Goal: Navigation & Orientation: Find specific page/section

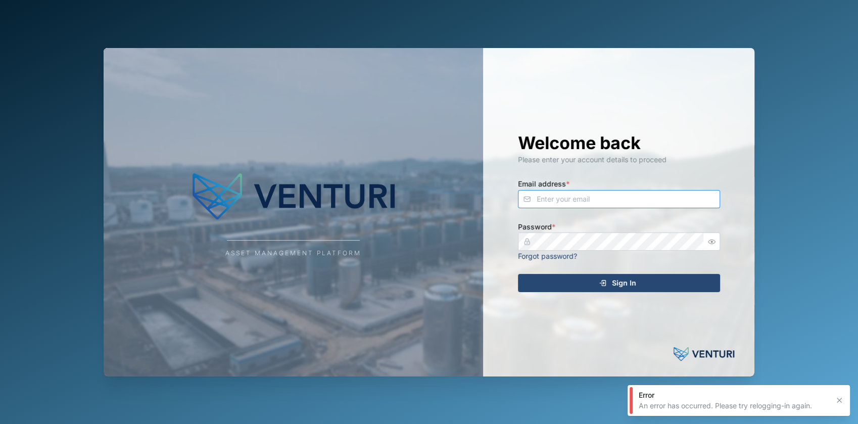
type input "[EMAIL_ADDRESS][DOMAIN_NAME]"
click at [568, 280] on div "Sign In" at bounding box center [618, 283] width 186 height 17
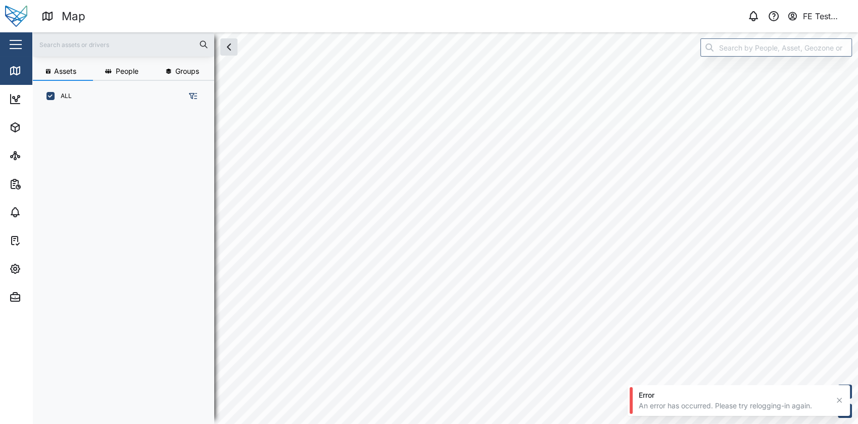
scroll to position [299, 157]
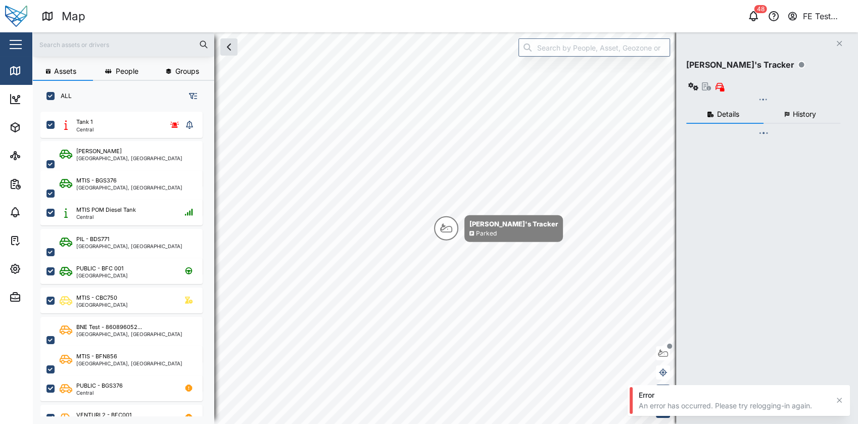
checkbox input "true"
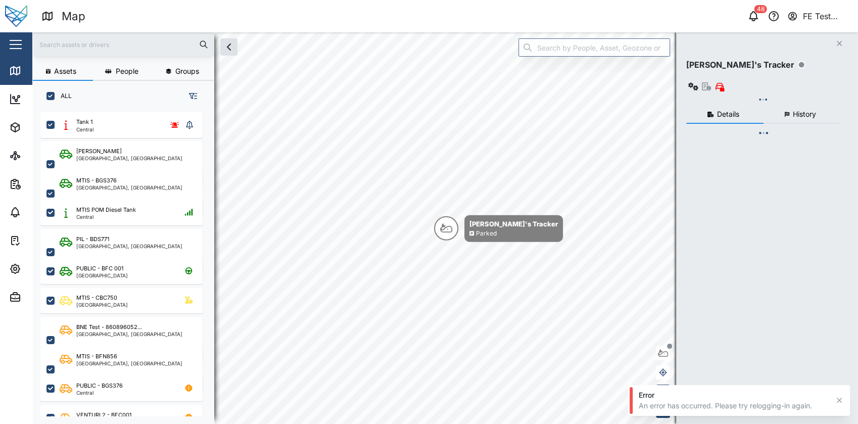
checkbox input "true"
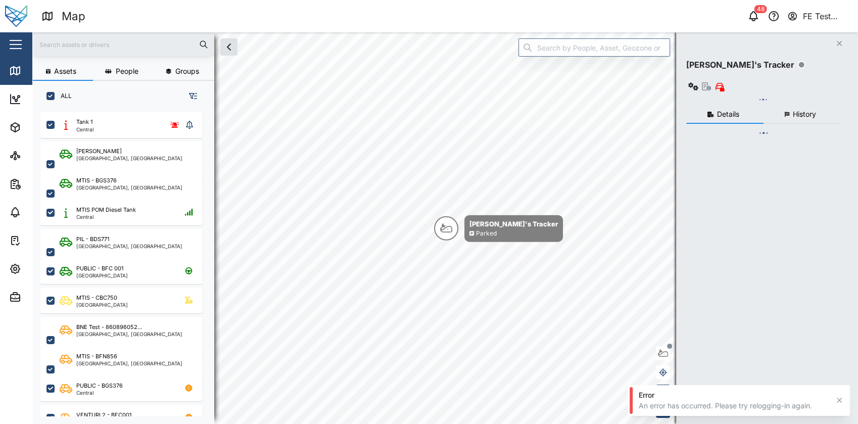
checkbox input "true"
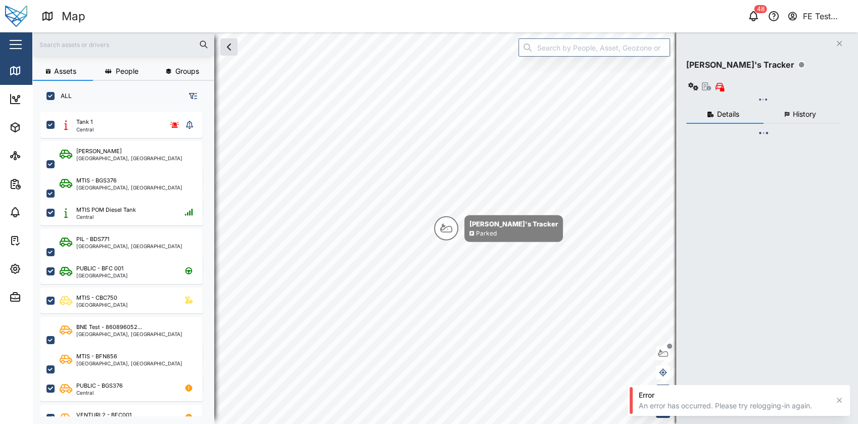
checkbox input "true"
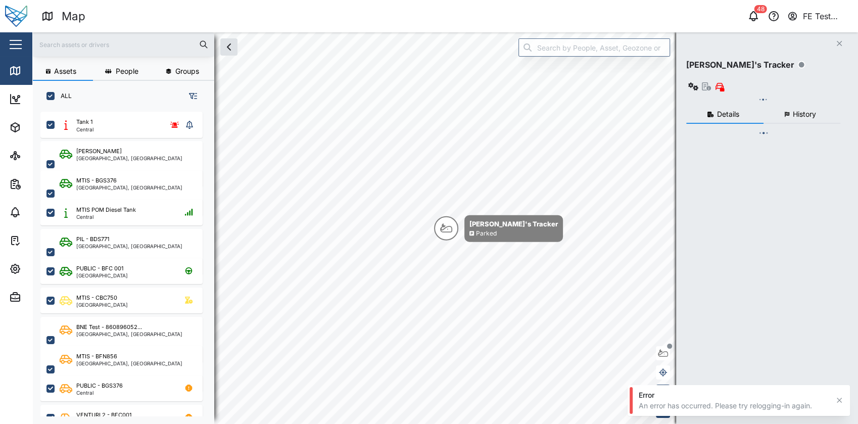
checkbox input "true"
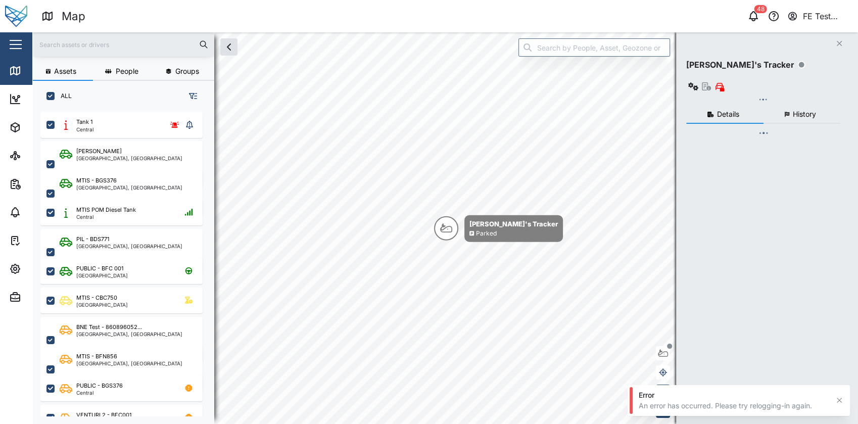
checkbox input "true"
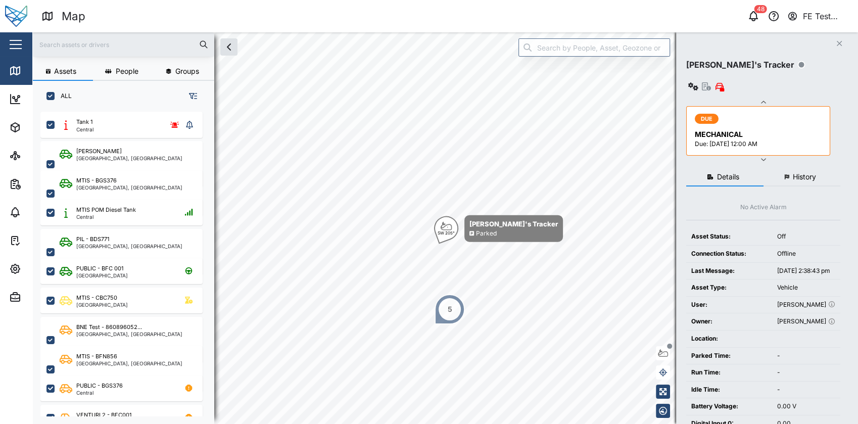
click at [22, 46] on button "button" at bounding box center [15, 44] width 17 height 17
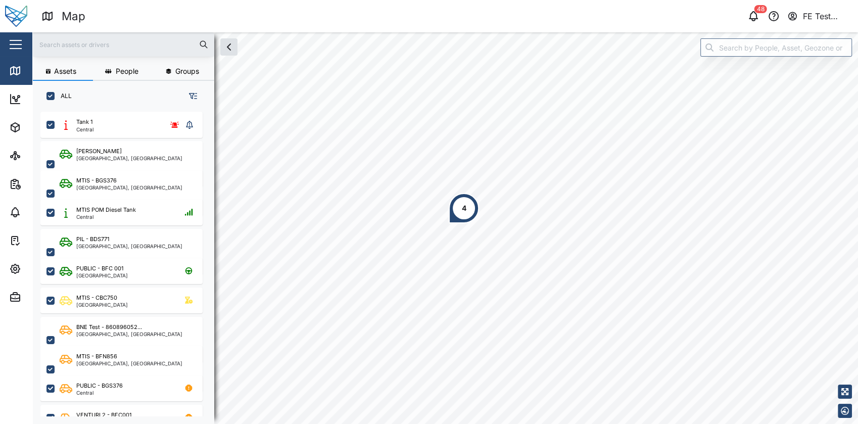
click at [22, 45] on button "button" at bounding box center [15, 44] width 17 height 17
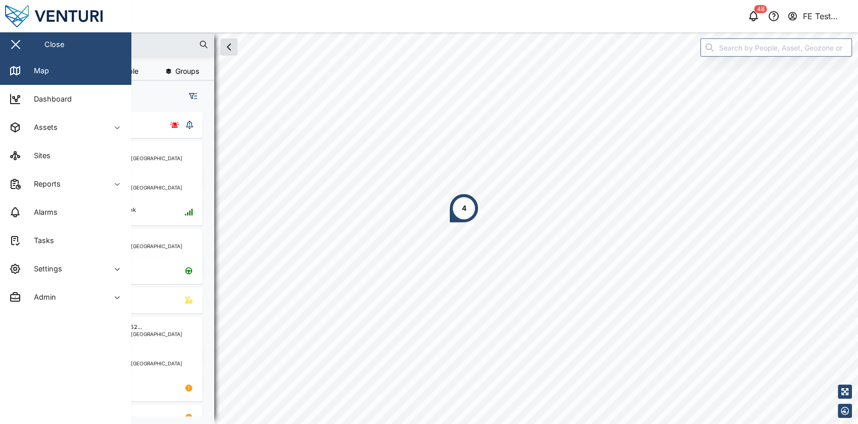
click at [22, 45] on button "button" at bounding box center [15, 44] width 17 height 17
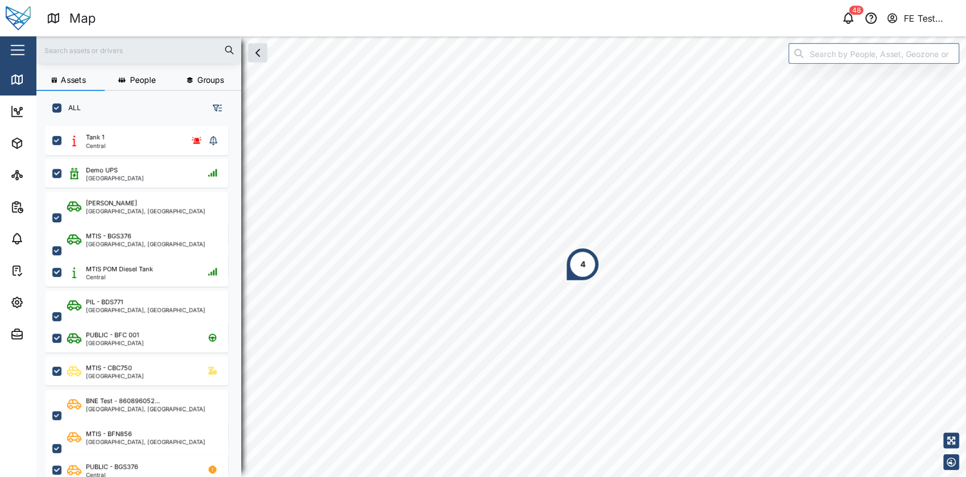
scroll to position [351, 156]
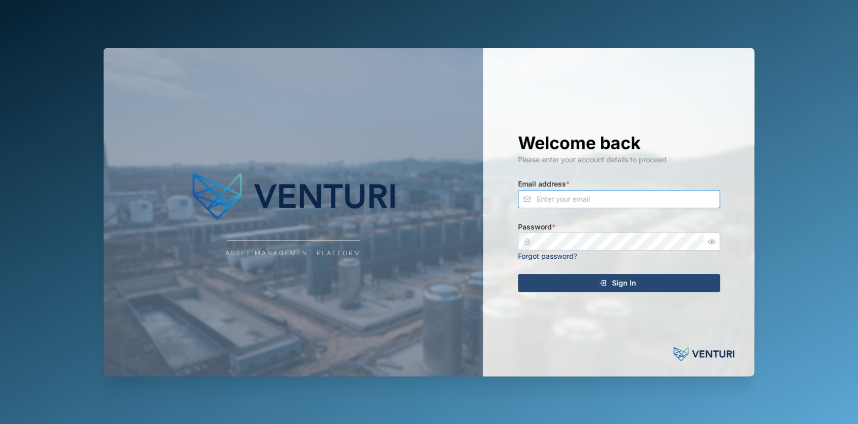
type input "admin@venturi.io"
click at [537, 272] on div "Welcome back Please enter your account details to proceed Email address * admin…" at bounding box center [619, 212] width 243 height 329
click at [539, 280] on div "Sign In" at bounding box center [618, 283] width 186 height 17
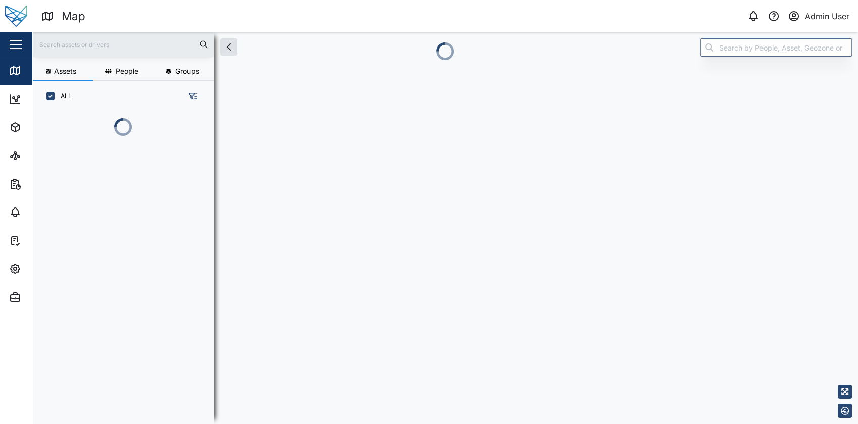
scroll to position [255, 157]
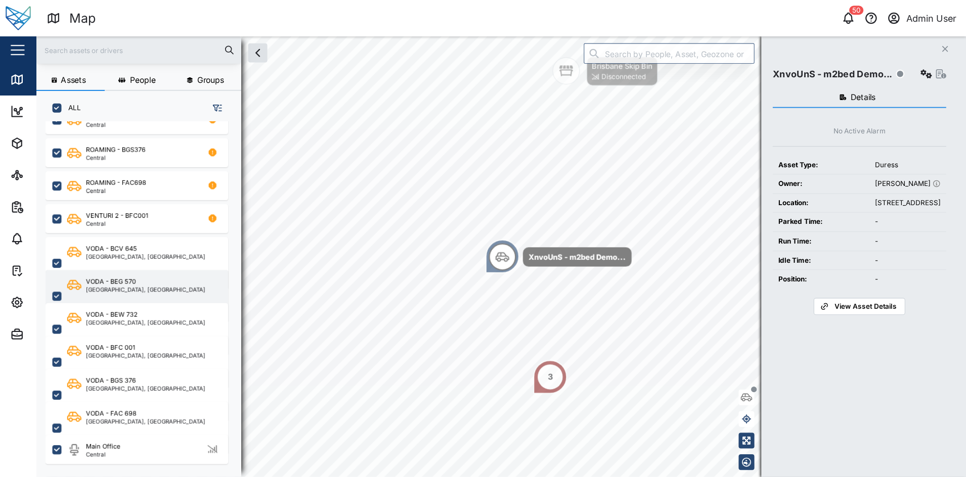
scroll to position [195, 0]
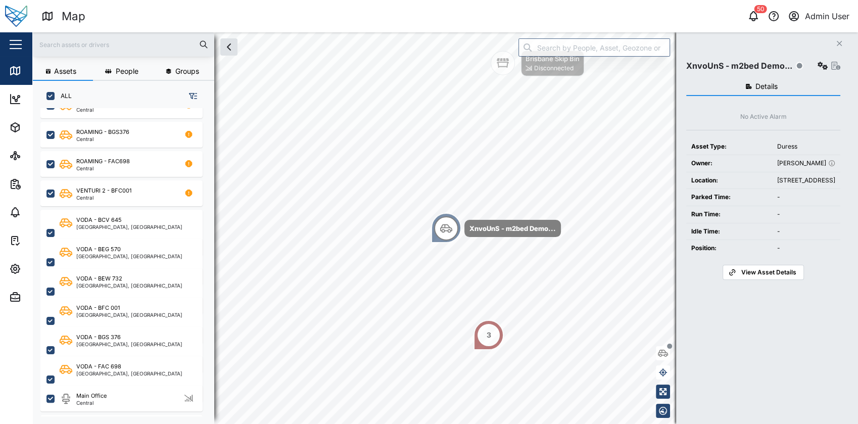
click at [363, 24] on div "Map" at bounding box center [243, 17] width 404 height 18
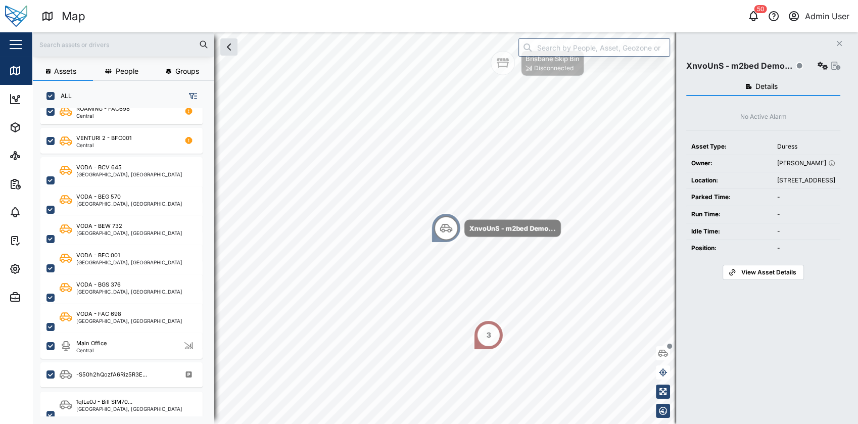
scroll to position [214, 0]
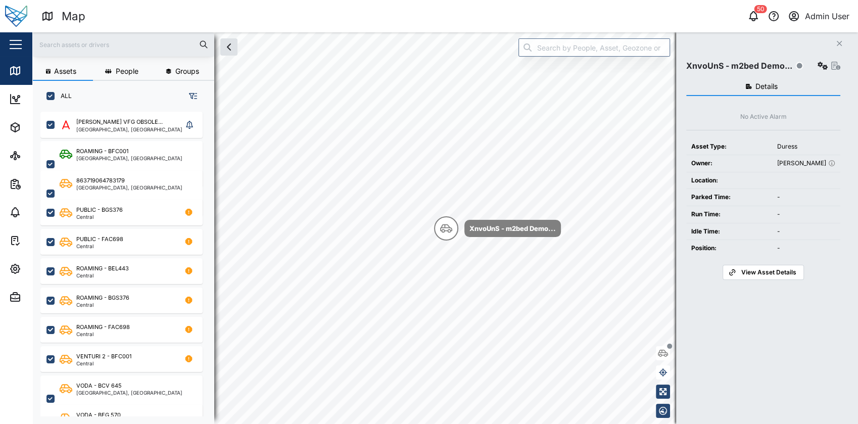
scroll to position [299, 157]
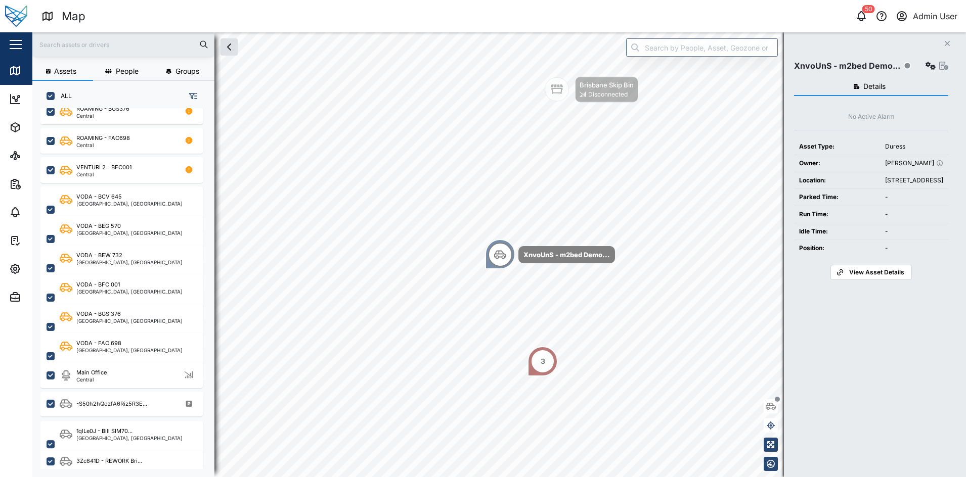
scroll to position [189, 0]
click at [766, 16] on div "50 Admin User" at bounding box center [737, 16] width 458 height 14
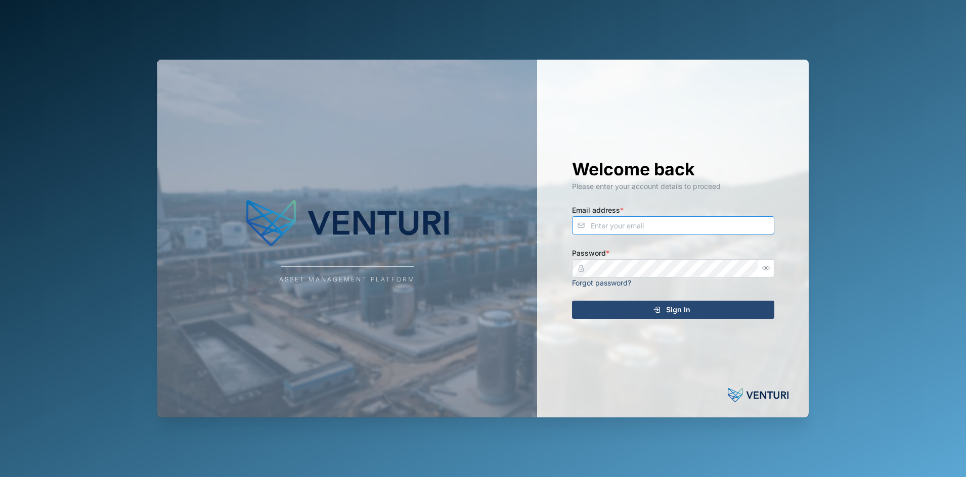
type input "[EMAIL_ADDRESS][DOMAIN_NAME]"
click at [682, 306] on span "Sign In" at bounding box center [678, 309] width 24 height 17
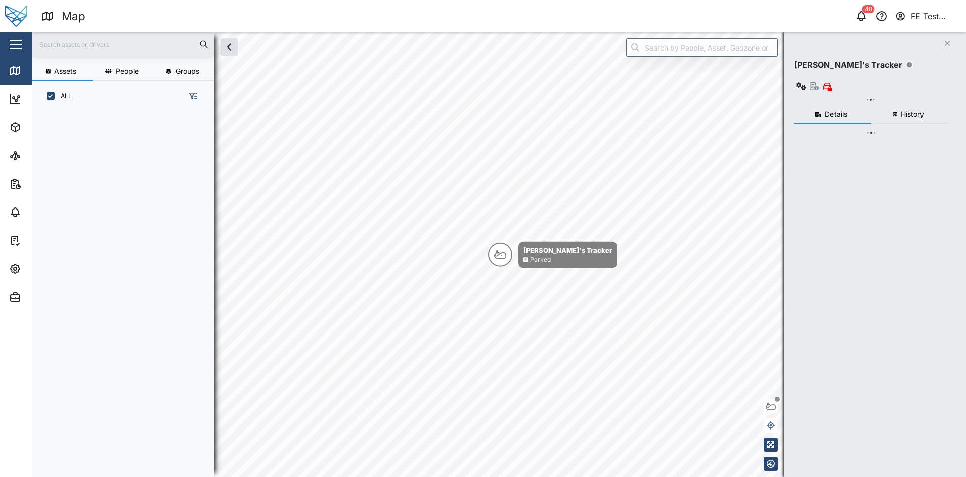
scroll to position [351, 156]
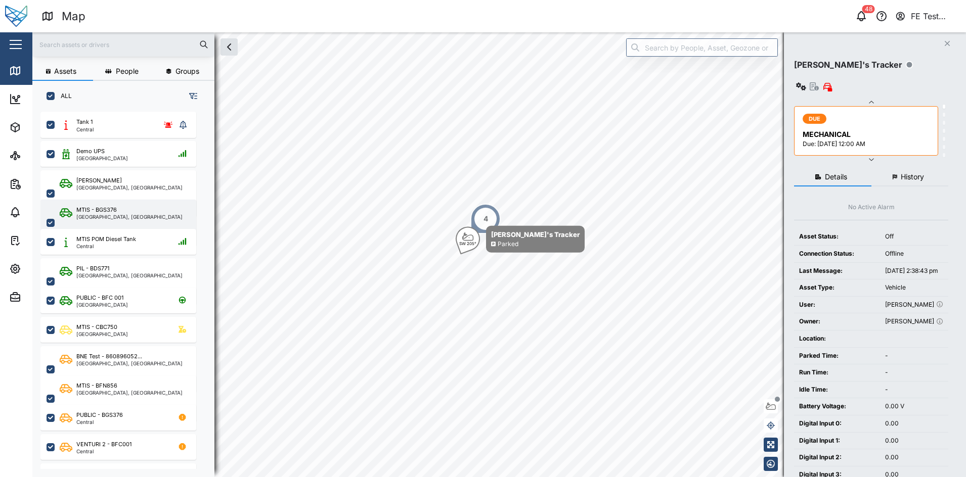
scroll to position [351, 156]
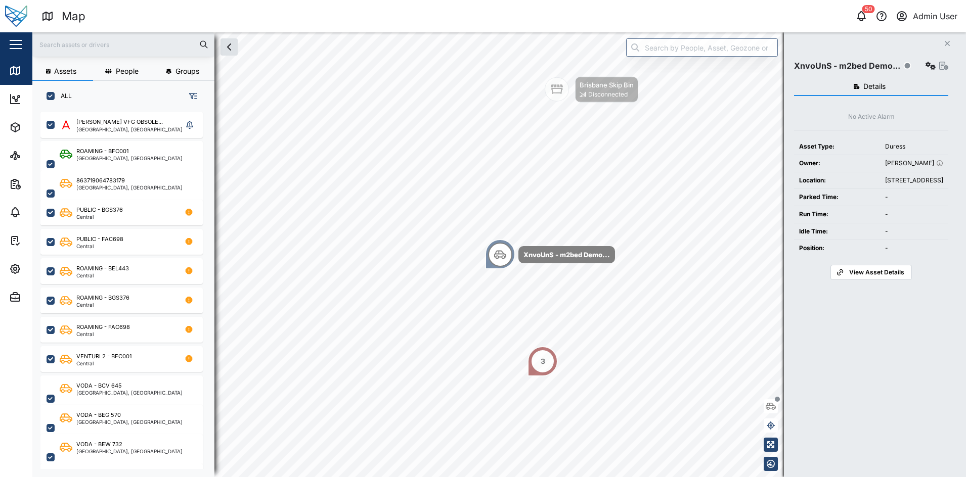
scroll to position [351, 156]
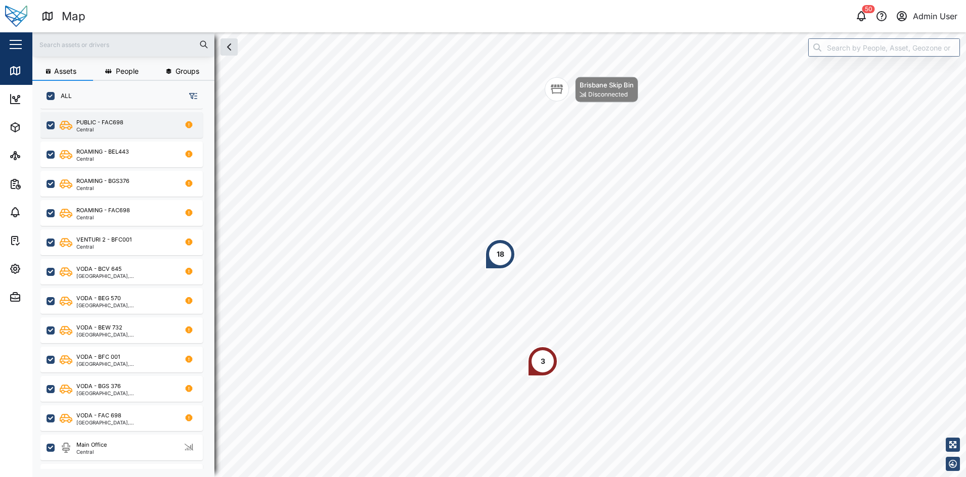
scroll to position [116, 0]
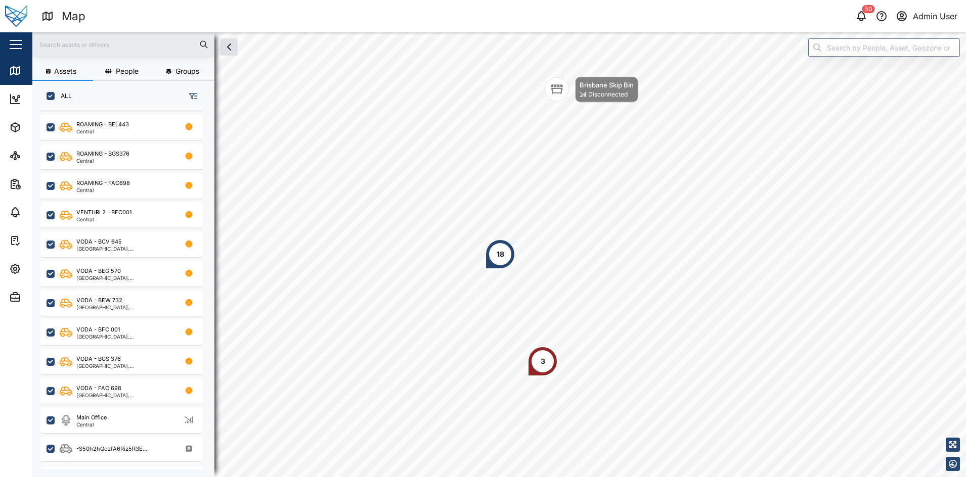
scroll to position [172, 0]
click at [232, 50] on icon "button" at bounding box center [229, 47] width 12 height 12
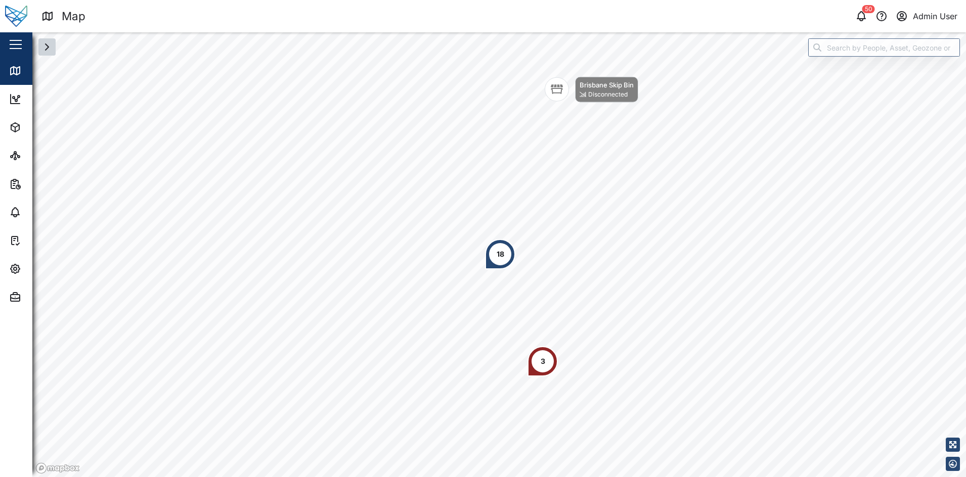
click at [53, 51] on button "button" at bounding box center [46, 46] width 17 height 17
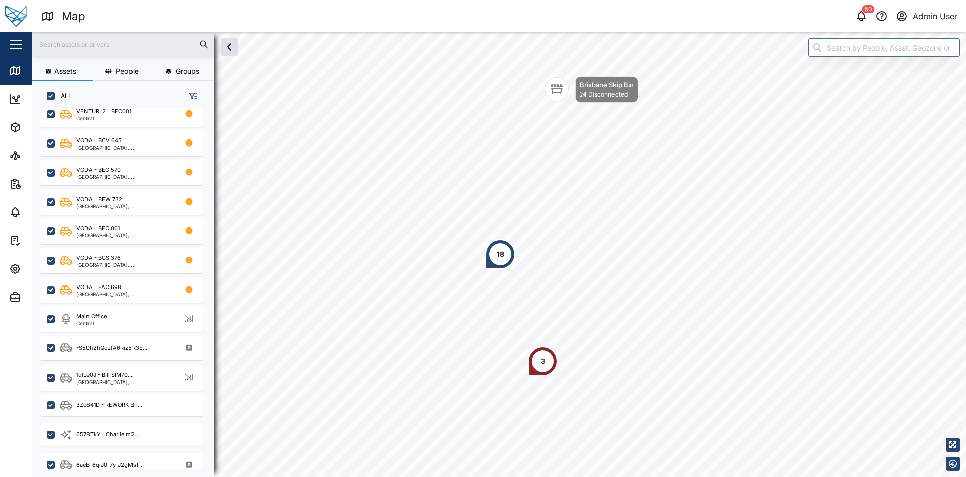
scroll to position [160, 0]
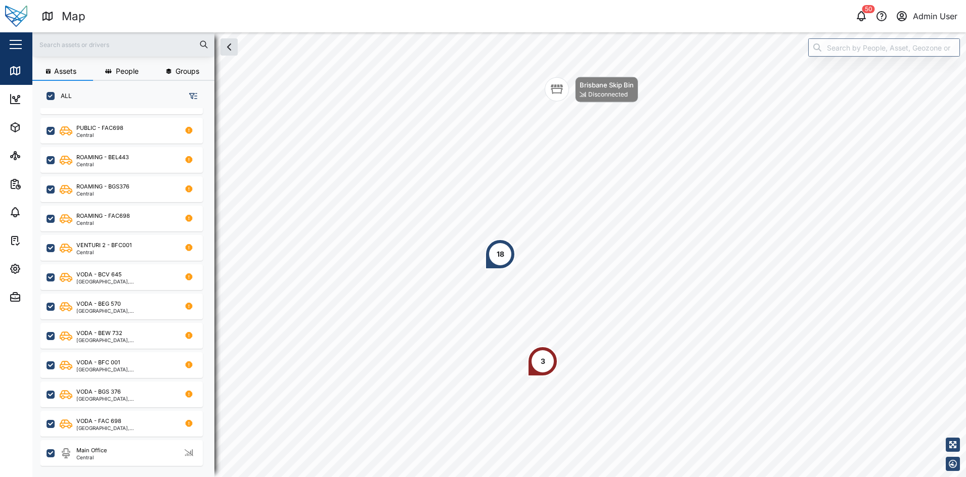
scroll to position [204, 0]
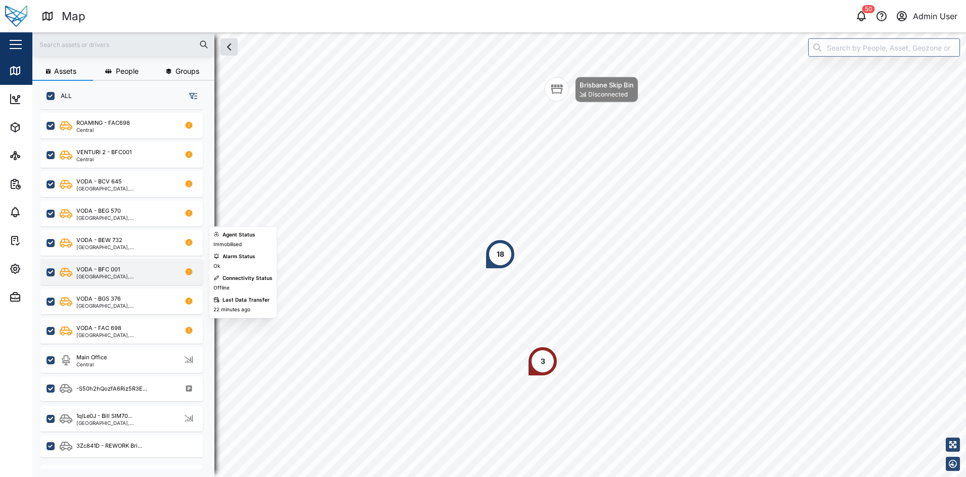
click at [160, 279] on div "[GEOGRAPHIC_DATA], [GEOGRAPHIC_DATA]" at bounding box center [124, 276] width 97 height 5
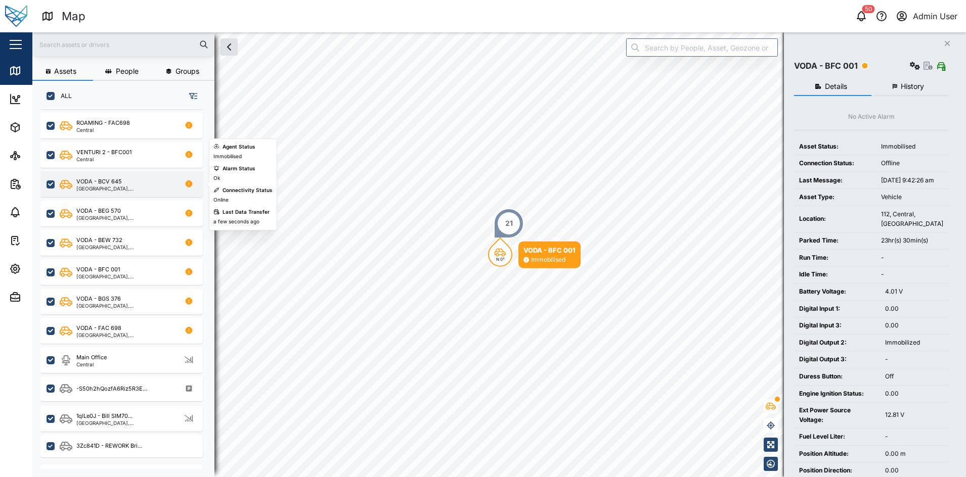
click at [170, 190] on div "National Capital District, Southern Region" at bounding box center [124, 188] width 97 height 5
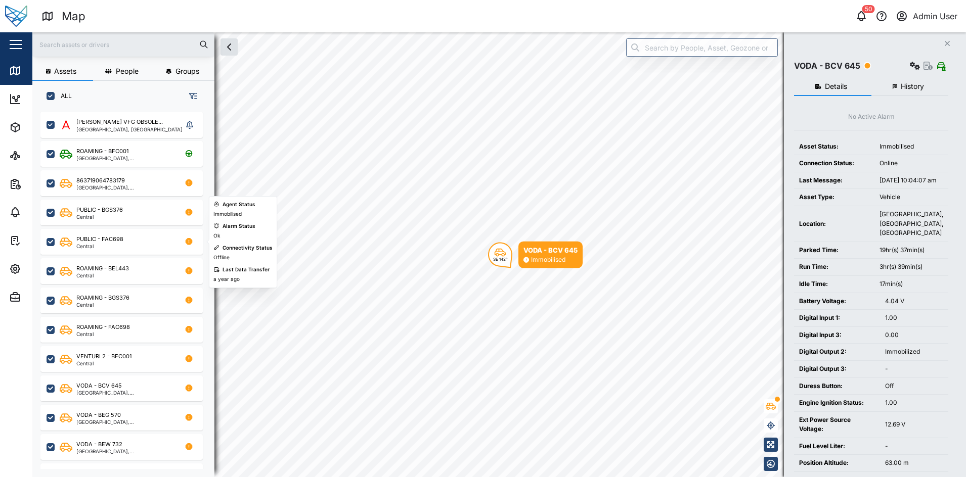
scroll to position [118, 0]
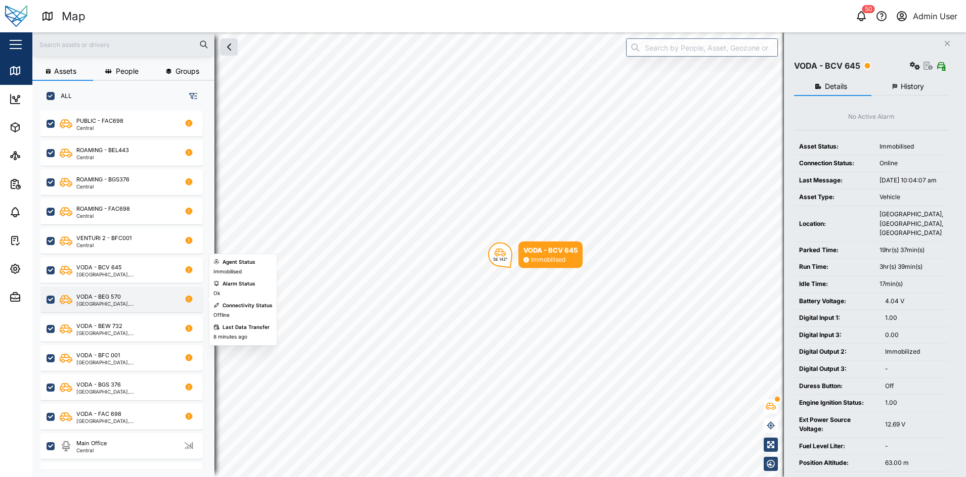
click at [142, 303] on div "National Capital District, Southern Region" at bounding box center [124, 303] width 97 height 5
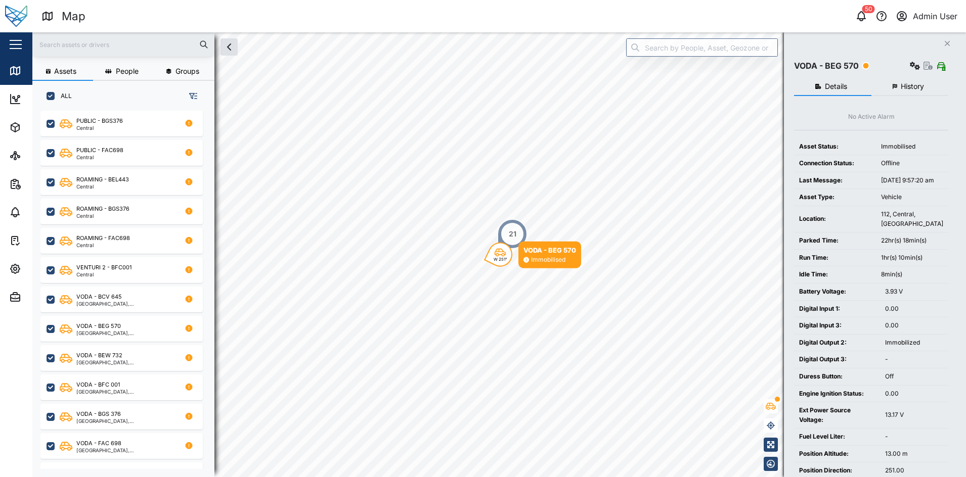
scroll to position [176, 0]
click at [946, 43] on icon "Close" at bounding box center [947, 43] width 6 height 8
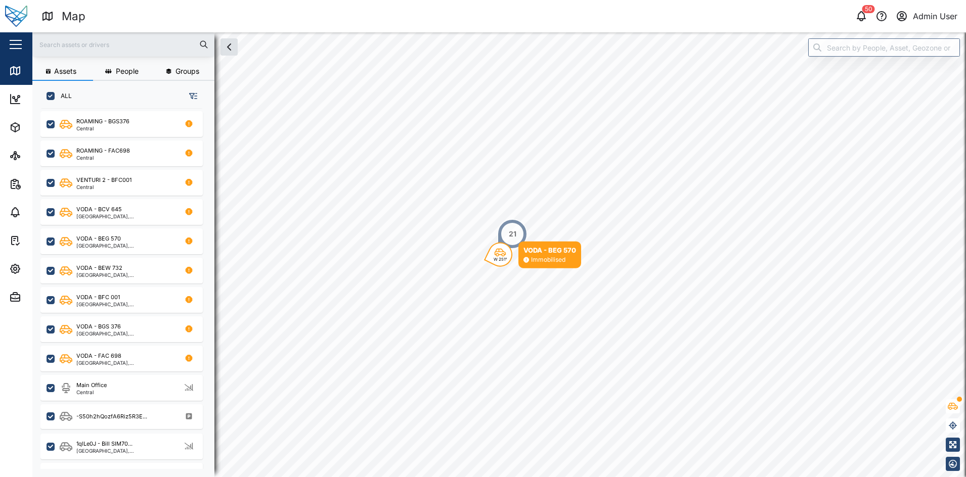
click at [944, 29] on header "Map 50 Admin User" at bounding box center [483, 16] width 966 height 32
click at [505, 264] on div "W 251°" at bounding box center [500, 255] width 24 height 24
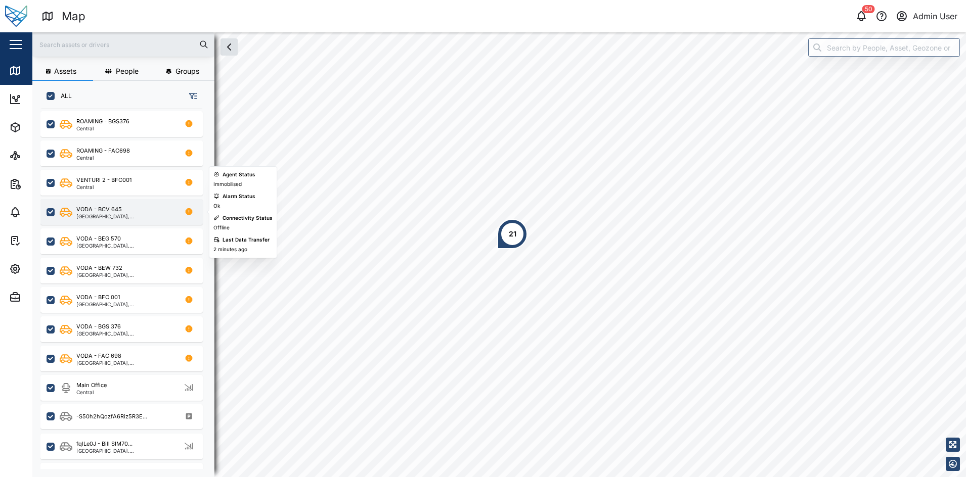
click at [145, 216] on div "[GEOGRAPHIC_DATA], [GEOGRAPHIC_DATA]" at bounding box center [124, 216] width 97 height 5
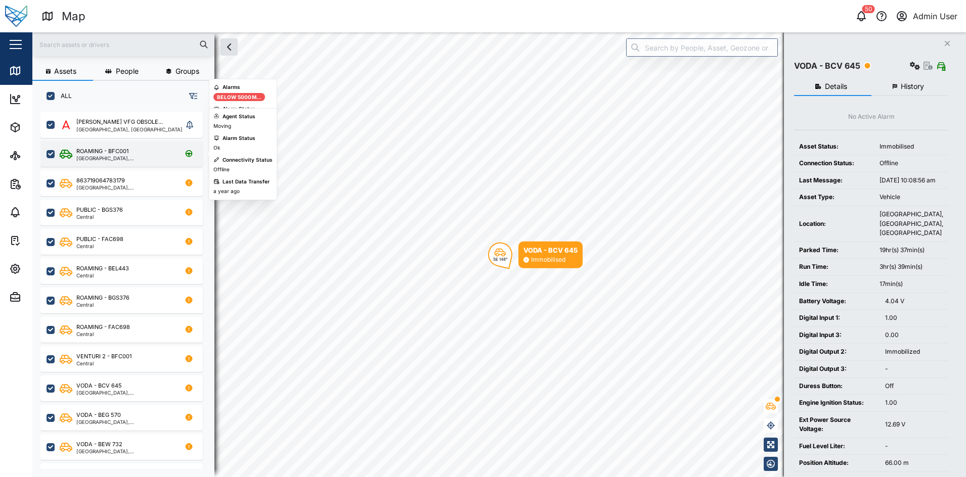
click at [151, 151] on div "ROAMING - BFC001 Elevala, Port Moresby" at bounding box center [128, 154] width 137 height 14
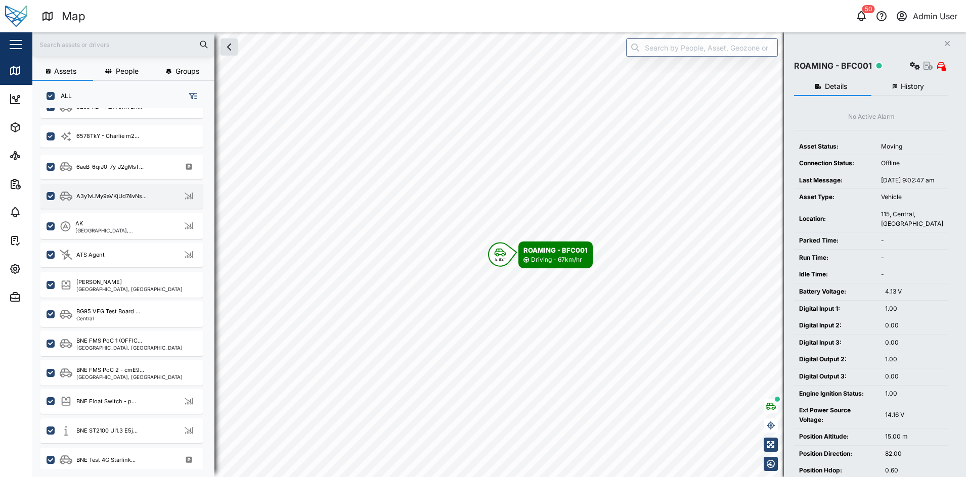
scroll to position [549, 0]
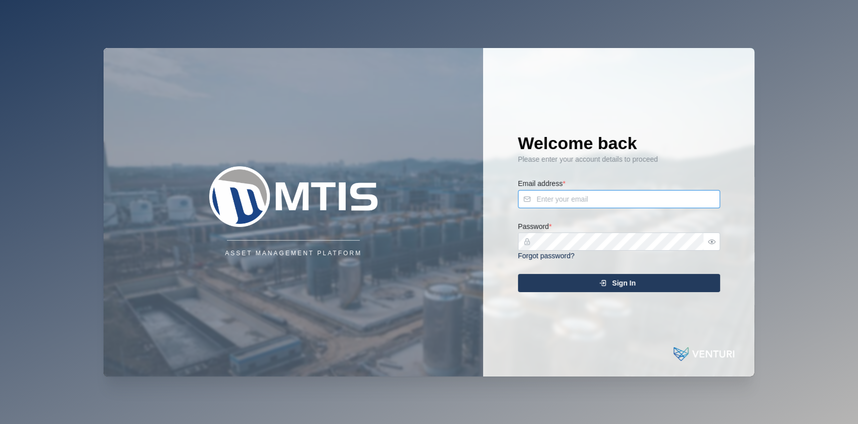
type input "[EMAIL_ADDRESS][DOMAIN_NAME]"
click at [598, 290] on div "Sign In" at bounding box center [618, 283] width 186 height 17
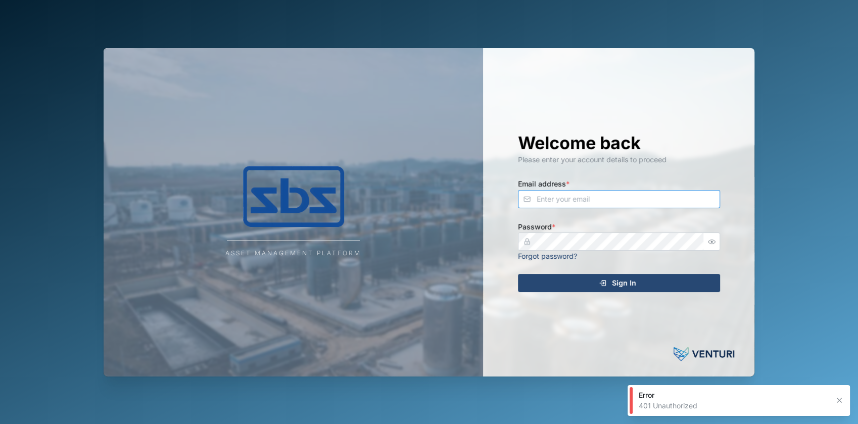
type input "admin@venturi.io"
click at [625, 284] on span "Sign In" at bounding box center [624, 283] width 24 height 17
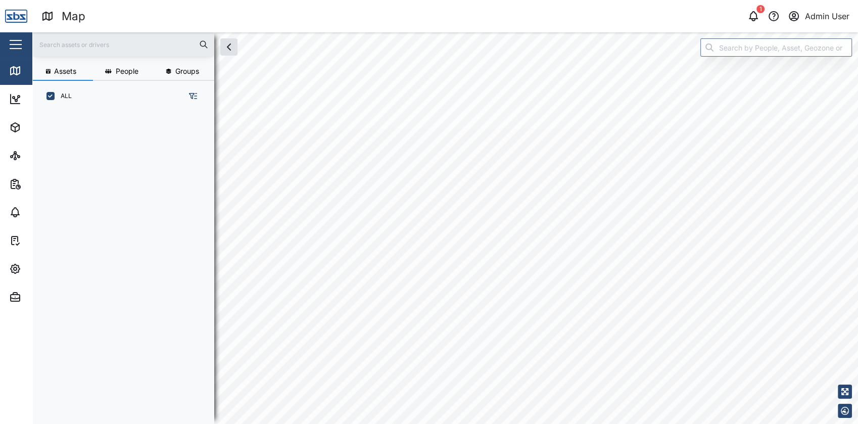
scroll to position [299, 157]
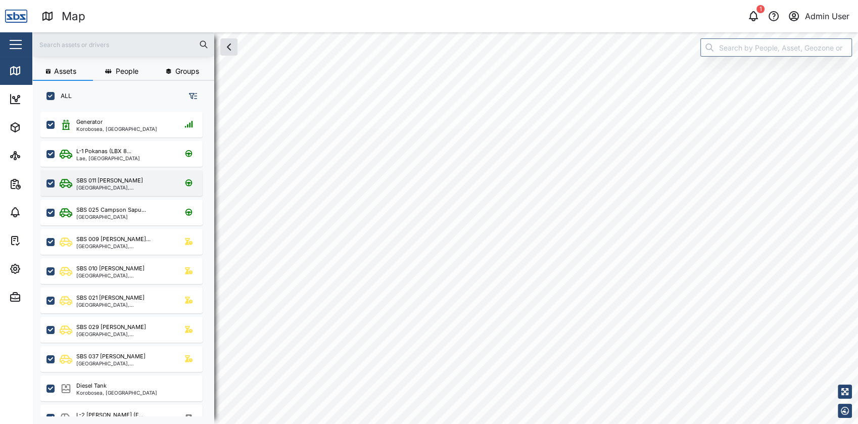
checkbox input "true"
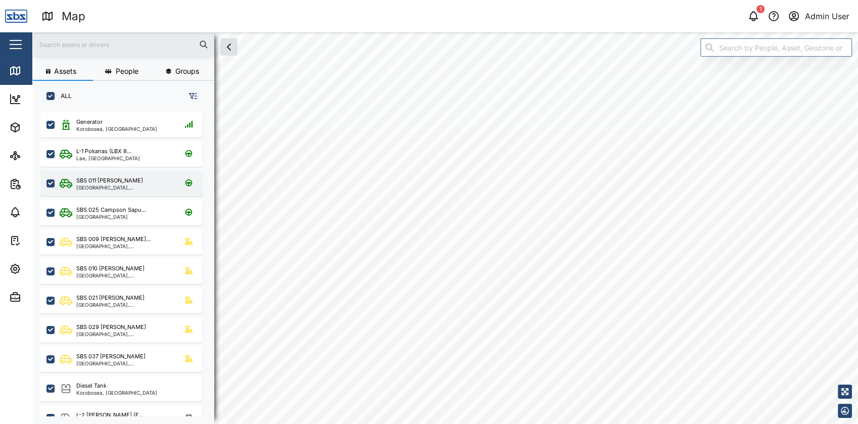
checkbox input "true"
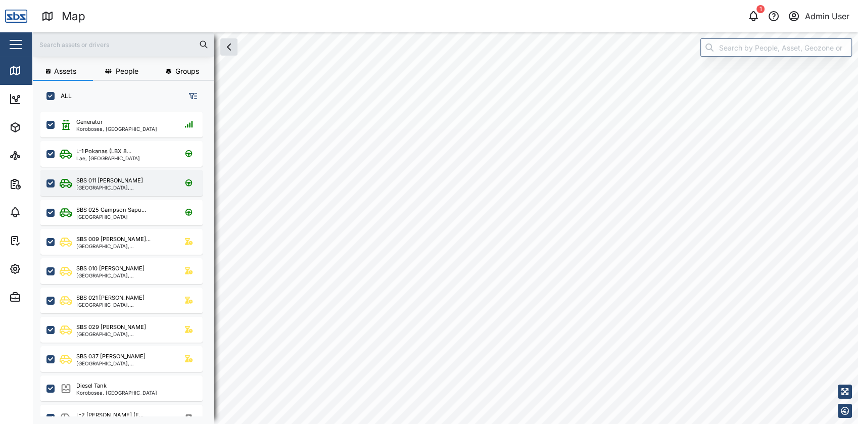
checkbox input "true"
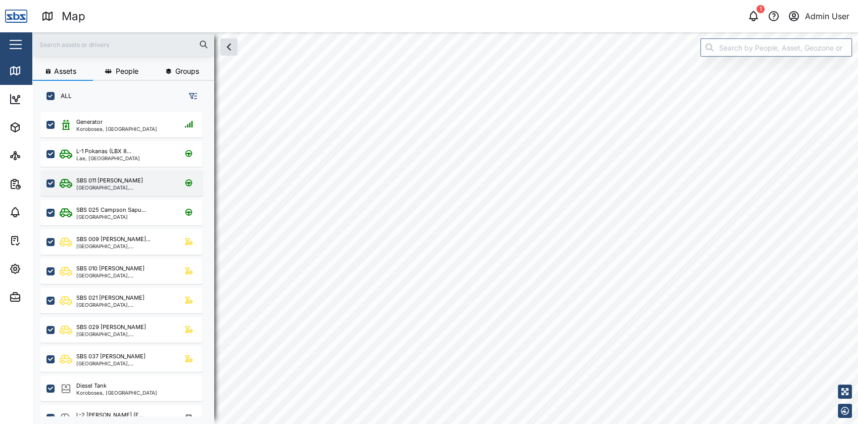
checkbox input "true"
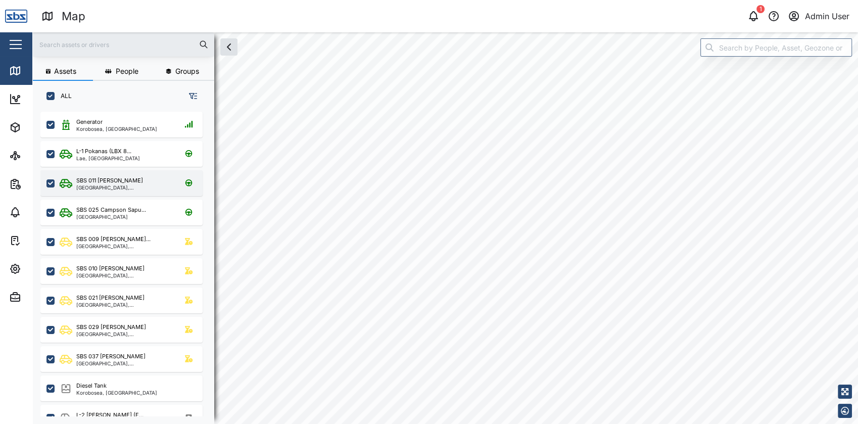
checkbox input "true"
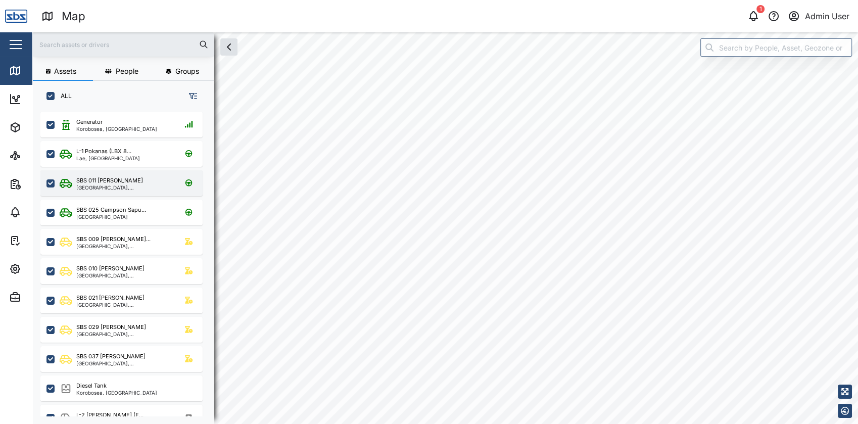
checkbox input "true"
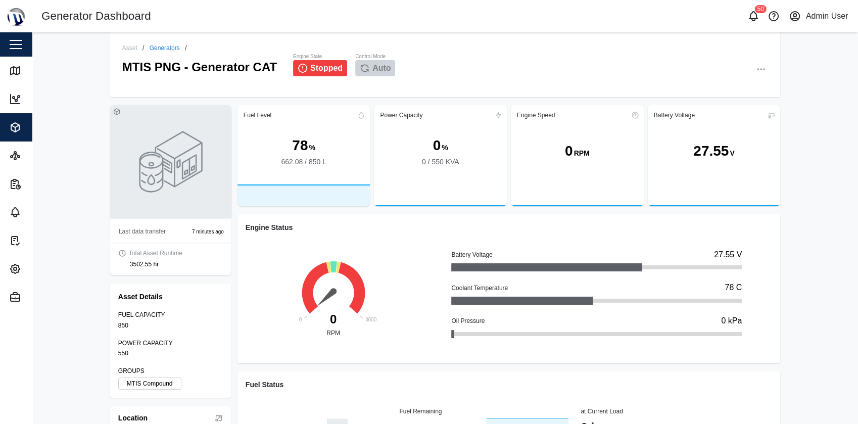
click at [26, 39] on div "Close" at bounding box center [65, 44] width 131 height 24
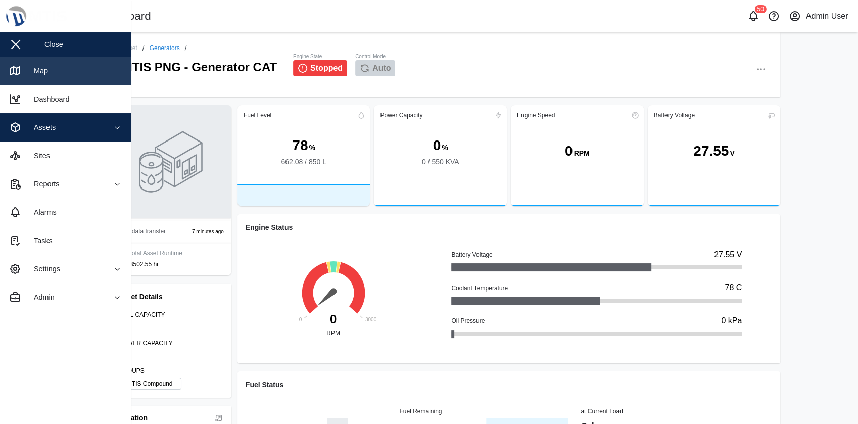
click at [57, 77] on link "Map" at bounding box center [65, 71] width 131 height 28
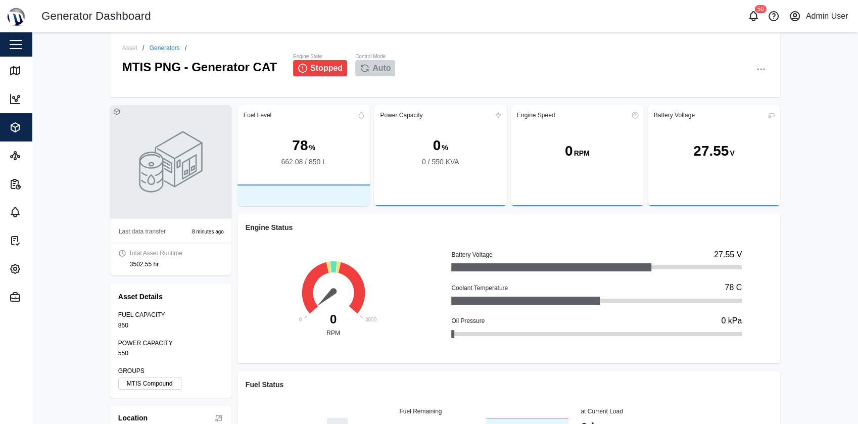
click at [165, 46] on link "Generators" at bounding box center [165, 48] width 30 height 6
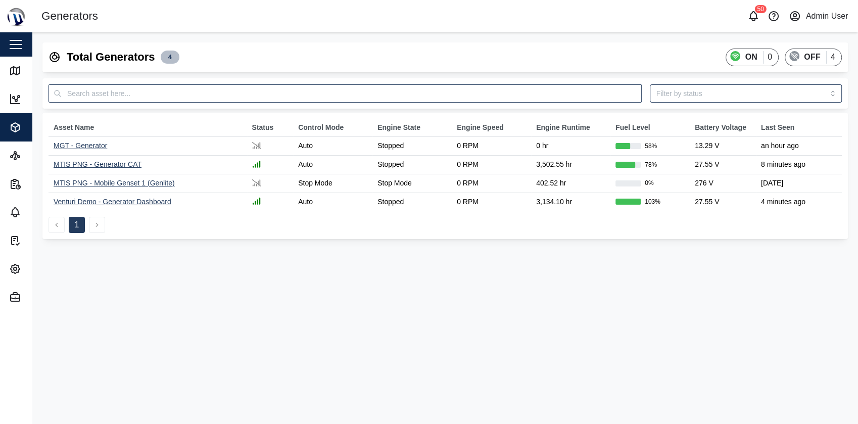
click at [14, 49] on button "button" at bounding box center [15, 44] width 17 height 17
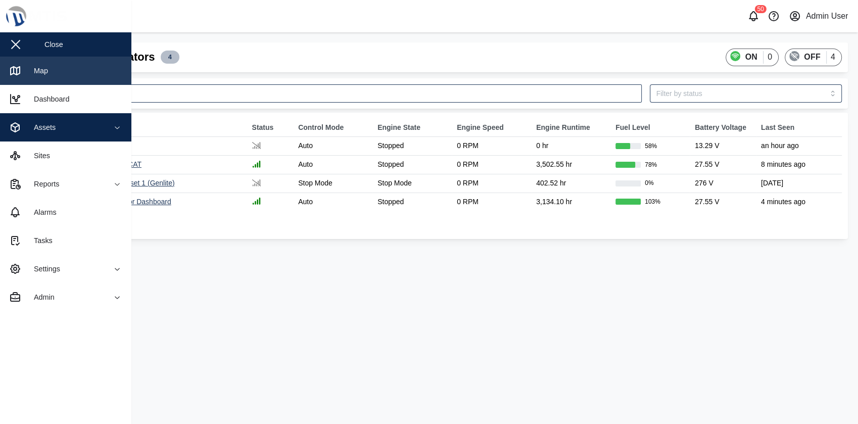
click at [40, 77] on link "Map" at bounding box center [65, 71] width 131 height 28
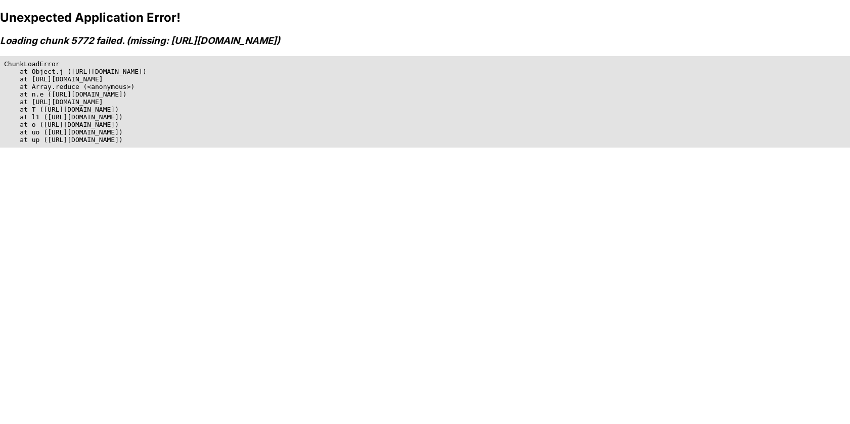
drag, startPoint x: 63, startPoint y: 0, endPoint x: 146, endPoint y: 148, distance: 169.5
click at [146, 148] on div "Unexpected Application Error! Loading chunk 5772 failed. (missing: https://mtis…" at bounding box center [425, 222] width 850 height 424
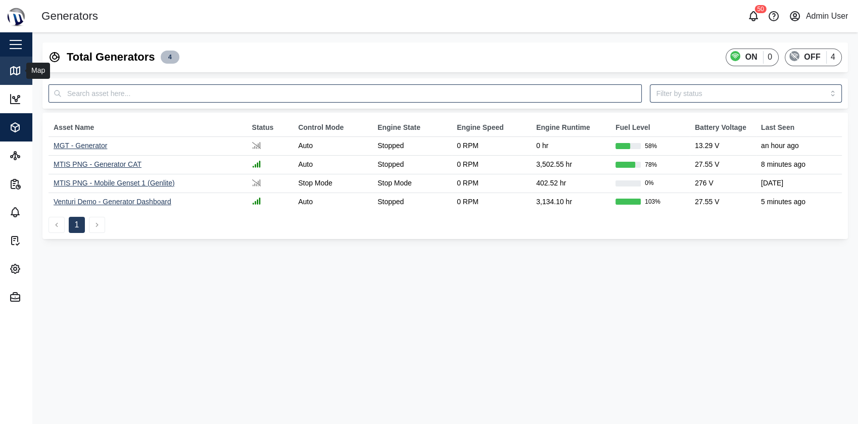
click at [27, 70] on div "Map" at bounding box center [37, 70] width 22 height 11
click at [21, 159] on icon at bounding box center [15, 156] width 12 height 12
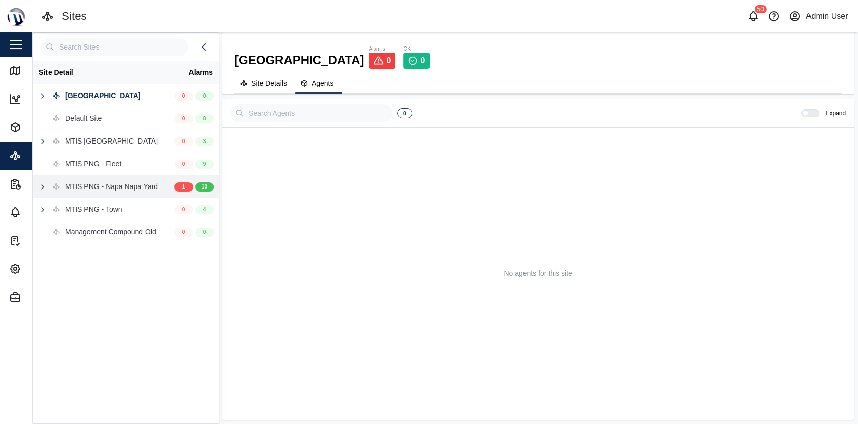
click at [112, 185] on div "MTIS PNG - Napa Napa Yard" at bounding box center [111, 187] width 93 height 11
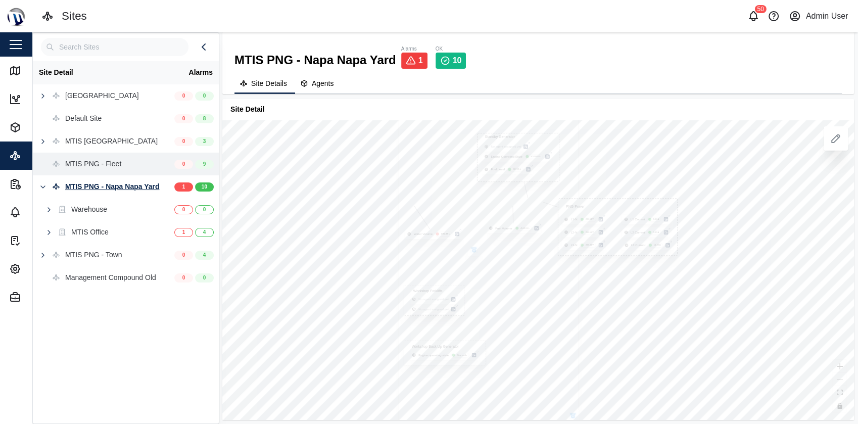
click at [124, 160] on div "MTIS PNG - Fleet" at bounding box center [104, 164] width 142 height 23
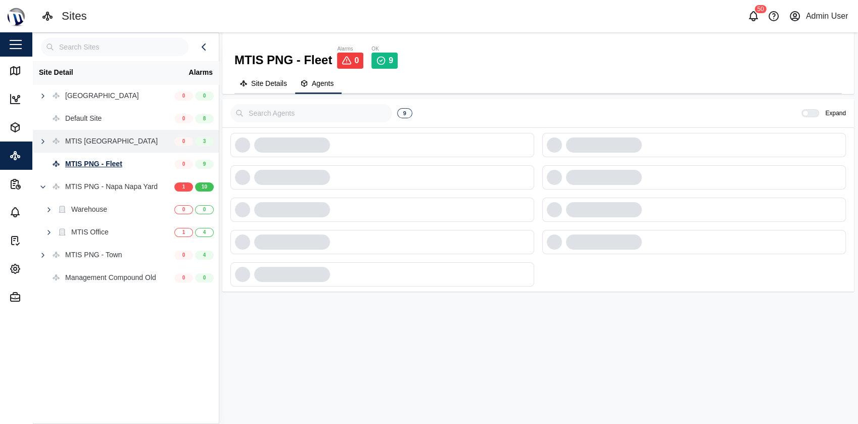
click at [136, 137] on div "MTIS Brisbane" at bounding box center [104, 141] width 142 height 23
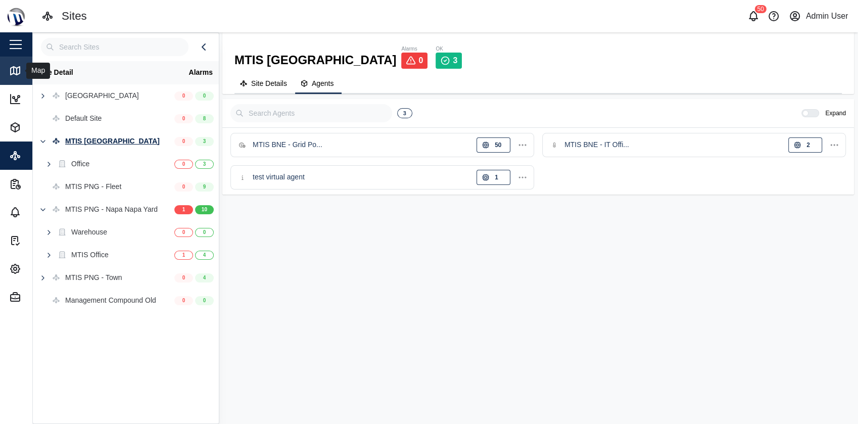
click at [11, 67] on icon at bounding box center [15, 71] width 12 height 12
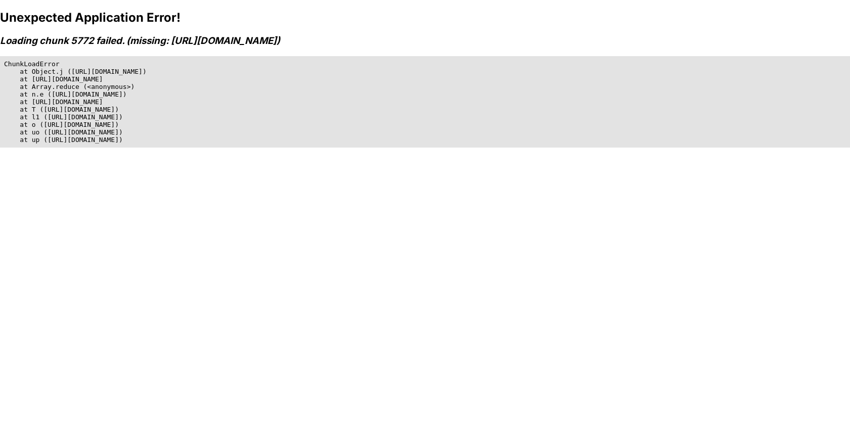
click at [48, 74] on pre "ChunkLoadError at Object.j (https://mtis.venturi.io/static/js/index.902df760.js…" at bounding box center [425, 102] width 850 height 92
drag, startPoint x: 48, startPoint y: 74, endPoint x: 70, endPoint y: 119, distance: 50.4
click at [70, 119] on pre "ChunkLoadError at Object.j (https://mtis.venturi.io/static/js/index.902df760.js…" at bounding box center [425, 102] width 850 height 92
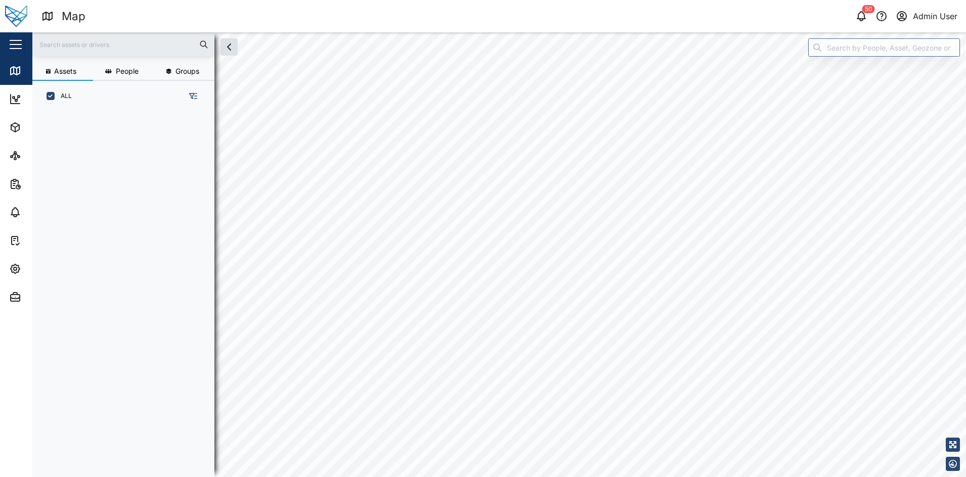
scroll to position [351, 156]
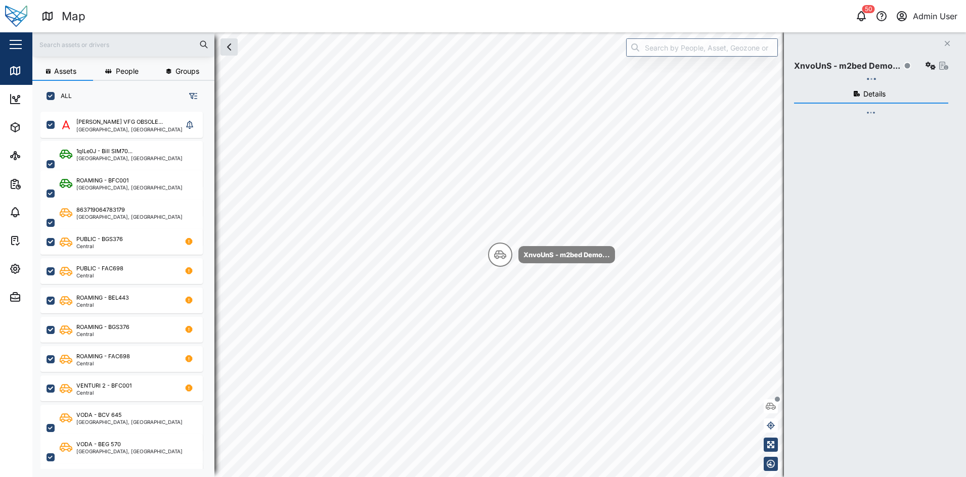
checkbox input "true"
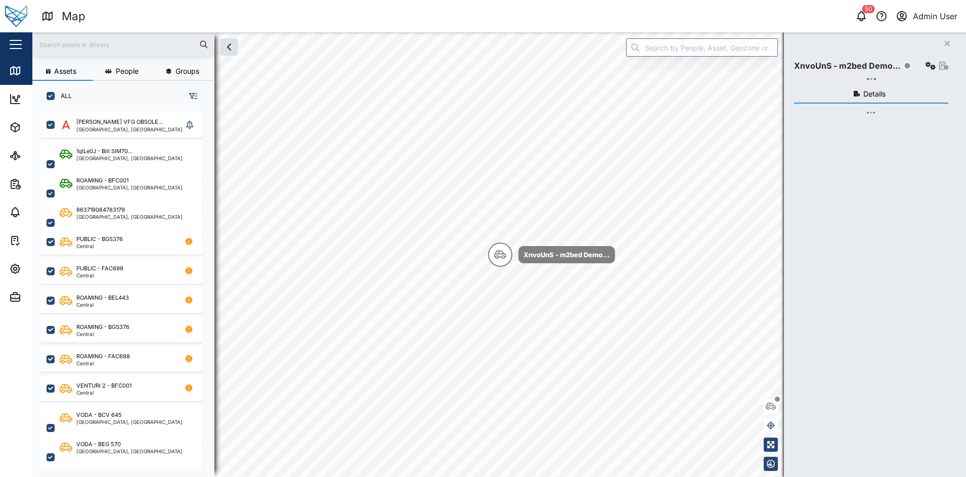
checkbox input "true"
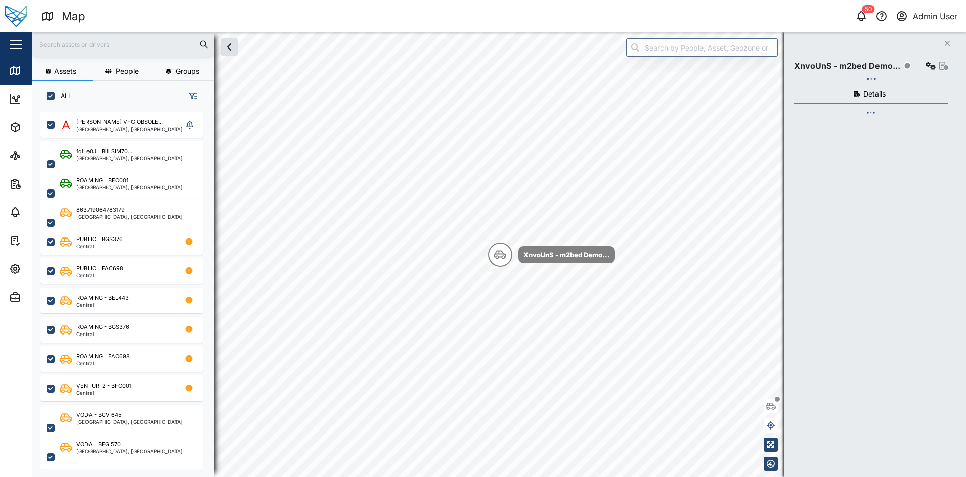
checkbox input "true"
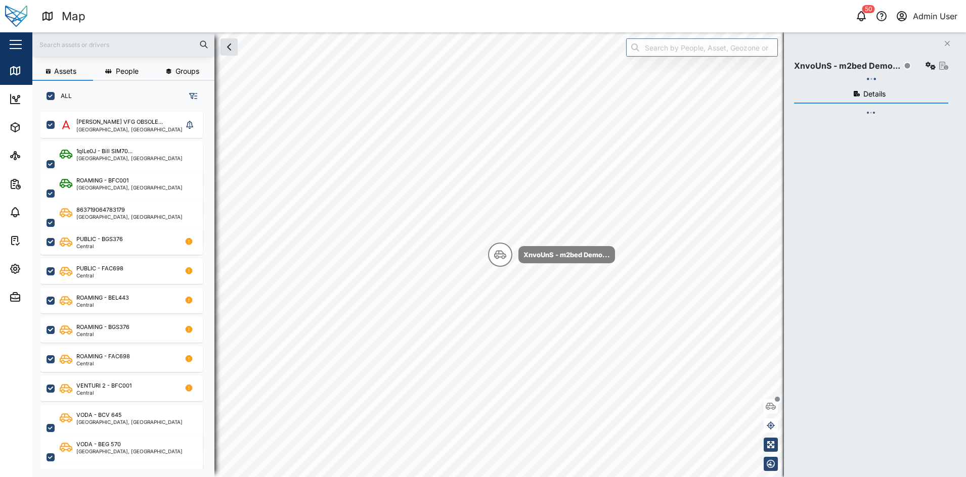
checkbox input "true"
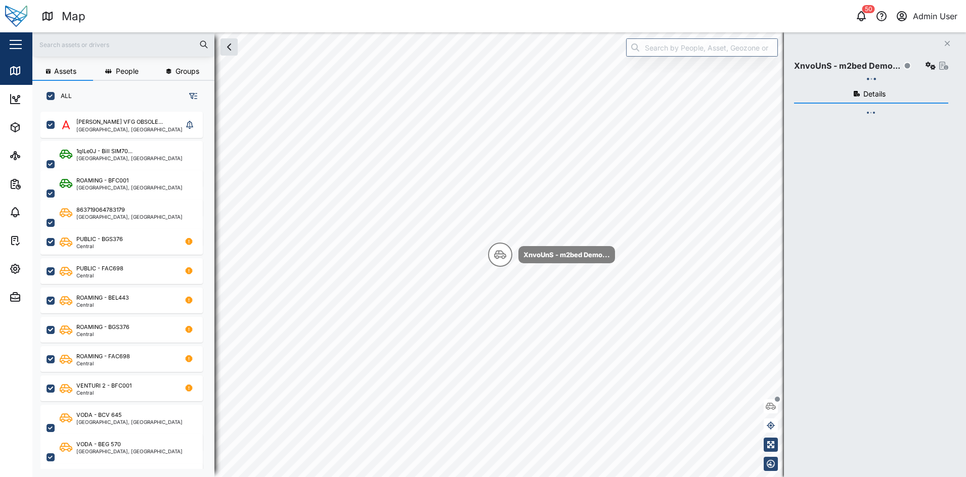
checkbox input "true"
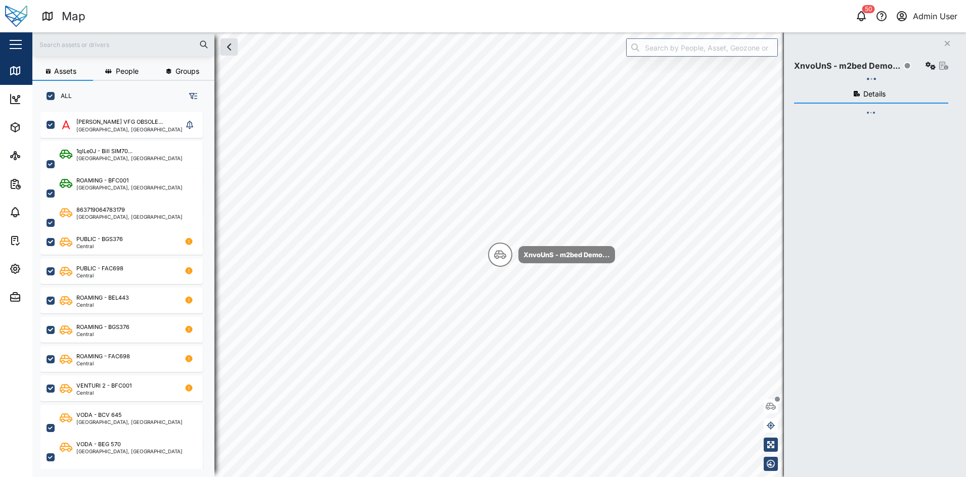
checkbox input "true"
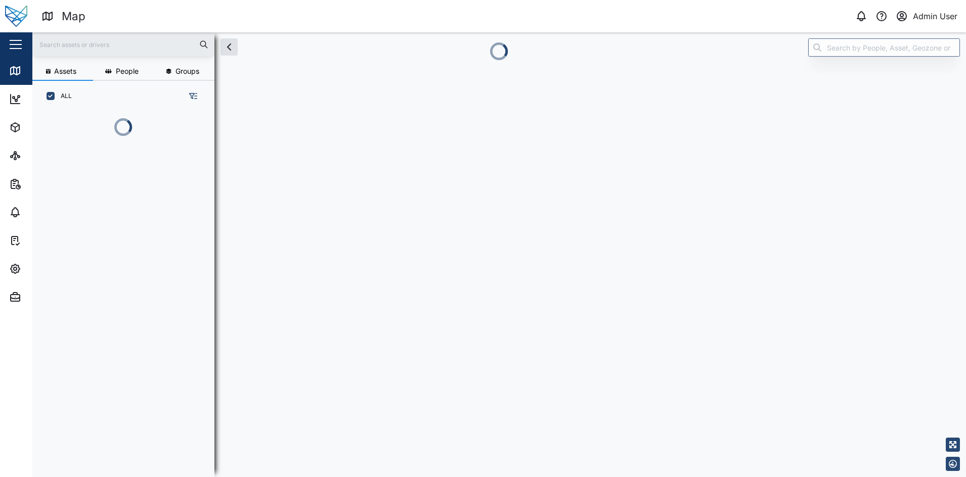
scroll to position [308, 156]
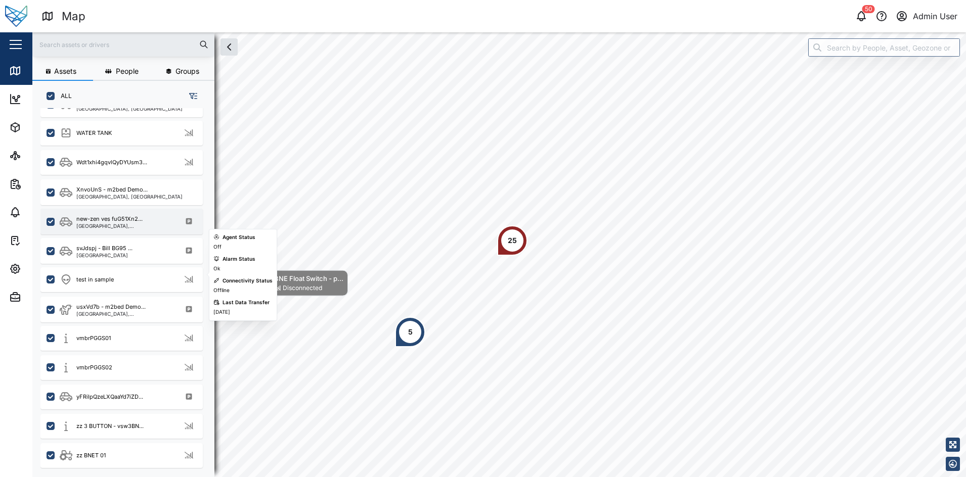
scroll to position [2141, 0]
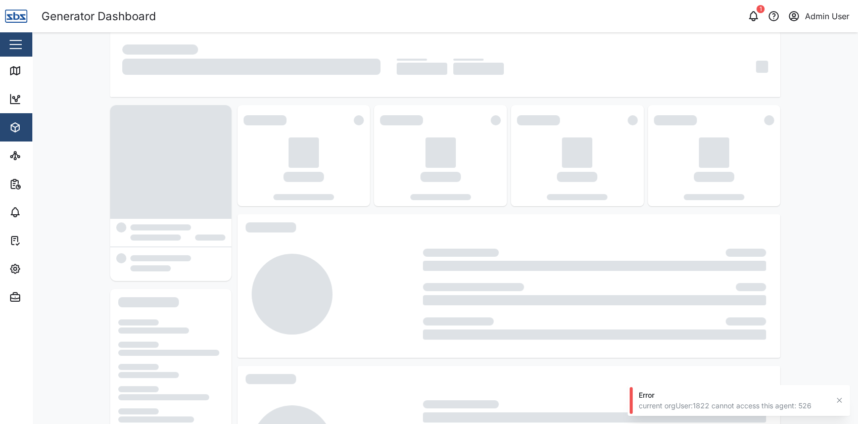
click at [24, 46] on button "button" at bounding box center [15, 44] width 17 height 17
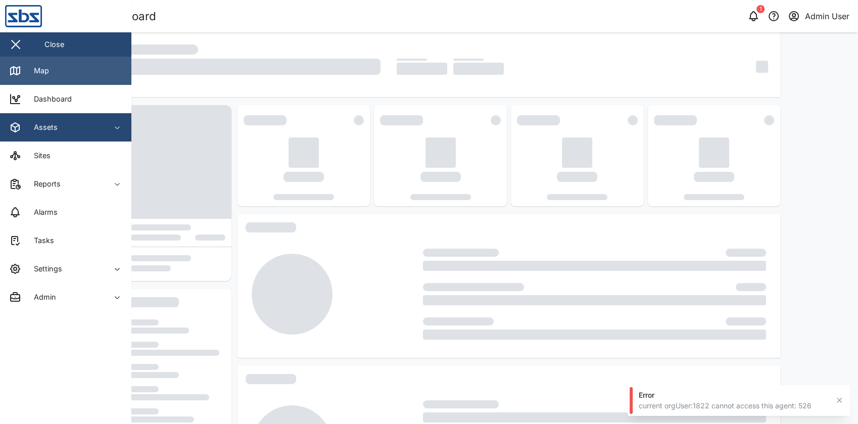
click at [50, 74] on link "Map" at bounding box center [65, 71] width 131 height 28
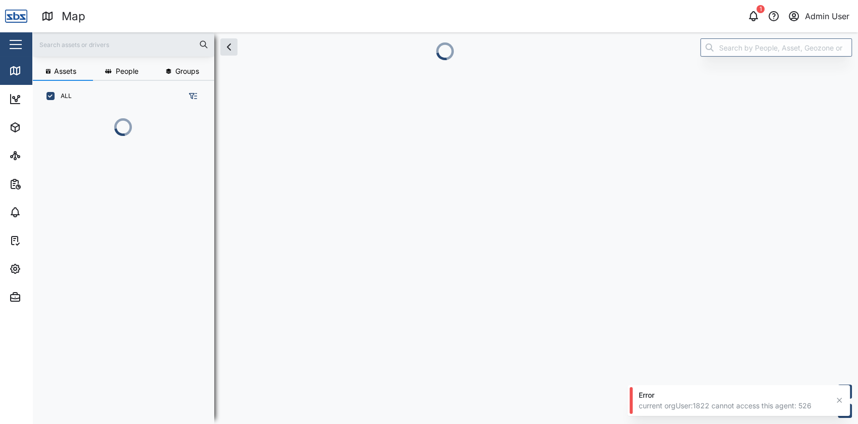
scroll to position [299, 157]
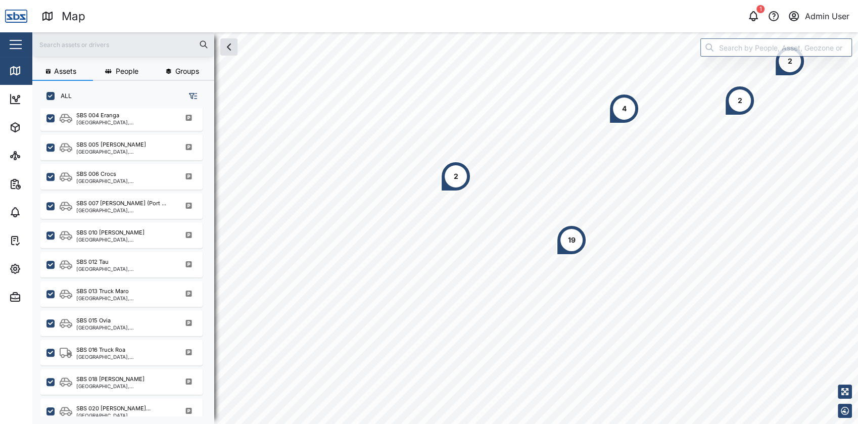
scroll to position [553, 0]
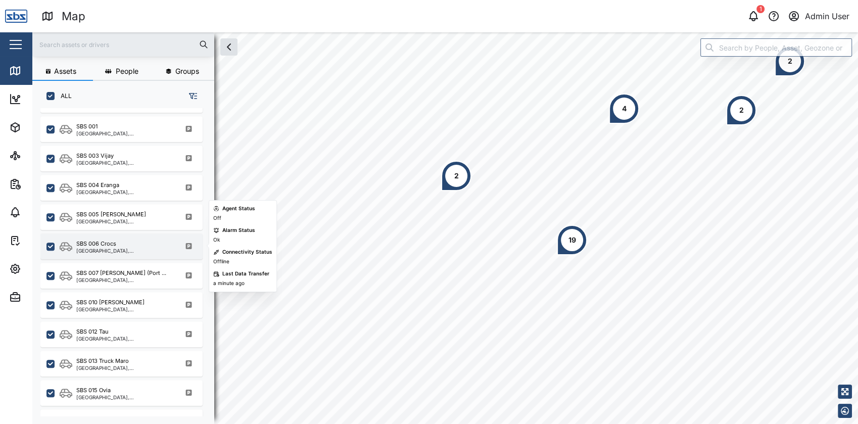
click at [120, 248] on div "National Capital District, Southern Region" at bounding box center [124, 250] width 97 height 5
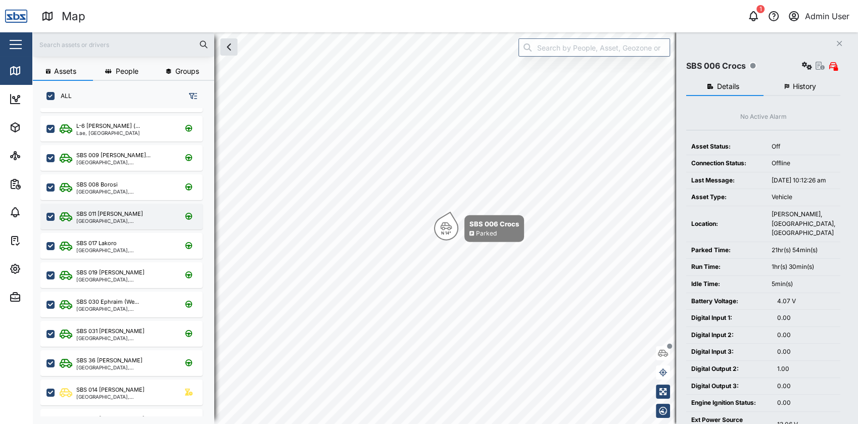
scroll to position [25, 0]
click at [132, 210] on div "SBS 011 Nigel" at bounding box center [124, 214] width 97 height 9
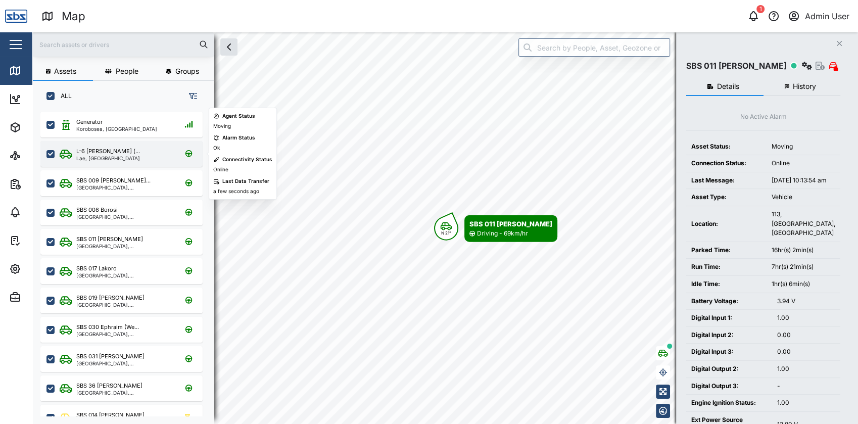
click at [142, 143] on div "L-6 Brett Richard (... Lae, Momase Region" at bounding box center [121, 154] width 162 height 26
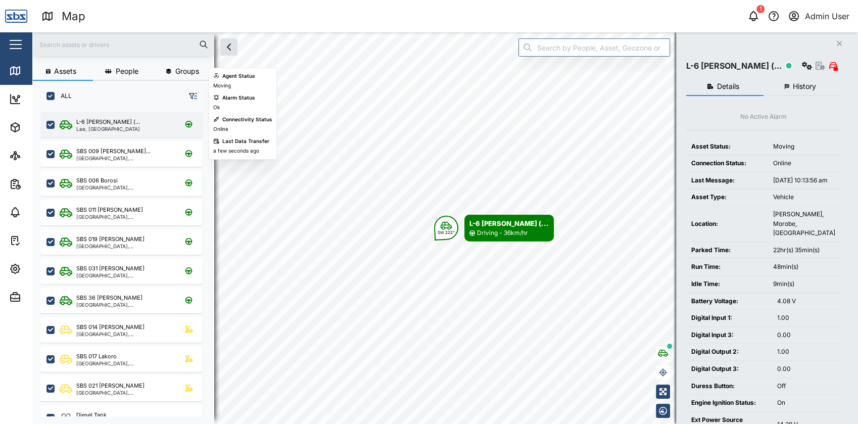
click at [146, 135] on div "L-6 Brett Richard (... Lae, Momase Region" at bounding box center [121, 125] width 162 height 26
click at [160, 125] on div "L-6 Brett Richard (... Lae, Momase Region" at bounding box center [128, 125] width 137 height 14
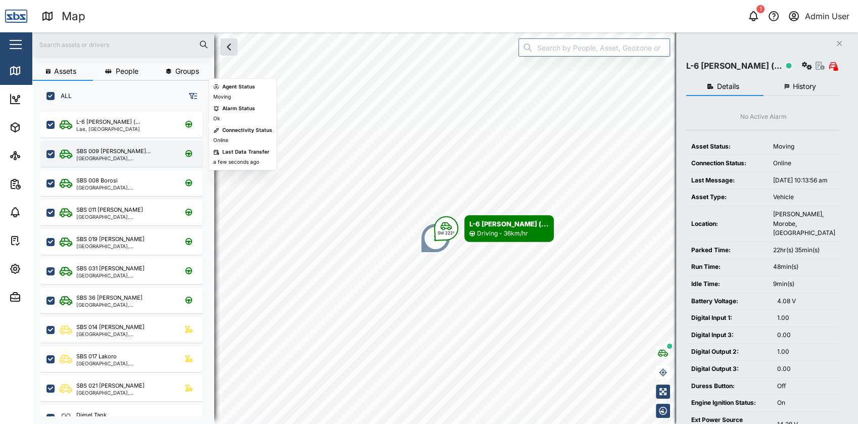
click at [165, 142] on div "SBS 009 Simon Sala... Port Moresby, Southern Region" at bounding box center [121, 154] width 162 height 26
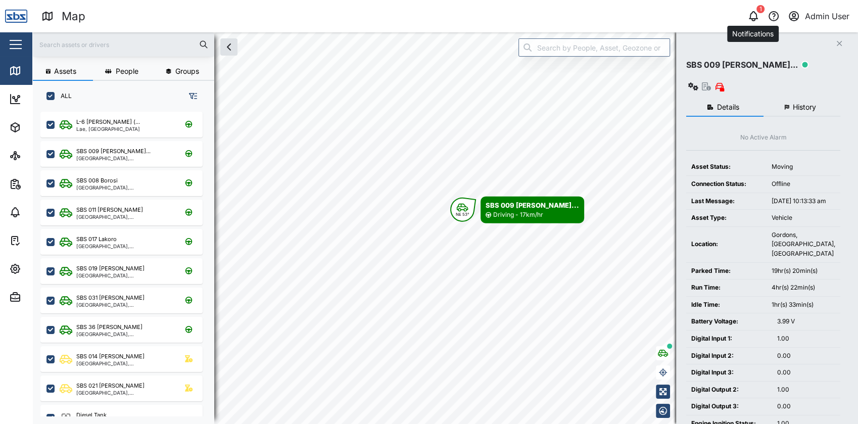
click at [754, 17] on icon "button" at bounding box center [754, 16] width 12 height 12
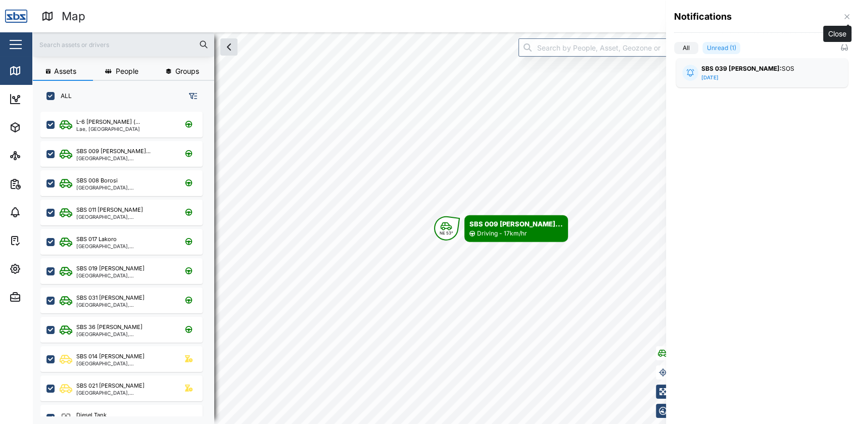
click at [849, 16] on icon "button" at bounding box center [847, 17] width 8 height 8
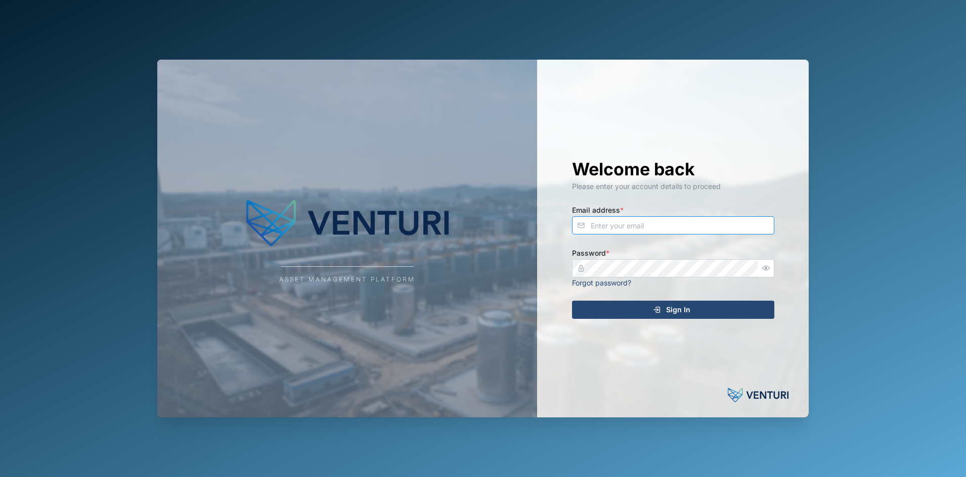
type input "[EMAIL_ADDRESS][DOMAIN_NAME]"
click at [614, 305] on div "Sign In" at bounding box center [671, 309] width 186 height 17
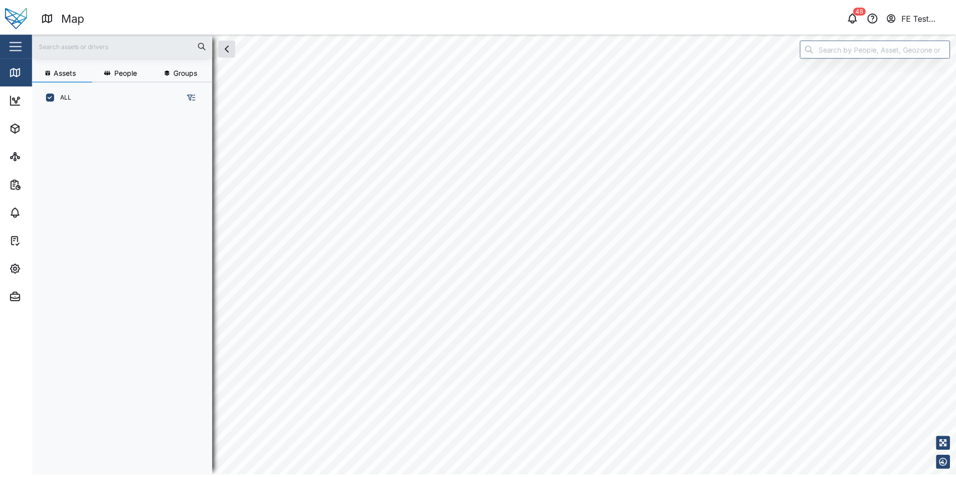
scroll to position [351, 156]
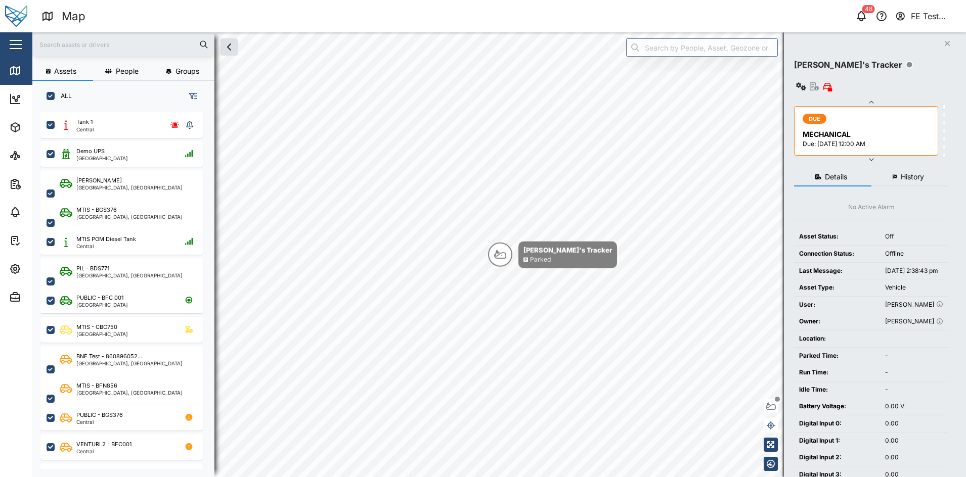
checkbox input "true"
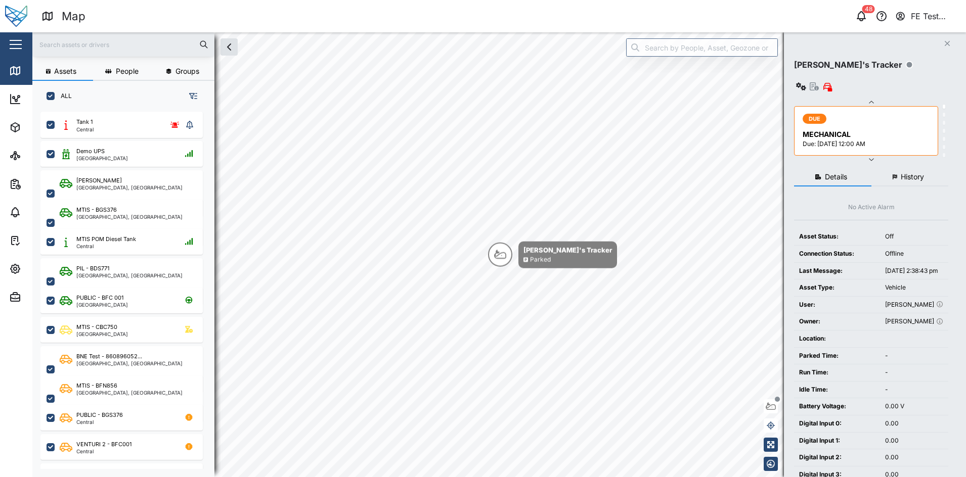
checkbox input "true"
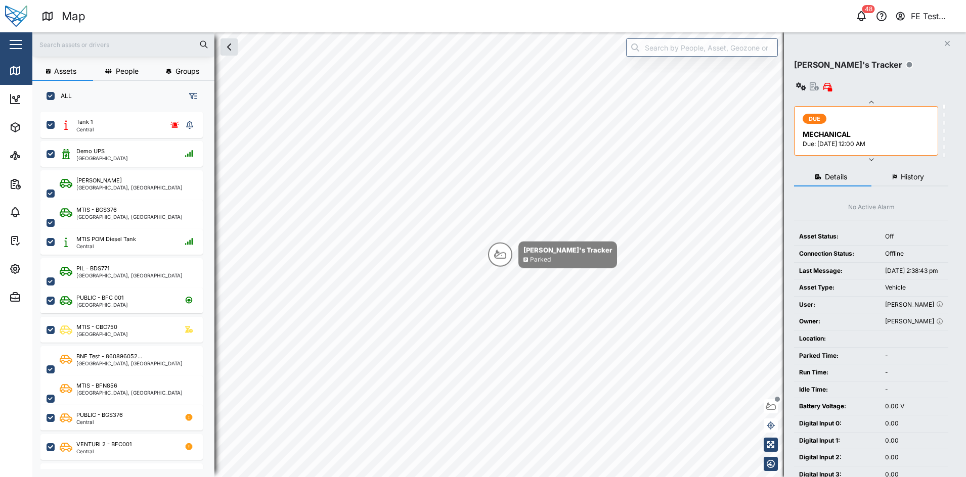
checkbox input "true"
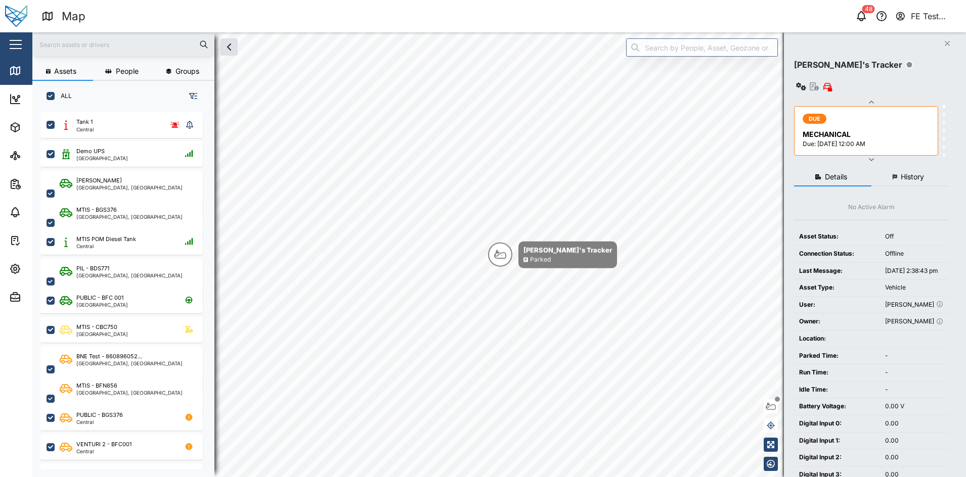
checkbox input "true"
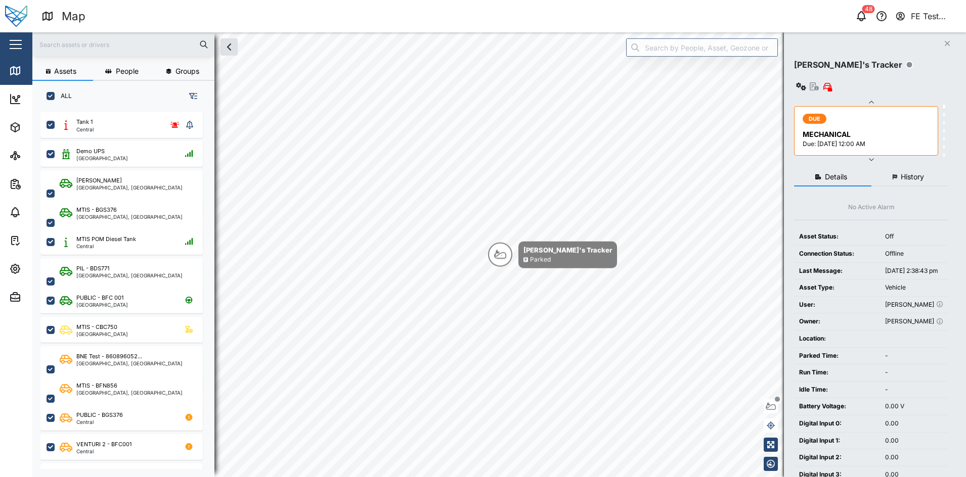
checkbox input "true"
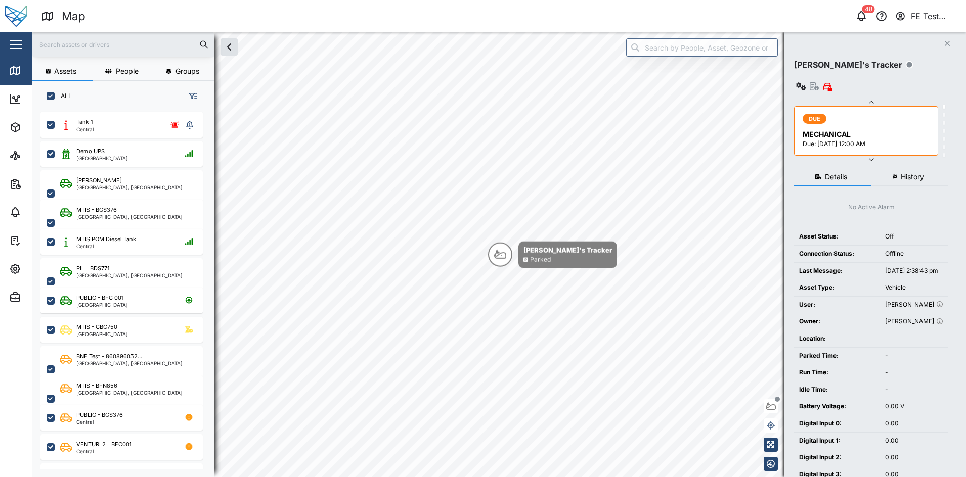
checkbox input "true"
click at [19, 45] on button "button" at bounding box center [15, 44] width 17 height 17
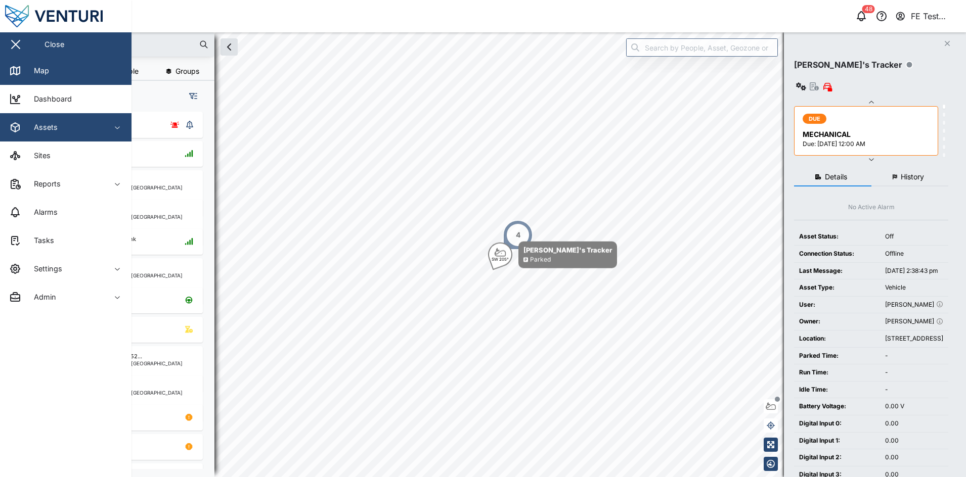
click at [55, 119] on span "Assets" at bounding box center [55, 127] width 92 height 28
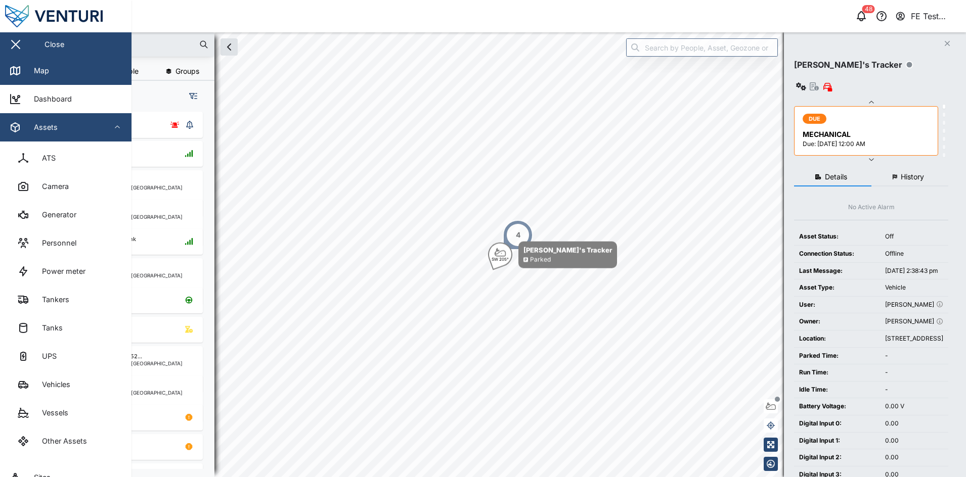
click at [110, 115] on button "Assets" at bounding box center [65, 127] width 131 height 28
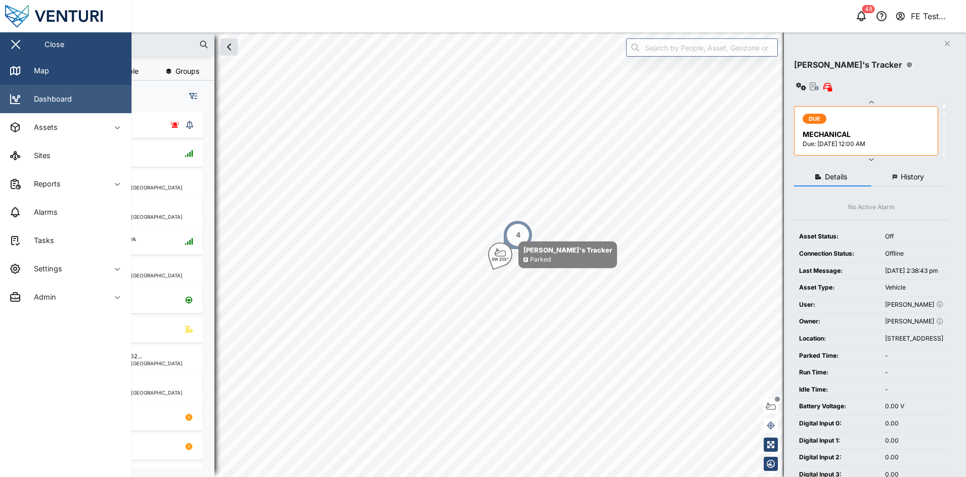
click at [98, 106] on link "Dashboard" at bounding box center [65, 99] width 131 height 28
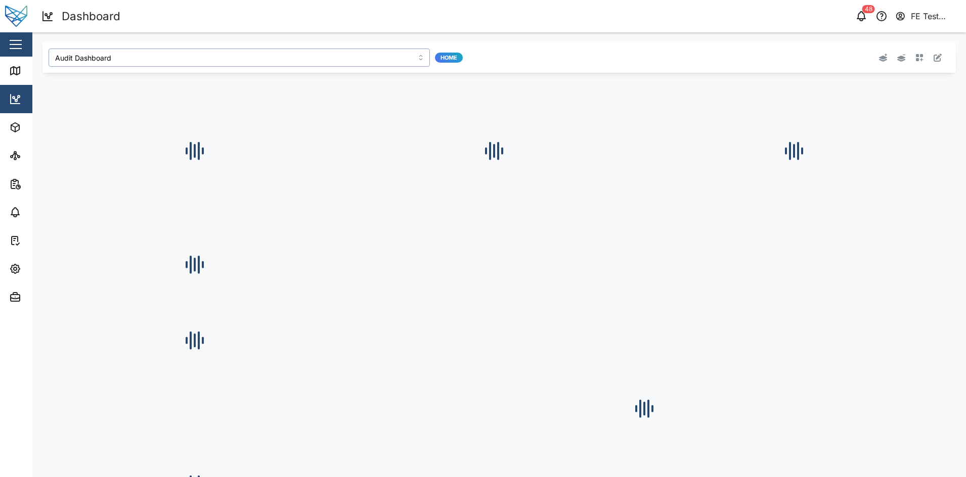
click at [260, 58] on input "Audit Dashboard" at bounding box center [239, 58] width 381 height 18
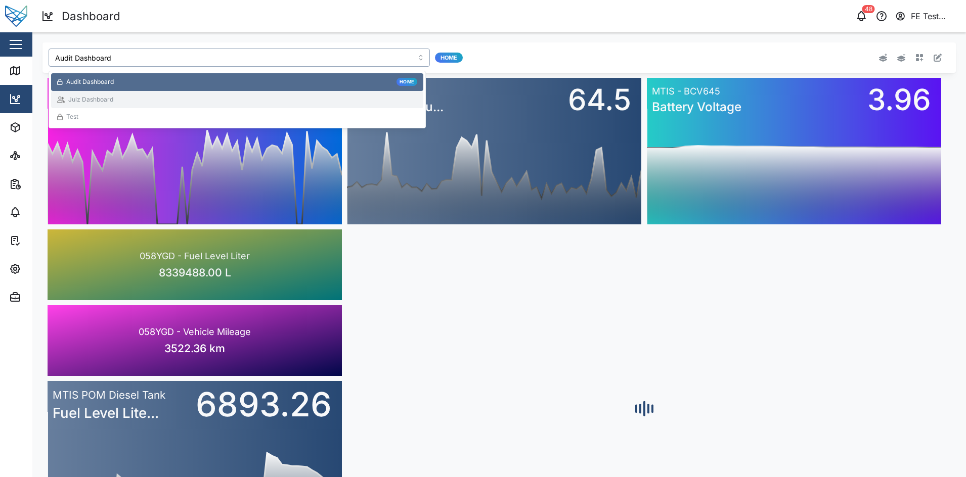
click at [245, 96] on div "Julz Dashboard" at bounding box center [237, 100] width 360 height 10
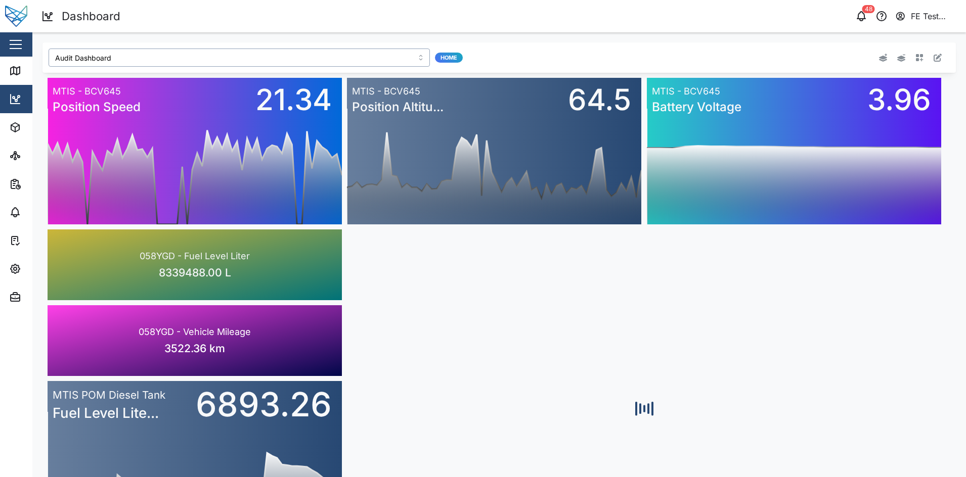
type input "Julz Dashboard"
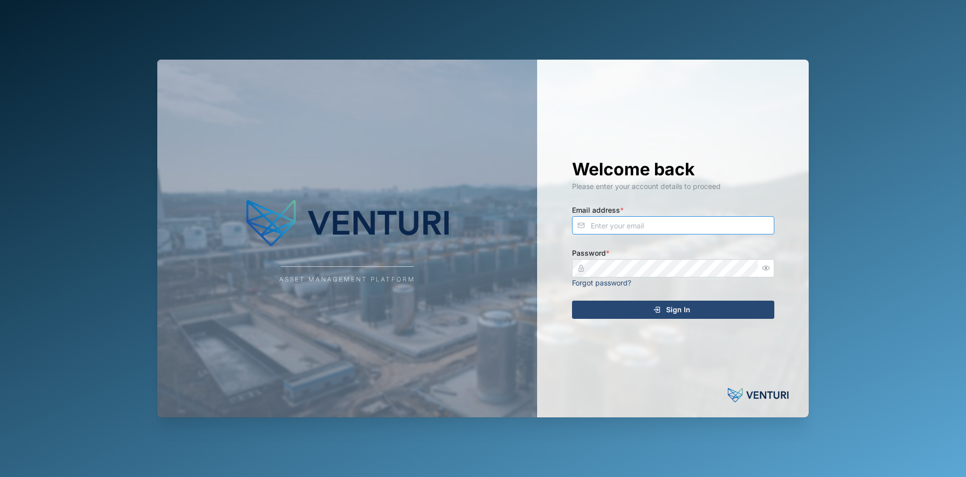
type input "[EMAIL_ADDRESS][DOMAIN_NAME]"
click at [631, 302] on div "Sign In" at bounding box center [671, 309] width 186 height 17
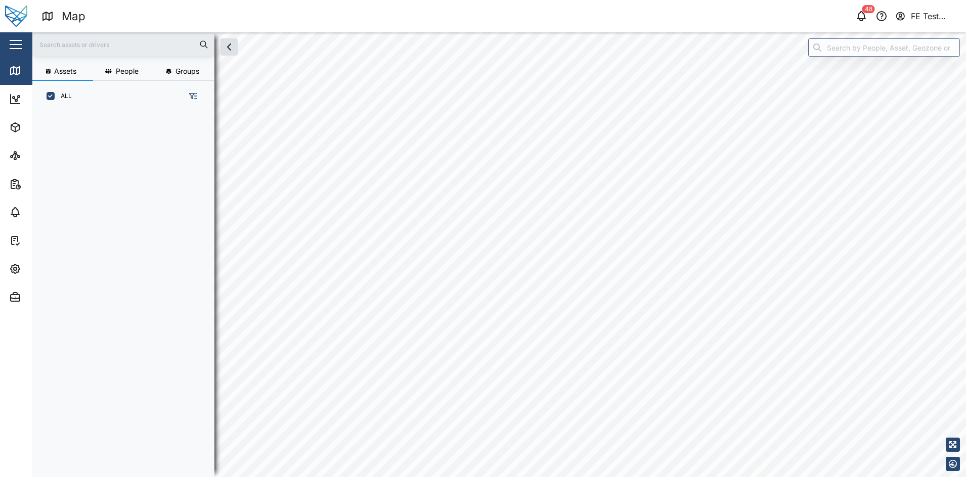
scroll to position [351, 156]
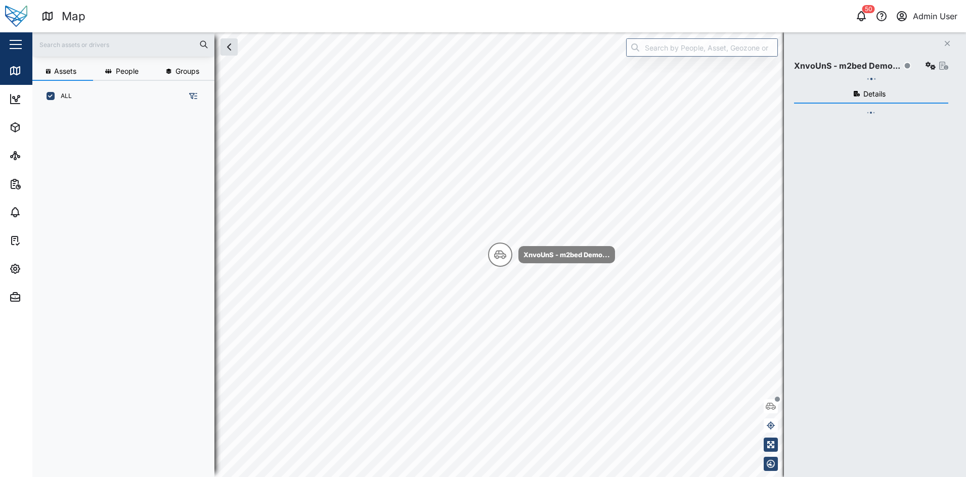
scroll to position [351, 156]
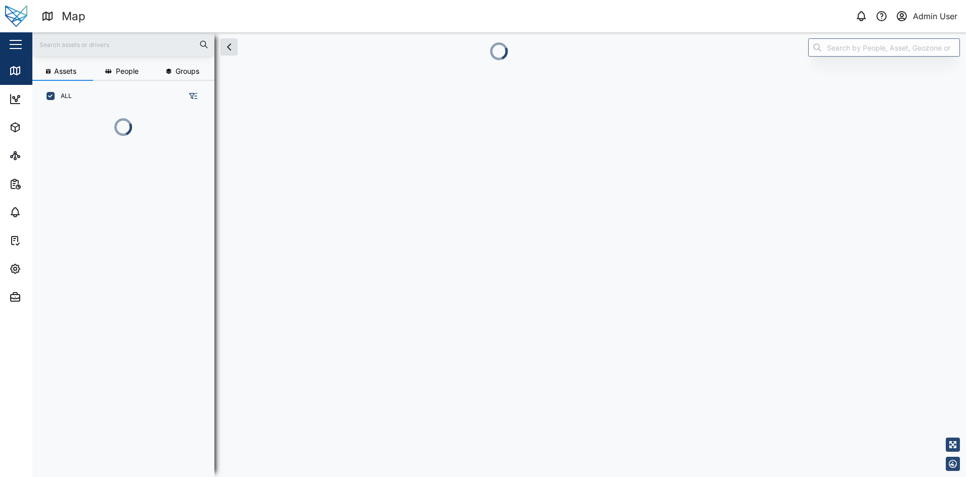
scroll to position [308, 156]
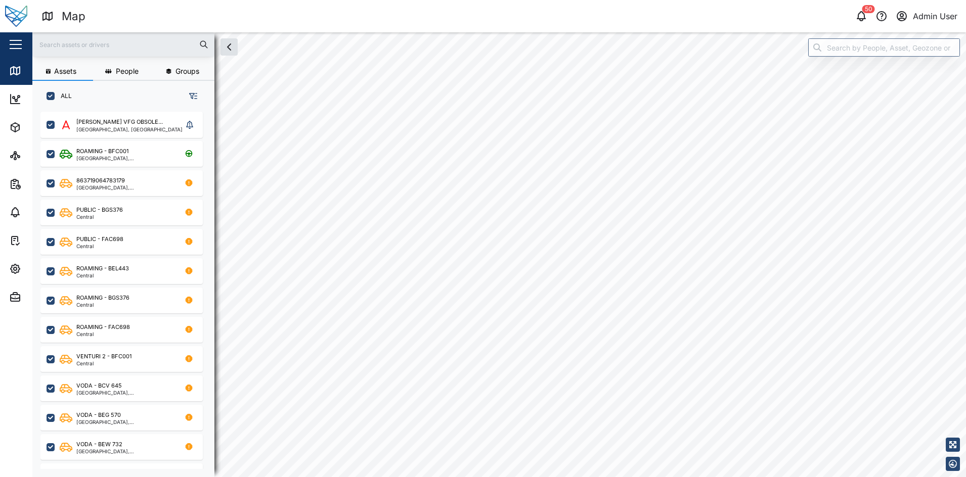
checkbox input "true"
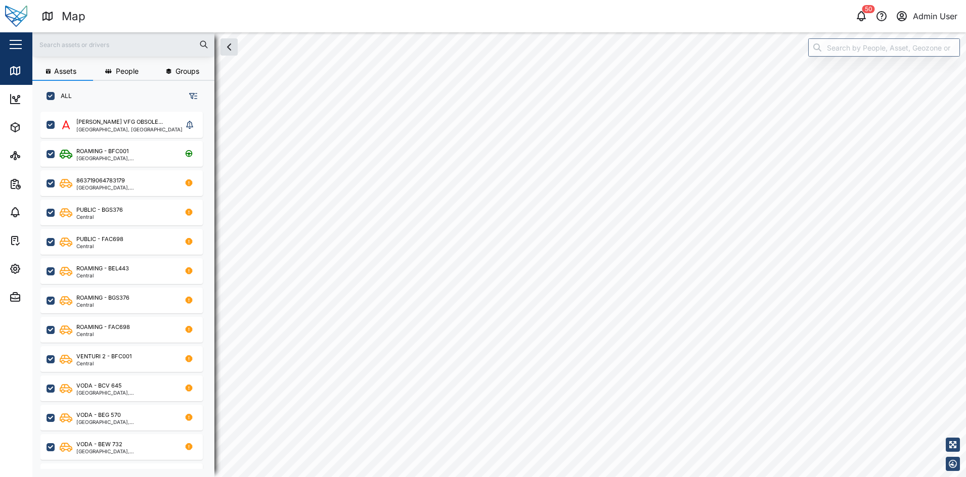
checkbox input "true"
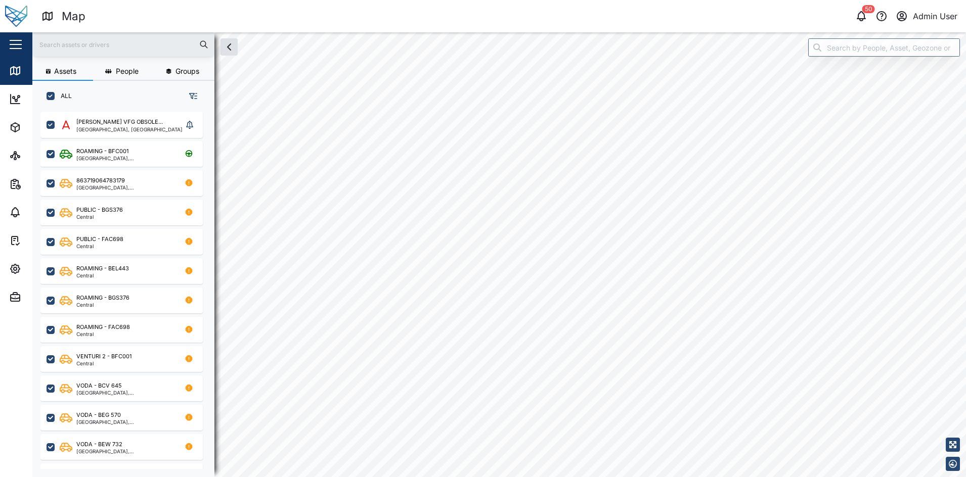
checkbox input "true"
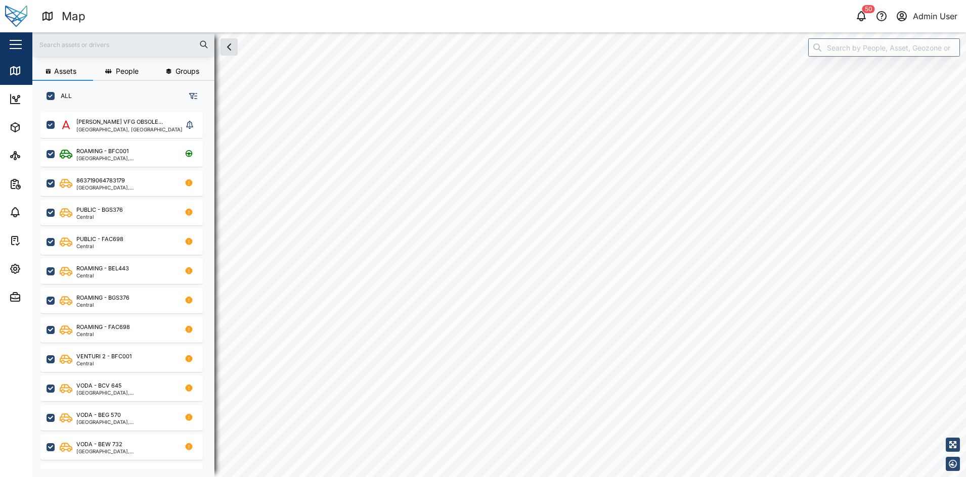
checkbox input "true"
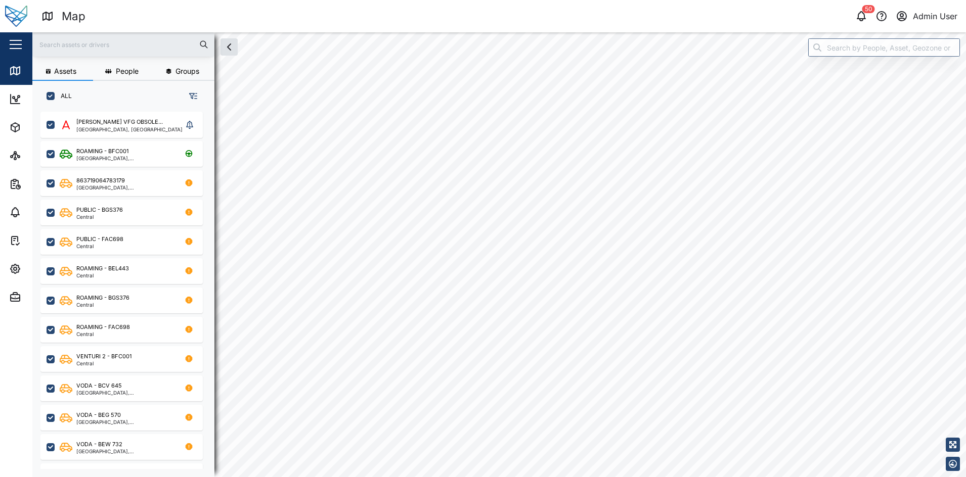
checkbox input "true"
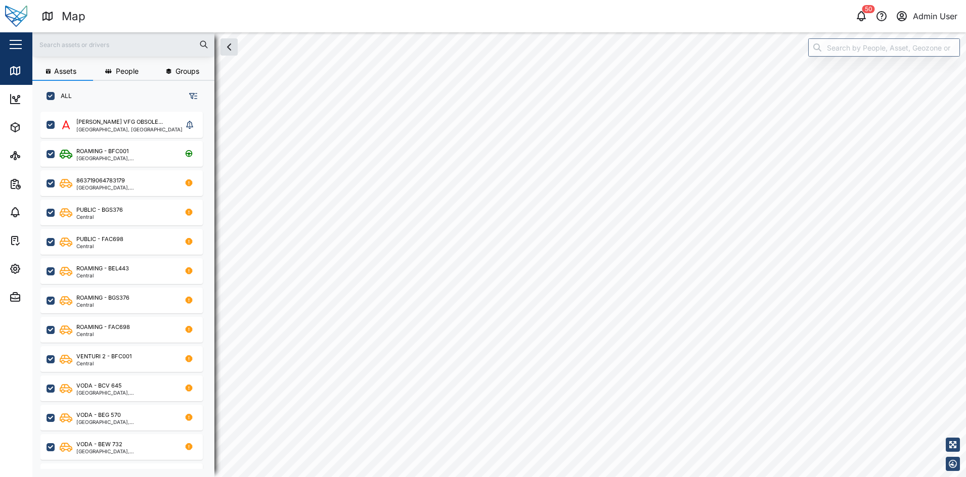
checkbox input "true"
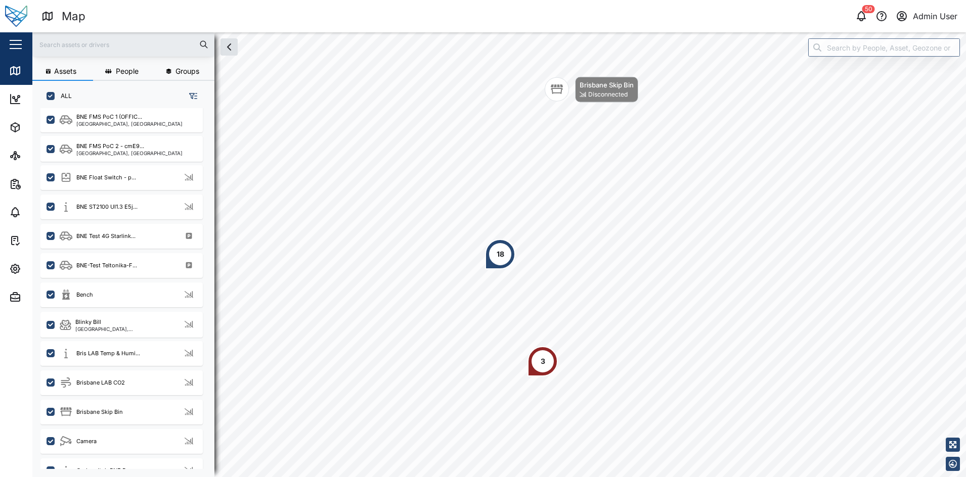
scroll to position [0, 0]
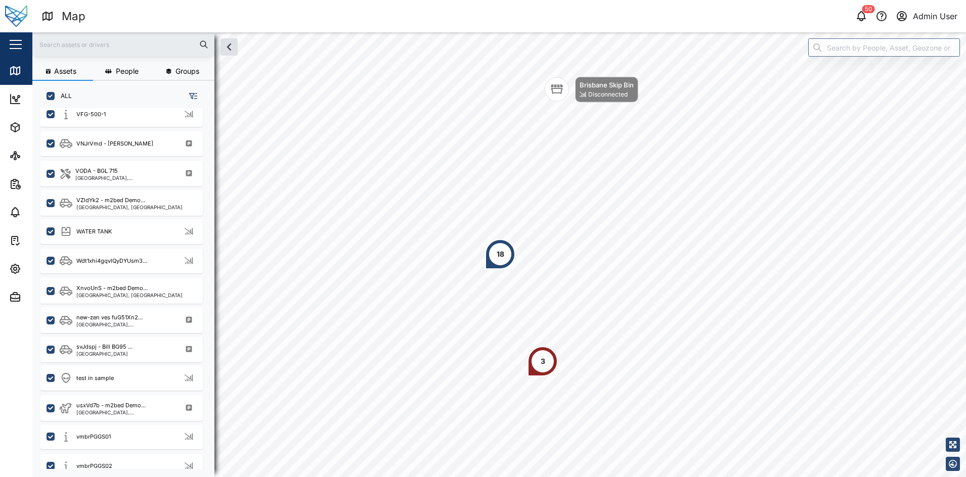
scroll to position [2158, 0]
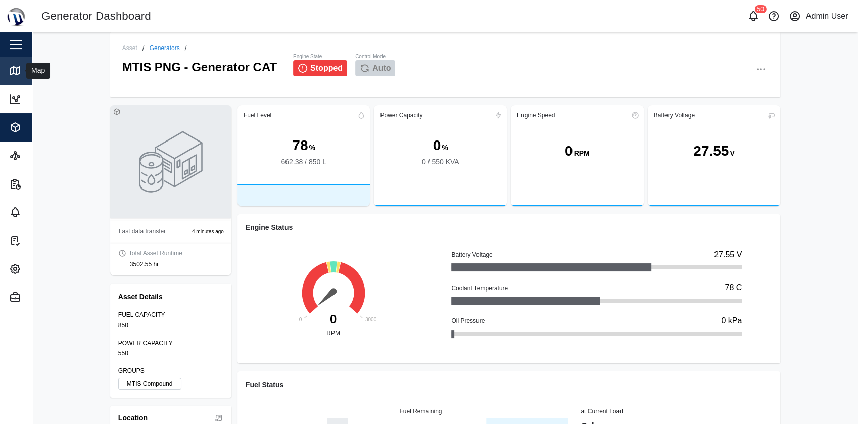
click at [18, 70] on icon at bounding box center [15, 71] width 12 height 12
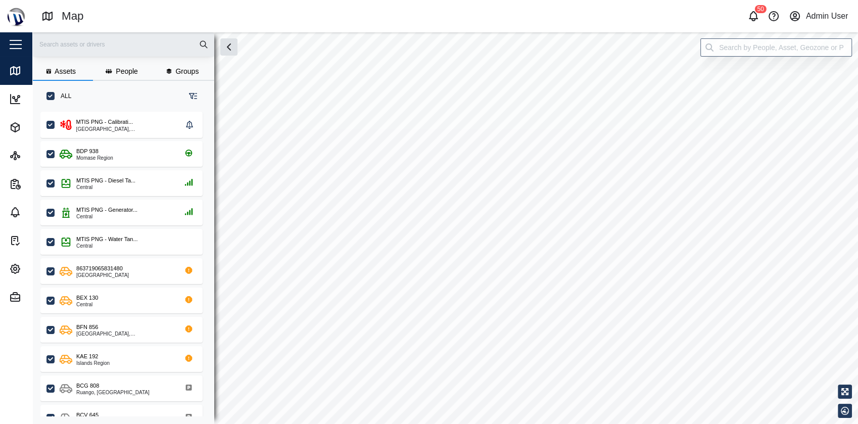
checkbox input "true"
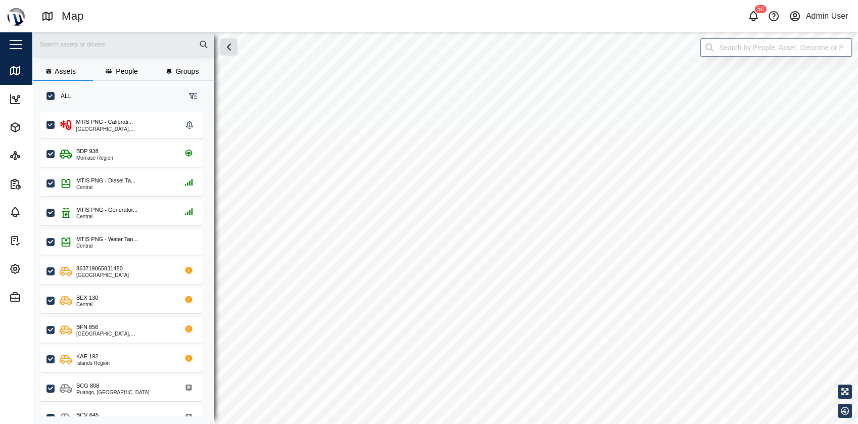
checkbox input "true"
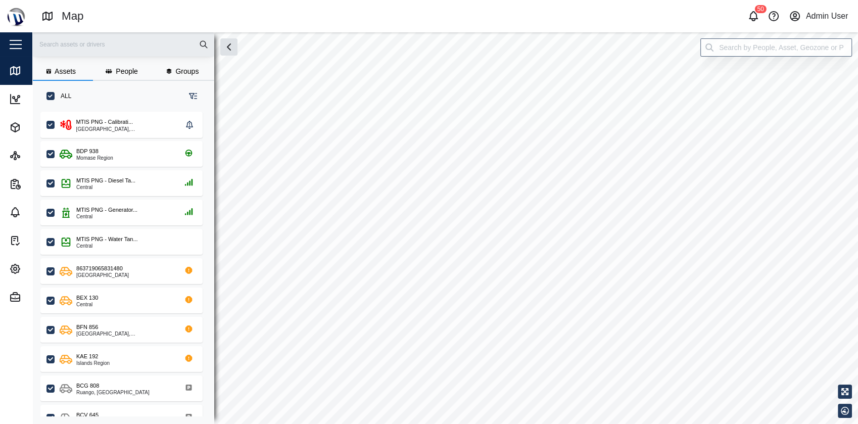
checkbox input "true"
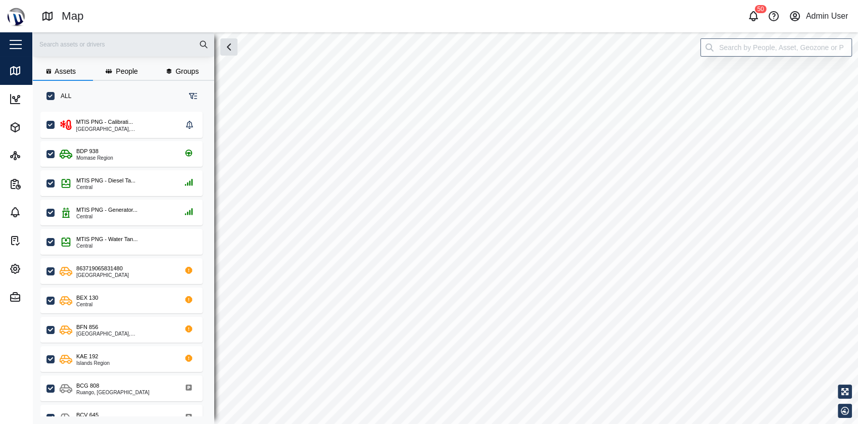
checkbox input "true"
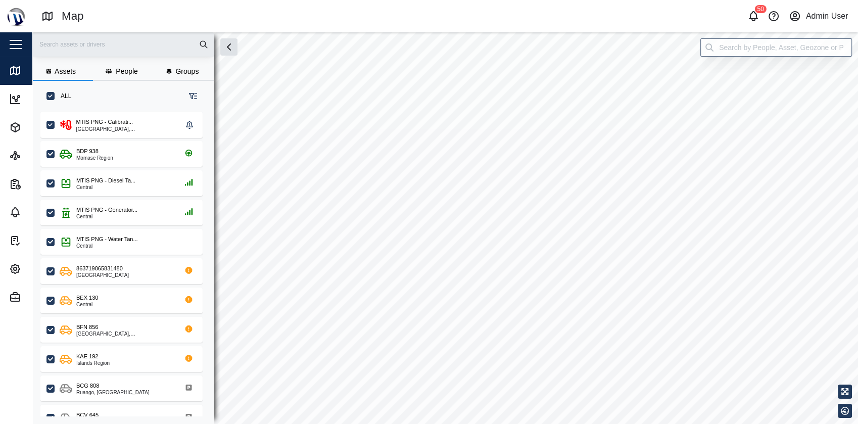
checkbox input "true"
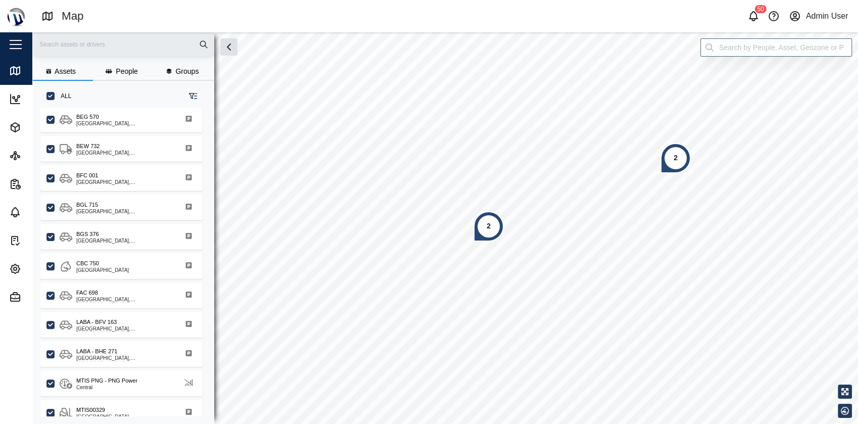
scroll to position [396, 0]
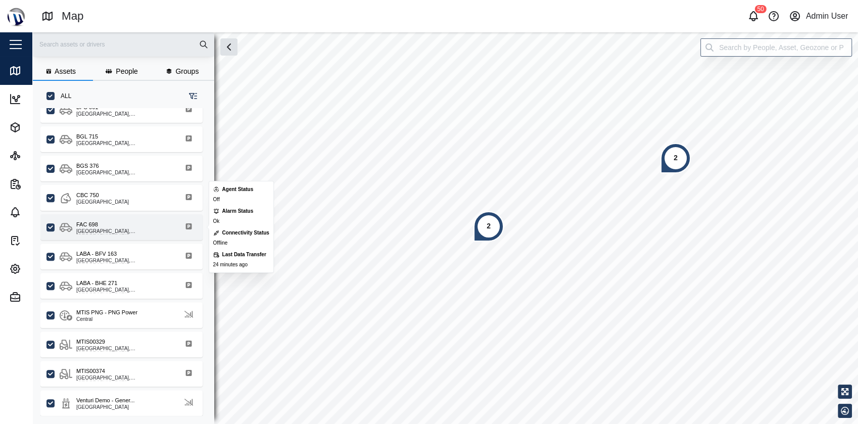
click at [162, 229] on div "[GEOGRAPHIC_DATA], [GEOGRAPHIC_DATA]" at bounding box center [124, 231] width 97 height 5
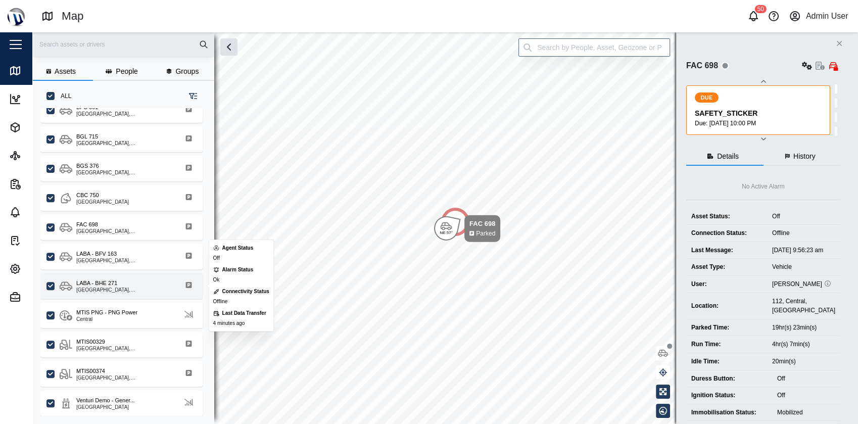
click at [157, 292] on div "LABA - BHE 271 Port Moresby, Southern Region" at bounding box center [128, 286] width 137 height 14
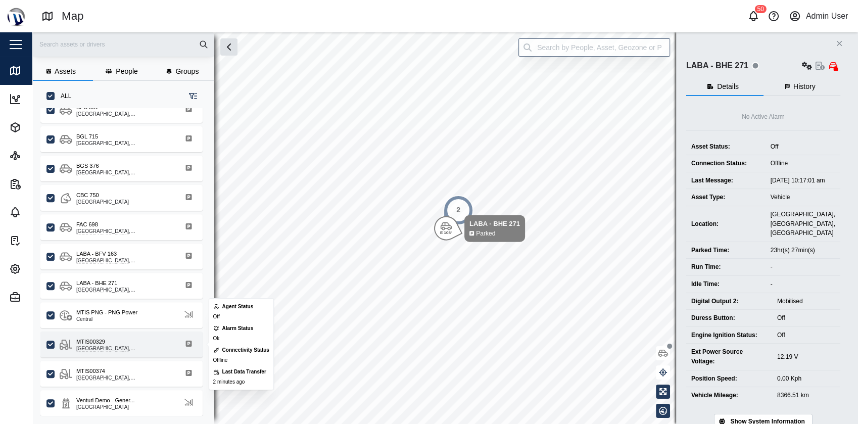
click at [156, 338] on div "MTIS00329" at bounding box center [124, 342] width 97 height 9
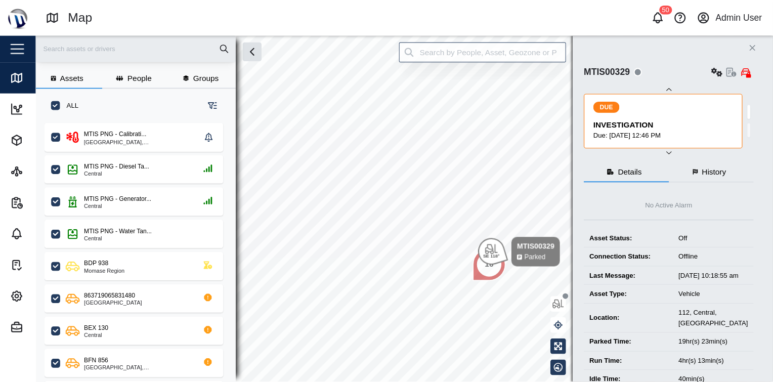
scroll to position [257, 158]
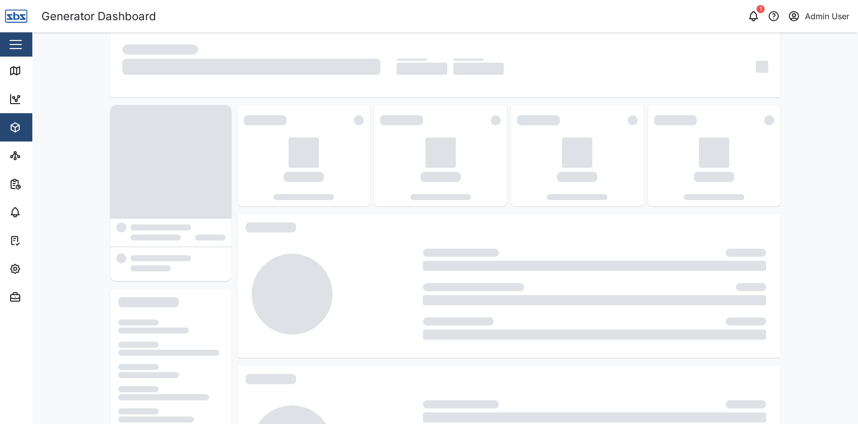
click at [26, 49] on div "Close" at bounding box center [65, 44] width 131 height 24
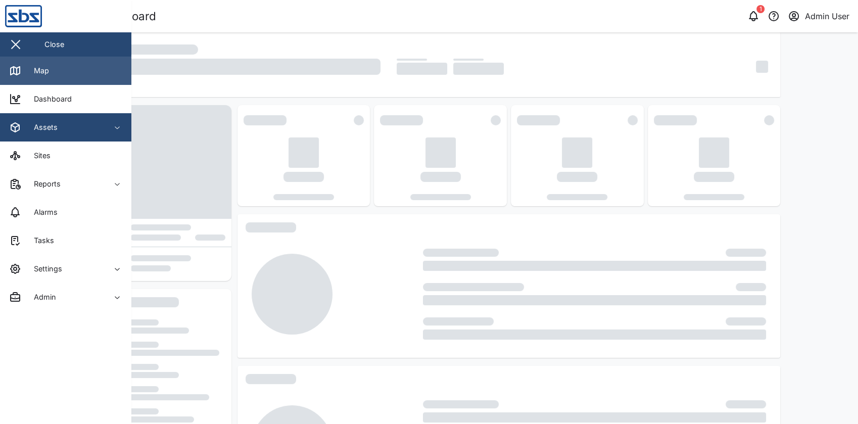
click at [50, 75] on link "Map" at bounding box center [65, 71] width 131 height 28
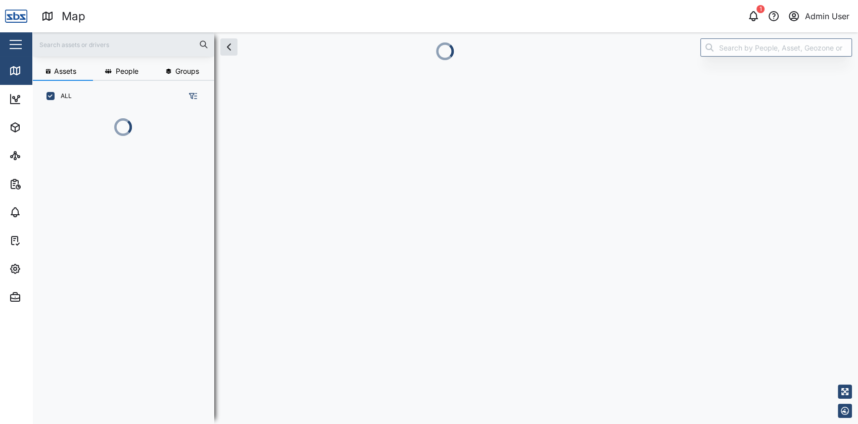
scroll to position [255, 157]
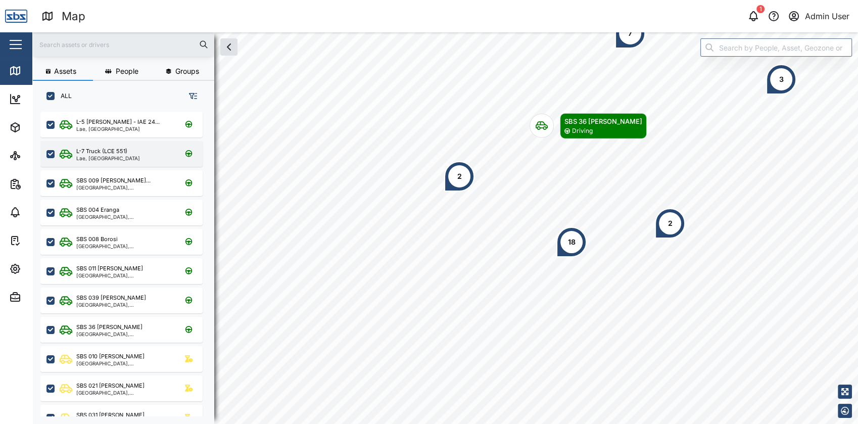
scroll to position [299, 157]
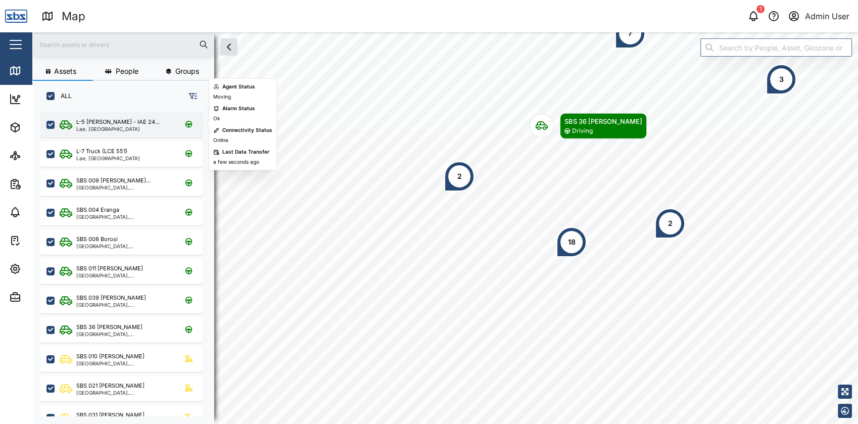
click at [170, 122] on div "L-5 Kauwe - IAE 24... Lae, Momase Region" at bounding box center [128, 125] width 137 height 14
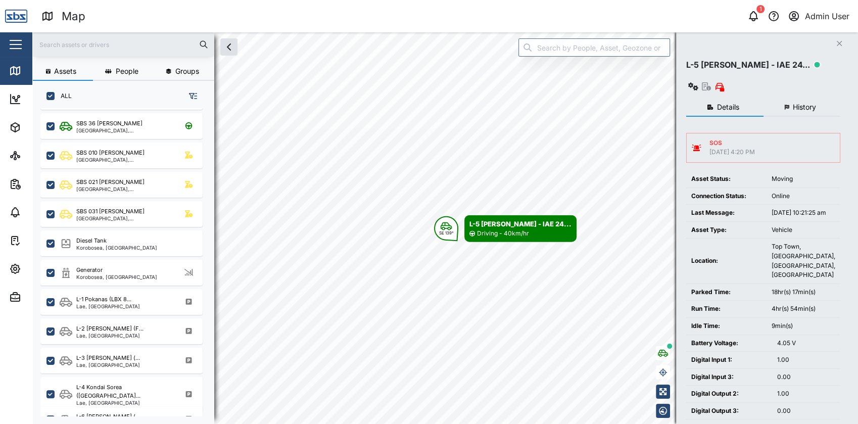
scroll to position [207, 0]
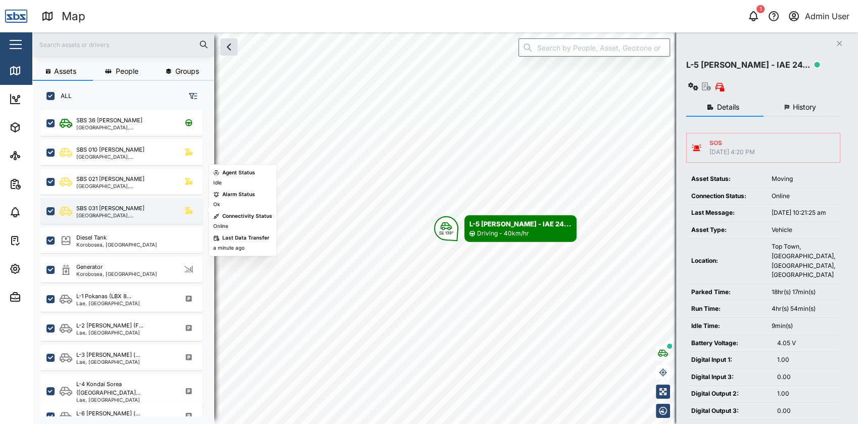
click at [150, 213] on div "[GEOGRAPHIC_DATA], [GEOGRAPHIC_DATA]" at bounding box center [124, 215] width 97 height 5
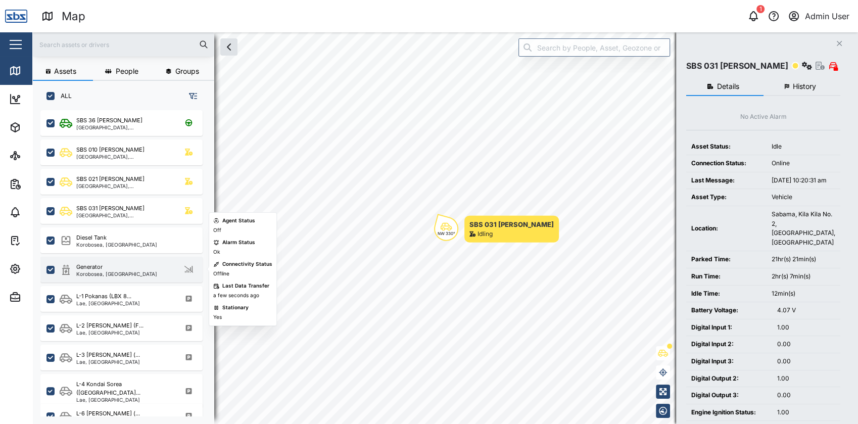
click at [163, 267] on div "Generator Korobosea, Port Moresby" at bounding box center [128, 270] width 137 height 14
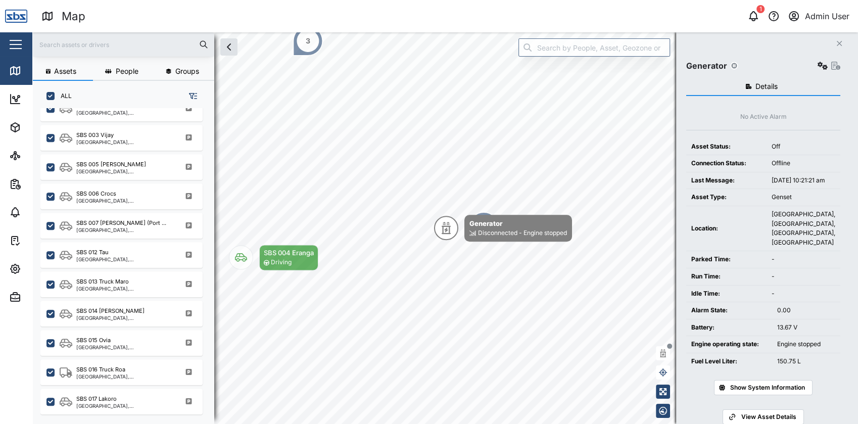
scroll to position [543, 0]
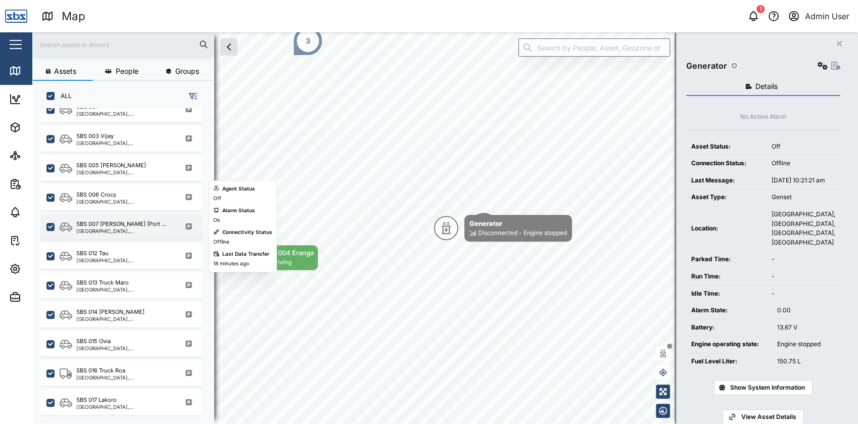
click at [148, 224] on div "SBS 007 David (Port ..." at bounding box center [124, 224] width 97 height 9
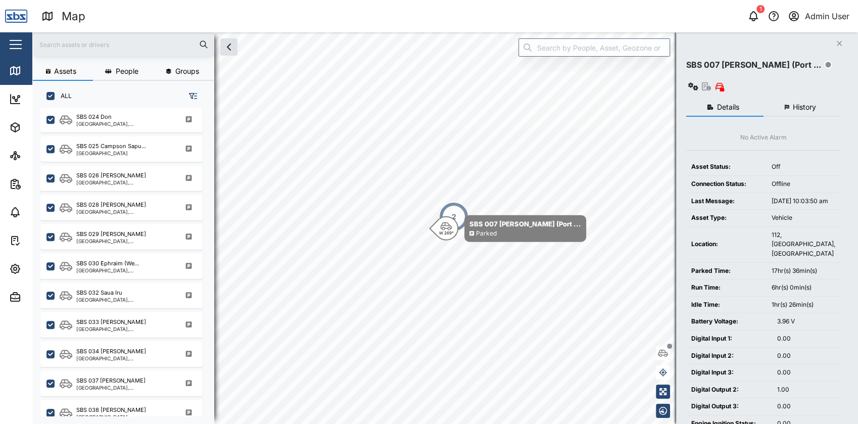
scroll to position [1041, 0]
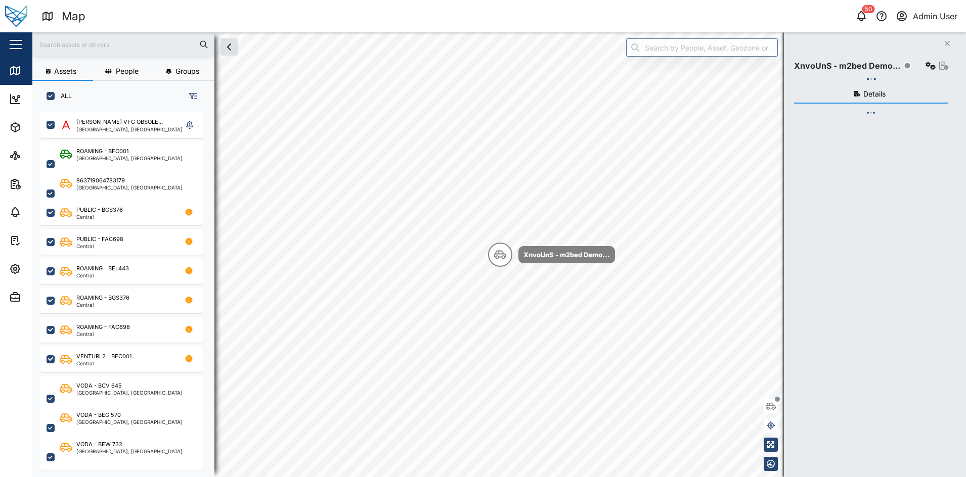
scroll to position [351, 156]
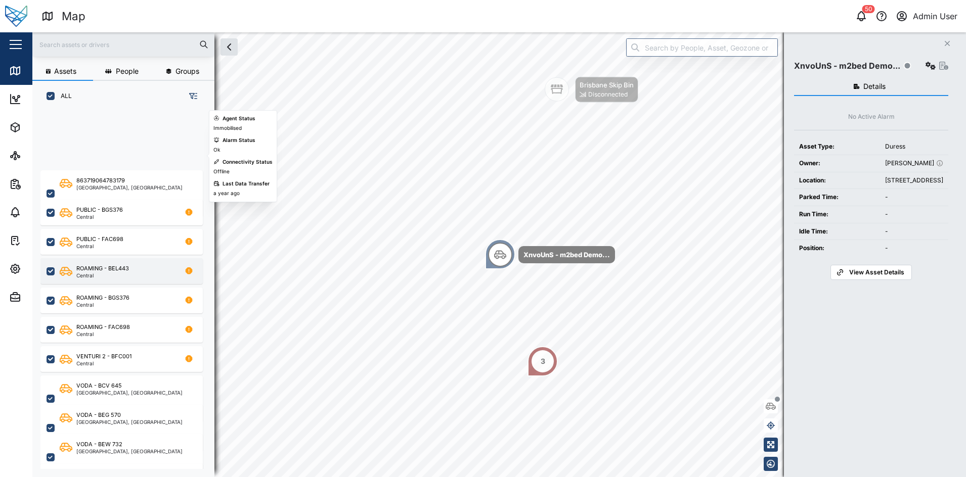
scroll to position [115, 0]
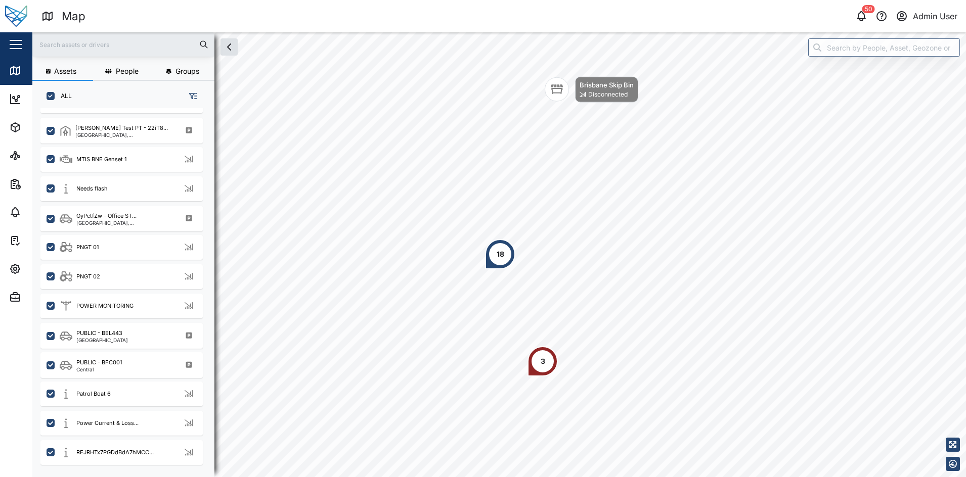
scroll to position [1545, 0]
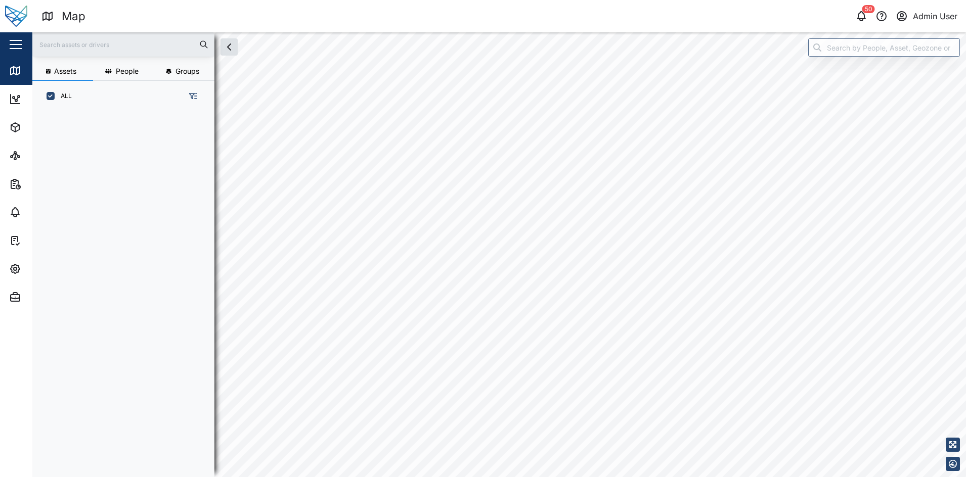
scroll to position [351, 156]
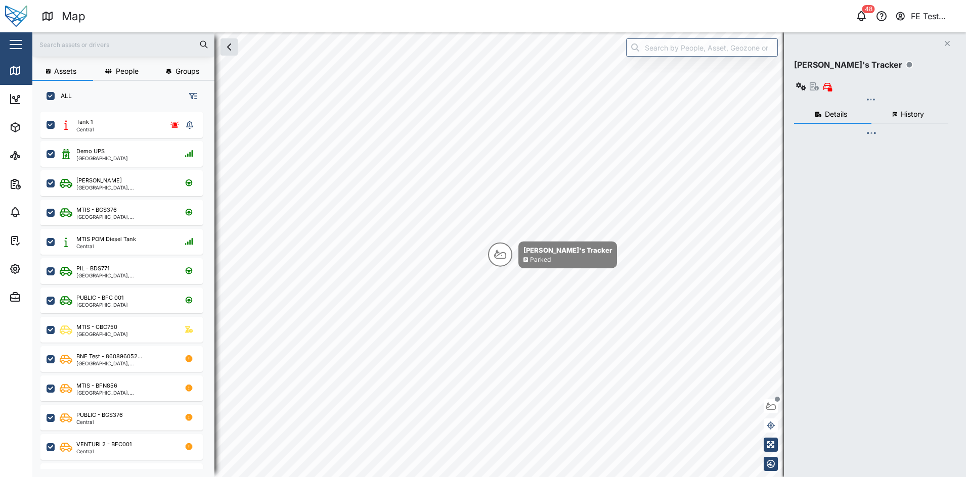
checkbox input "true"
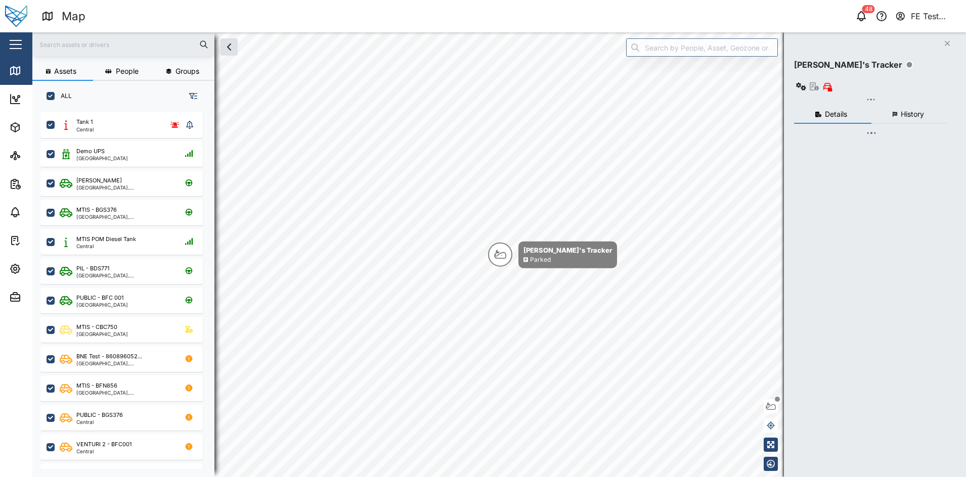
checkbox input "true"
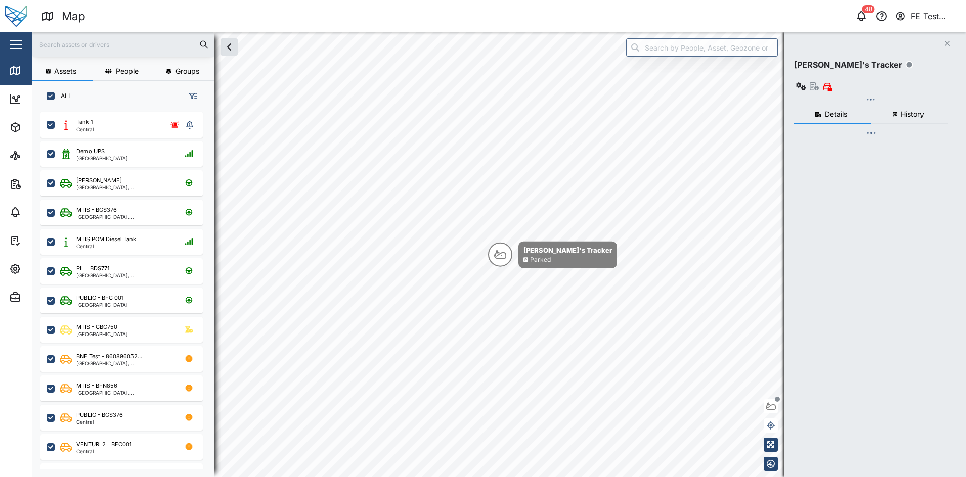
checkbox input "true"
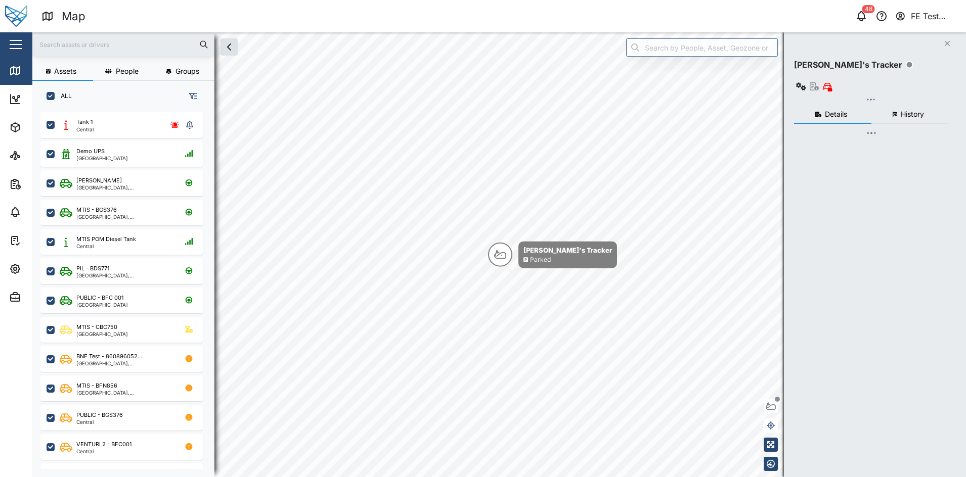
checkbox input "true"
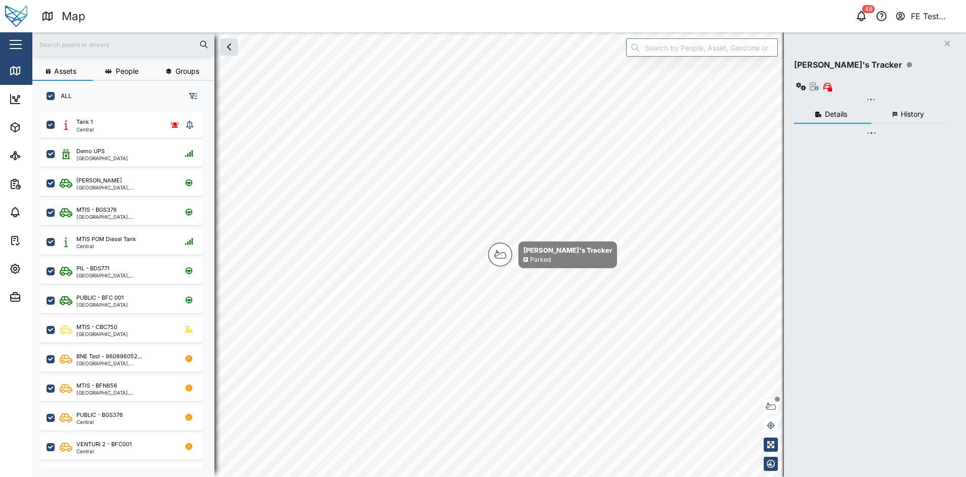
checkbox input "true"
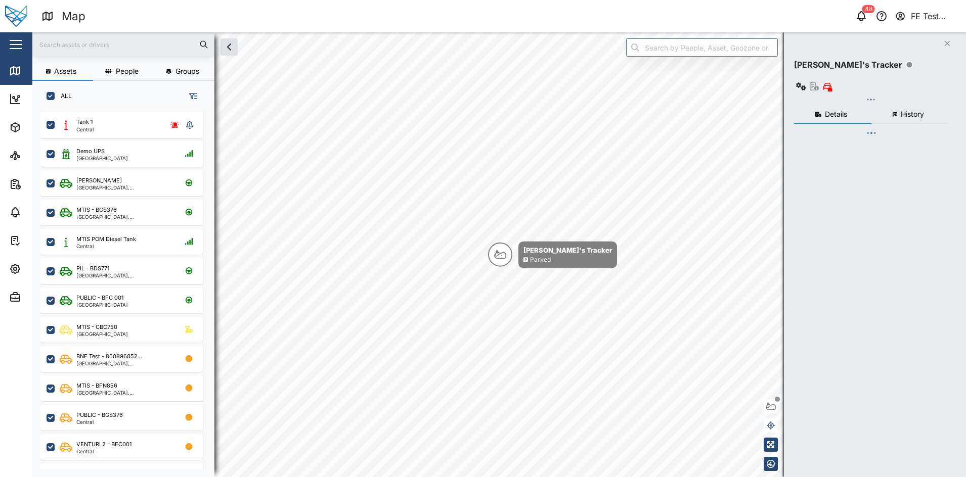
checkbox input "true"
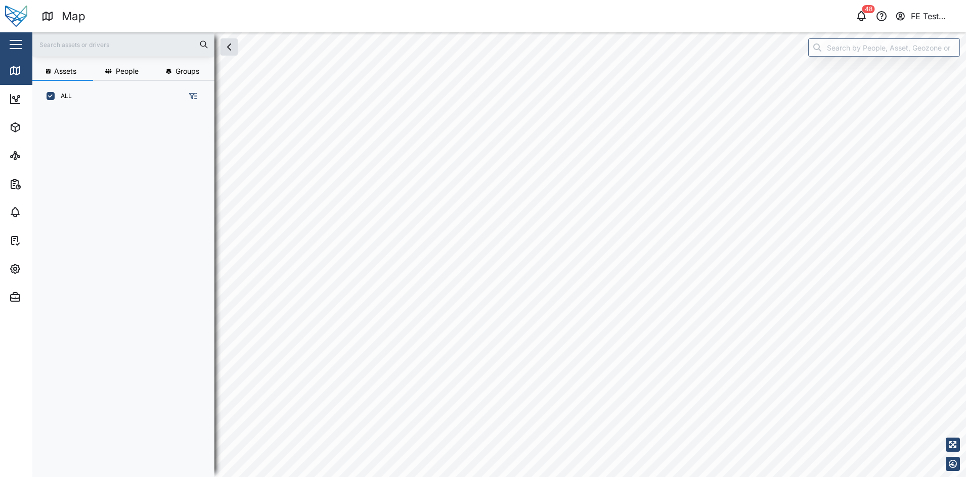
scroll to position [351, 156]
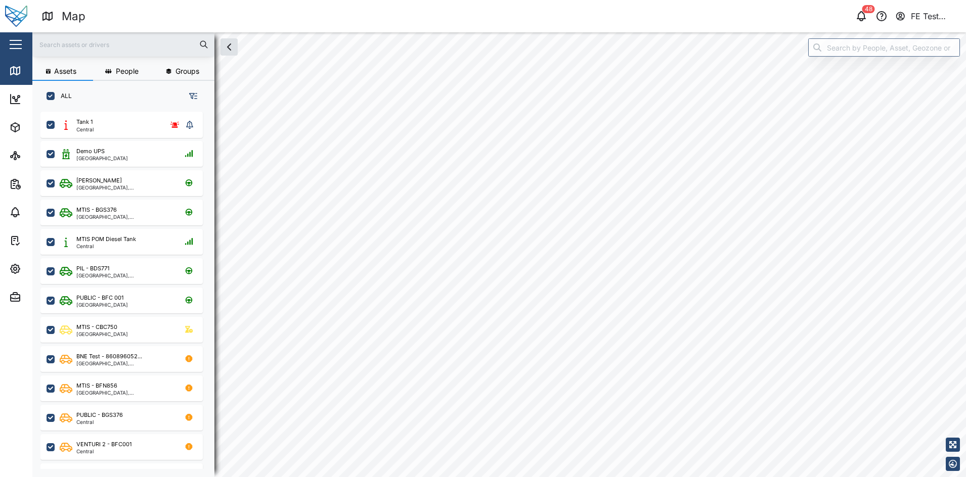
checkbox input "true"
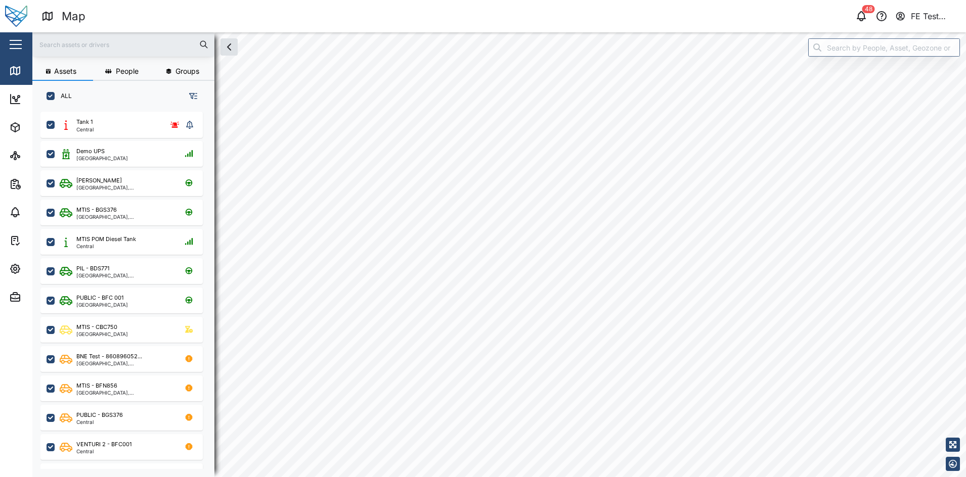
checkbox input "true"
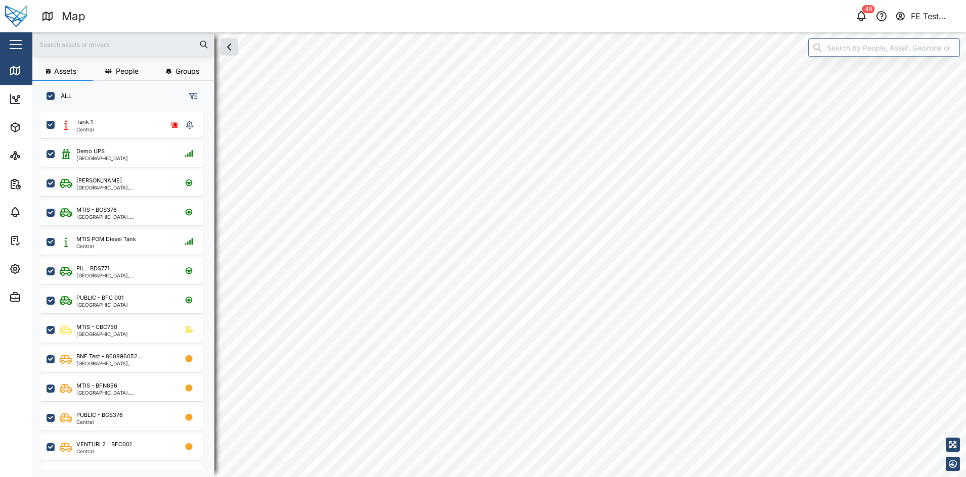
checkbox input "true"
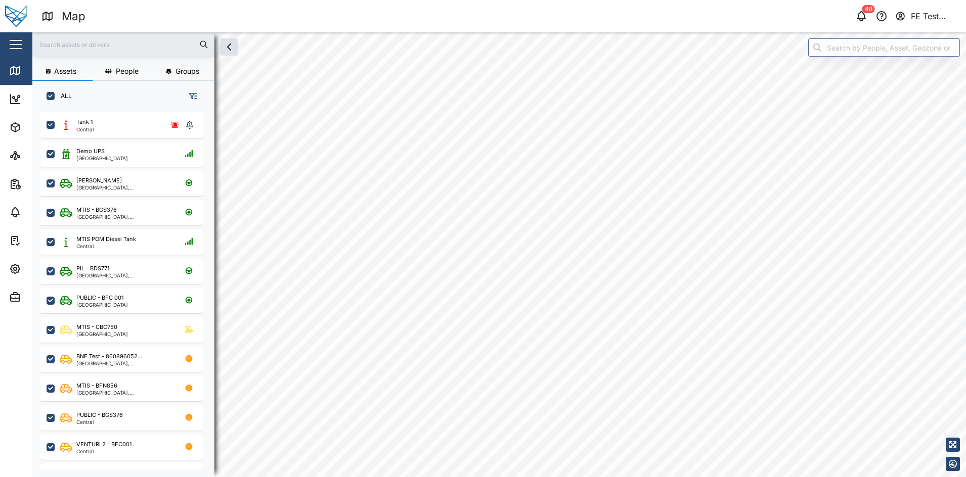
checkbox input "true"
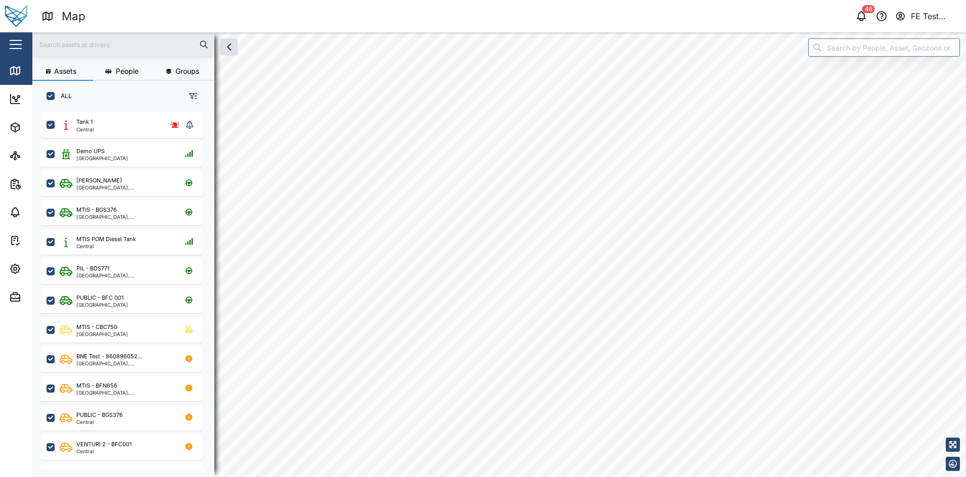
checkbox input "true"
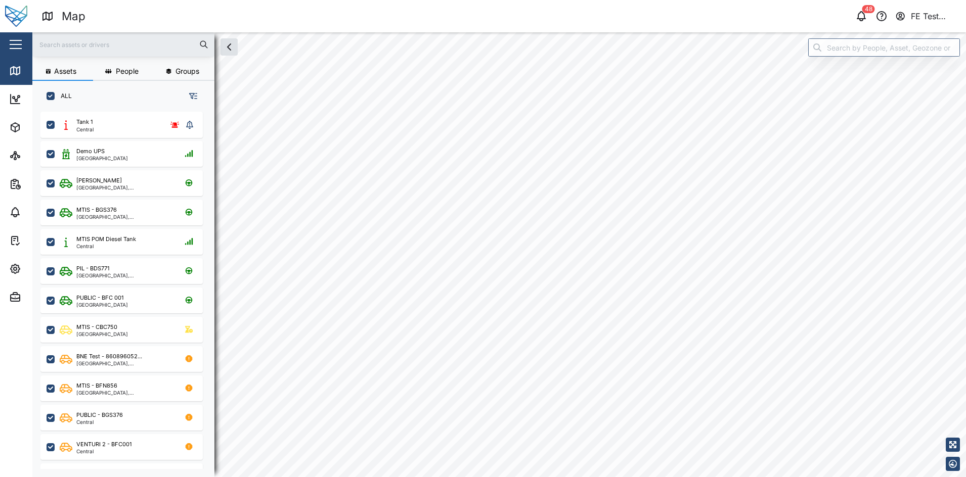
checkbox input "true"
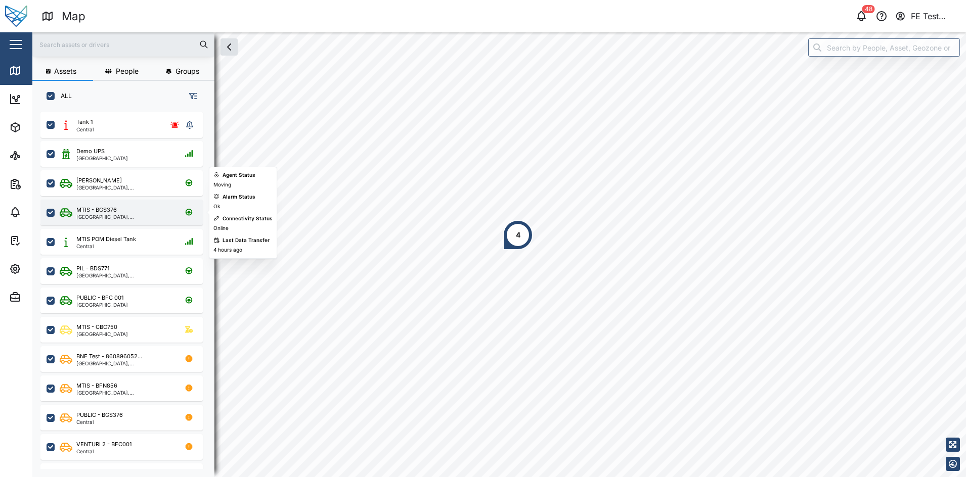
click at [152, 214] on div "MTIS - BGS376" at bounding box center [124, 210] width 97 height 9
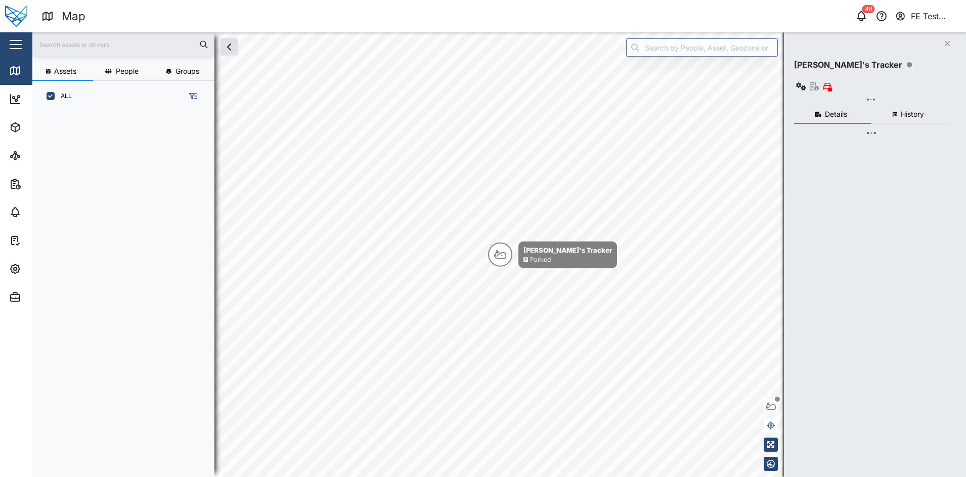
scroll to position [351, 156]
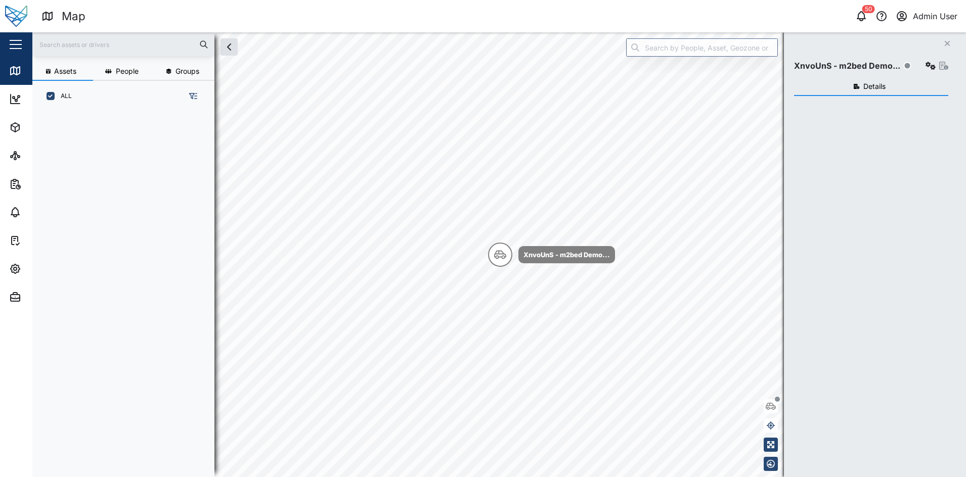
scroll to position [351, 156]
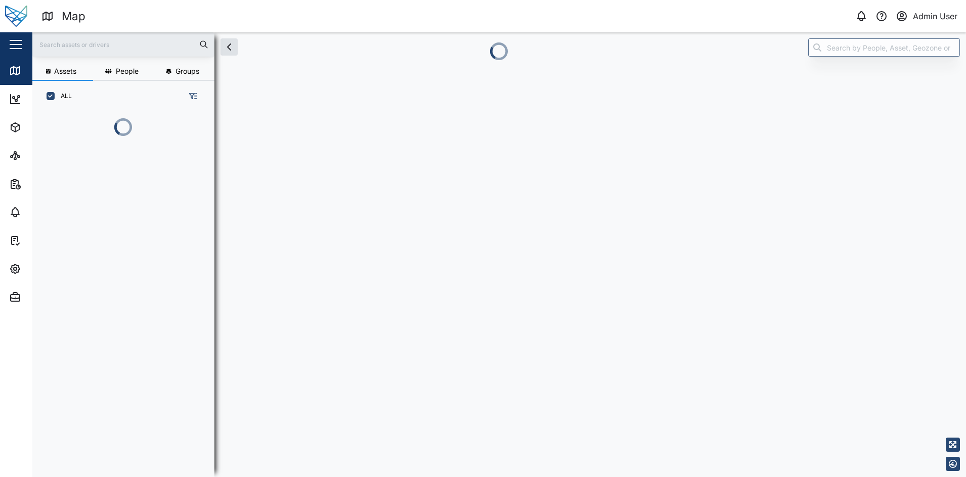
scroll to position [351, 156]
click at [194, 96] on icon "button" at bounding box center [193, 96] width 8 height 8
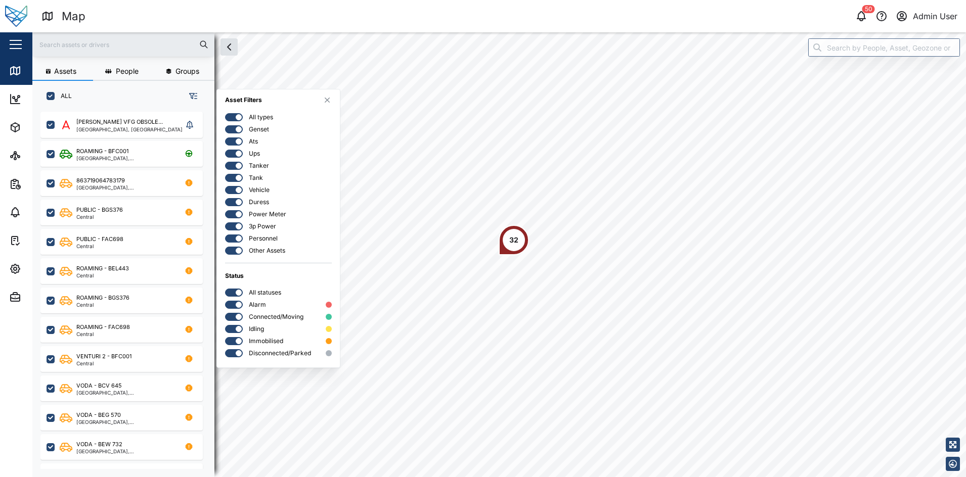
click at [233, 118] on div at bounding box center [230, 117] width 10 height 7
click at [225, 113] on input "checkbox" at bounding box center [225, 113] width 0 height 0
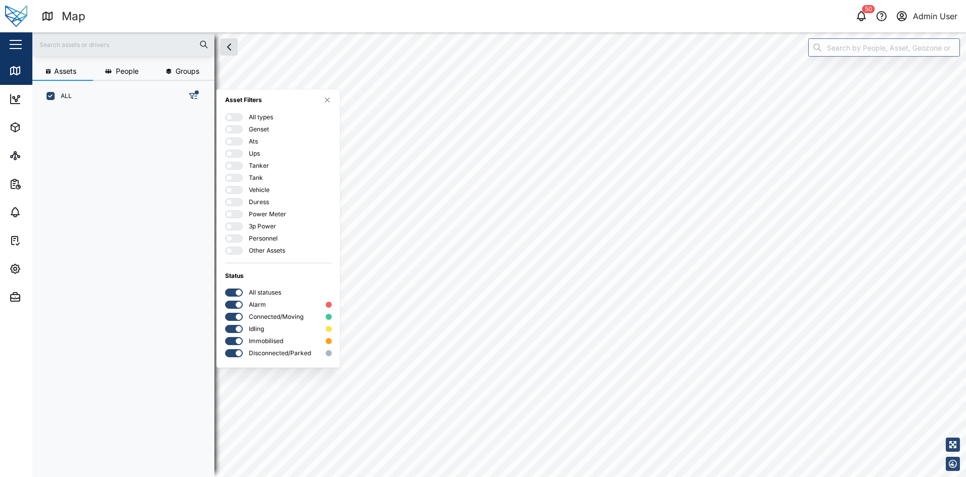
click at [233, 118] on div at bounding box center [237, 117] width 10 height 7
click at [225, 113] on input "checkbox" at bounding box center [225, 113] width 0 height 0
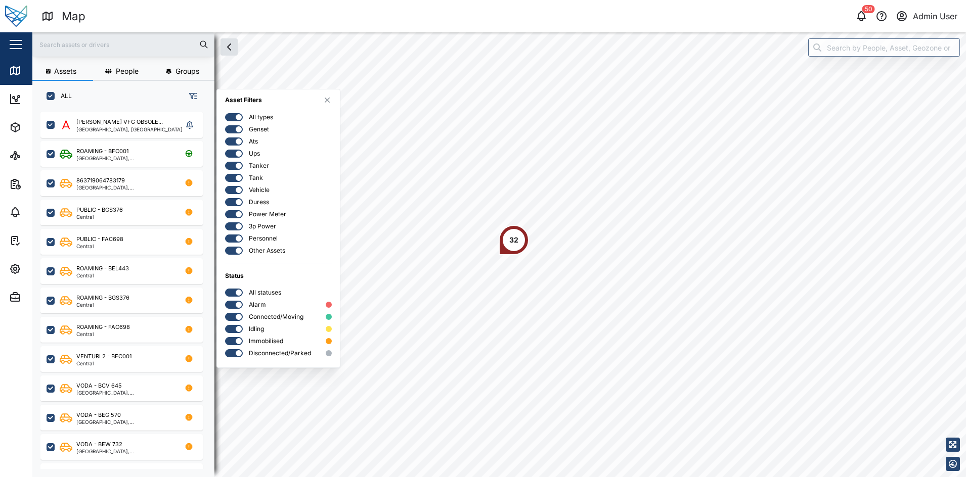
click at [233, 118] on div at bounding box center [230, 117] width 10 height 7
click at [225, 113] on input "checkbox" at bounding box center [225, 113] width 0 height 0
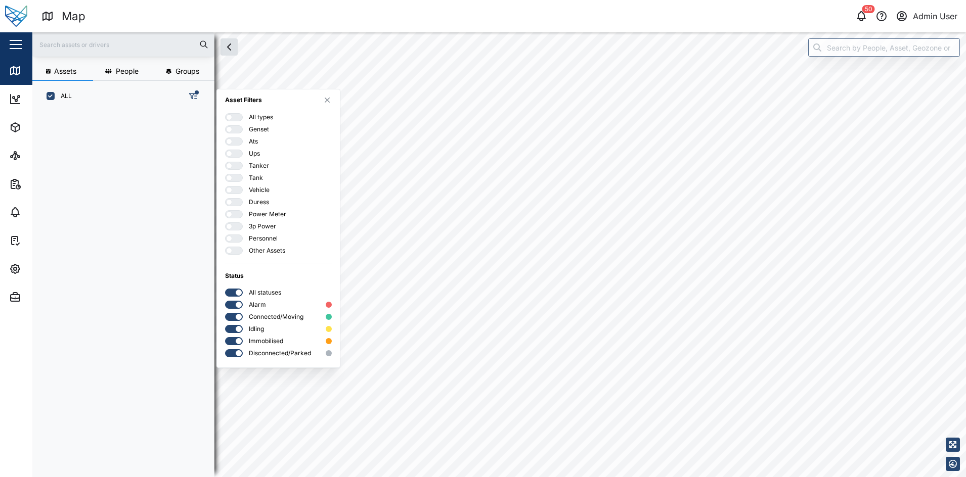
click at [233, 118] on div at bounding box center [237, 117] width 10 height 7
click at [225, 113] on input "checkbox" at bounding box center [225, 113] width 0 height 0
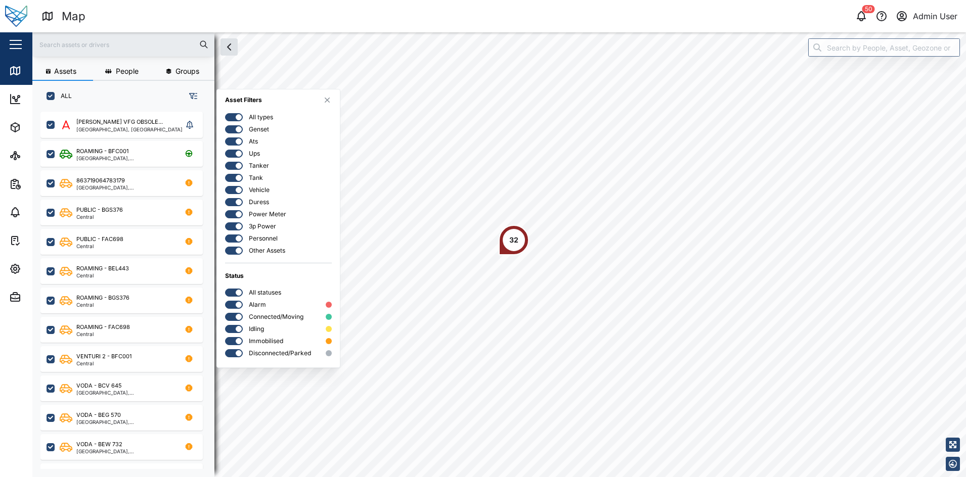
click at [233, 118] on div at bounding box center [230, 117] width 10 height 7
click at [225, 113] on input "checkbox" at bounding box center [225, 113] width 0 height 0
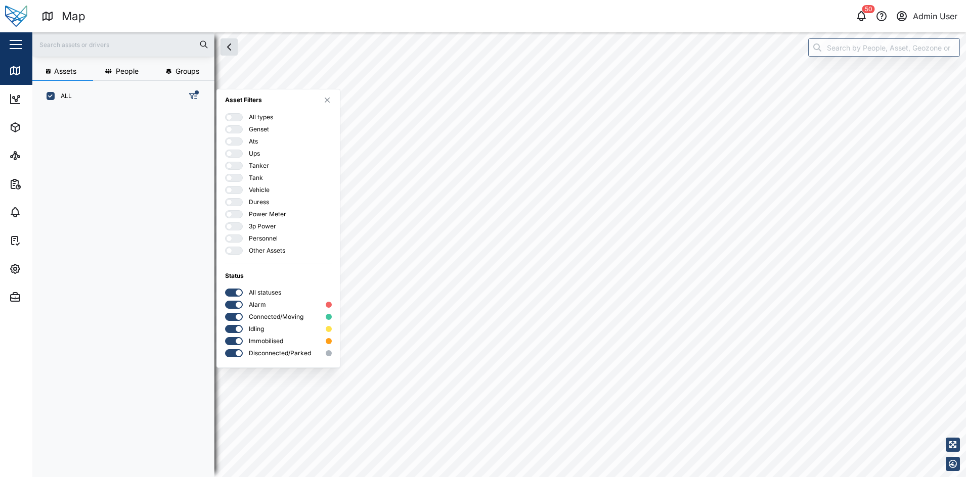
click at [233, 118] on div at bounding box center [237, 117] width 10 height 7
click at [225, 113] on input "checkbox" at bounding box center [225, 113] width 0 height 0
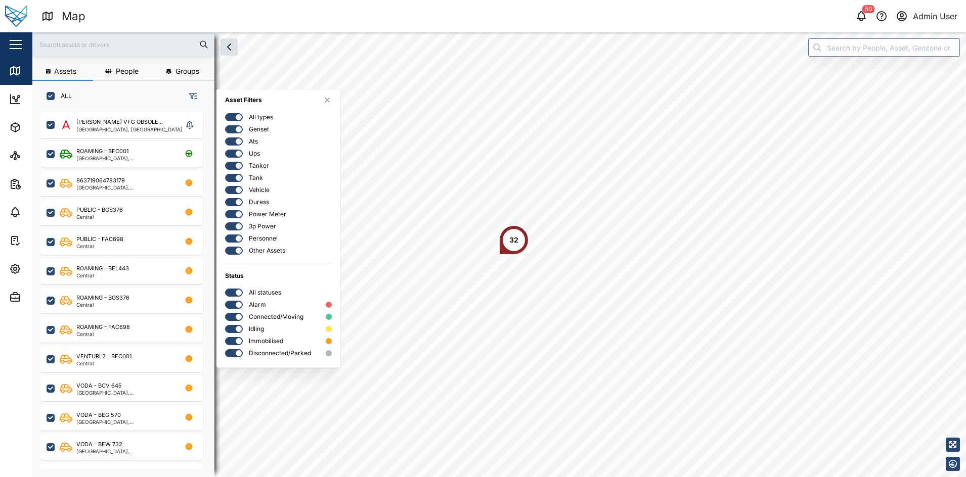
click at [327, 96] on div "Asset Filters" at bounding box center [278, 101] width 107 height 10
click at [326, 100] on icon "button" at bounding box center [327, 100] width 6 height 8
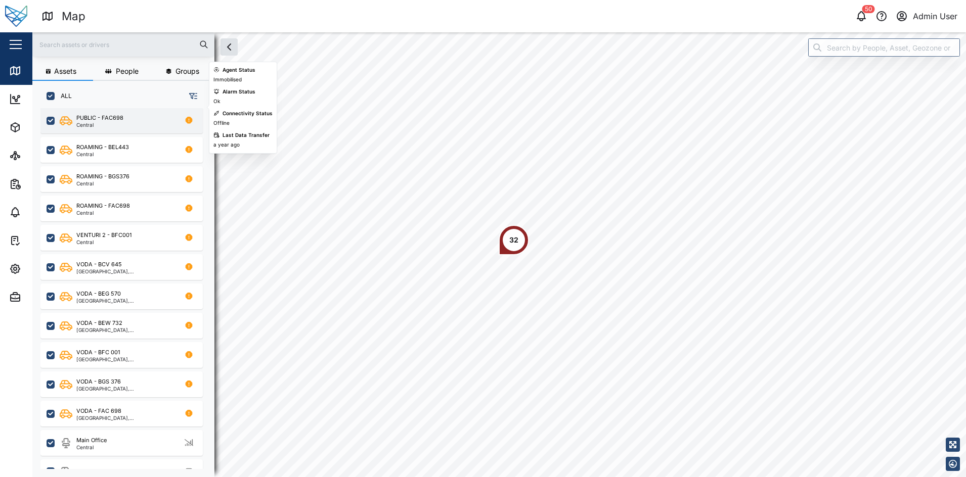
scroll to position [141, 0]
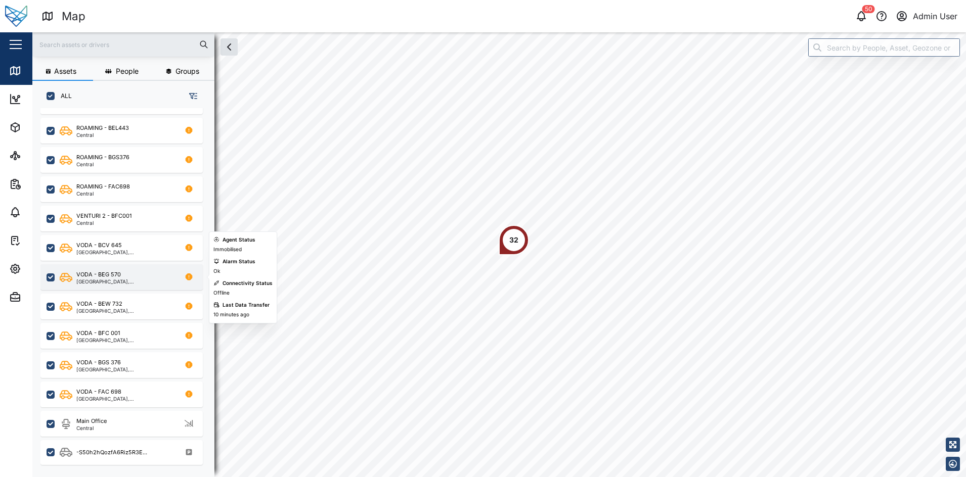
click at [158, 272] on div "VODA - BEG 570" at bounding box center [124, 274] width 97 height 9
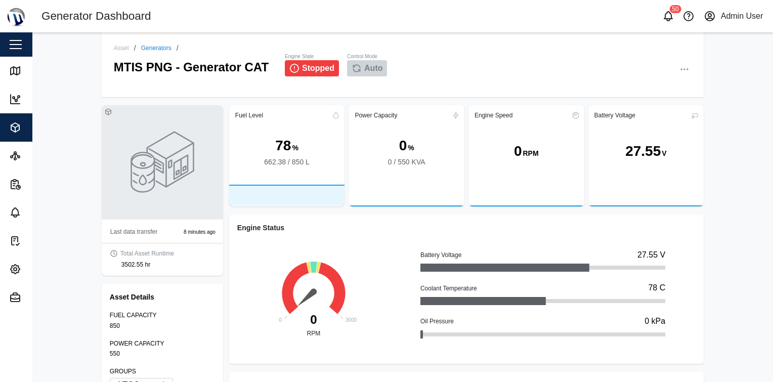
click at [26, 47] on div "Close" at bounding box center [65, 44] width 131 height 24
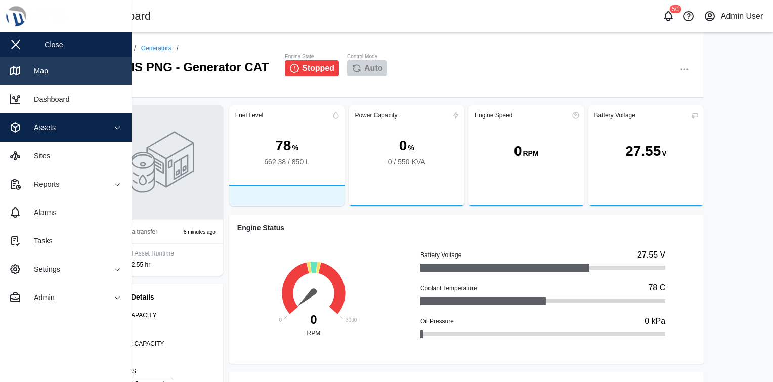
click at [39, 68] on div "Map" at bounding box center [37, 70] width 22 height 11
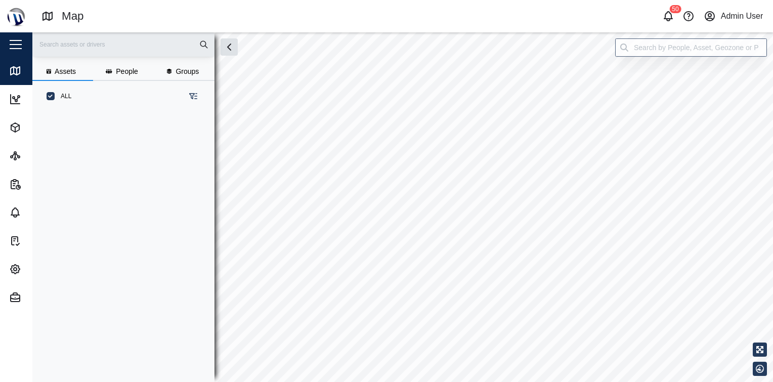
scroll to position [257, 158]
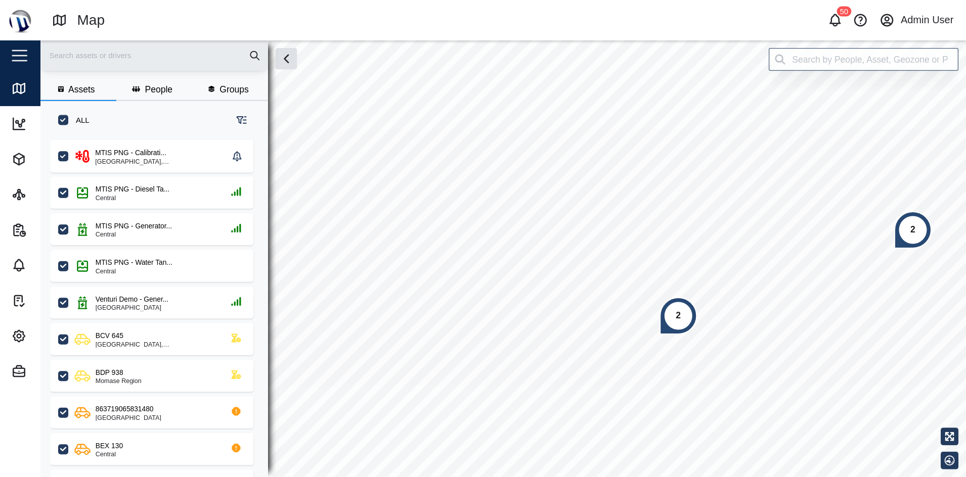
scroll to position [351, 156]
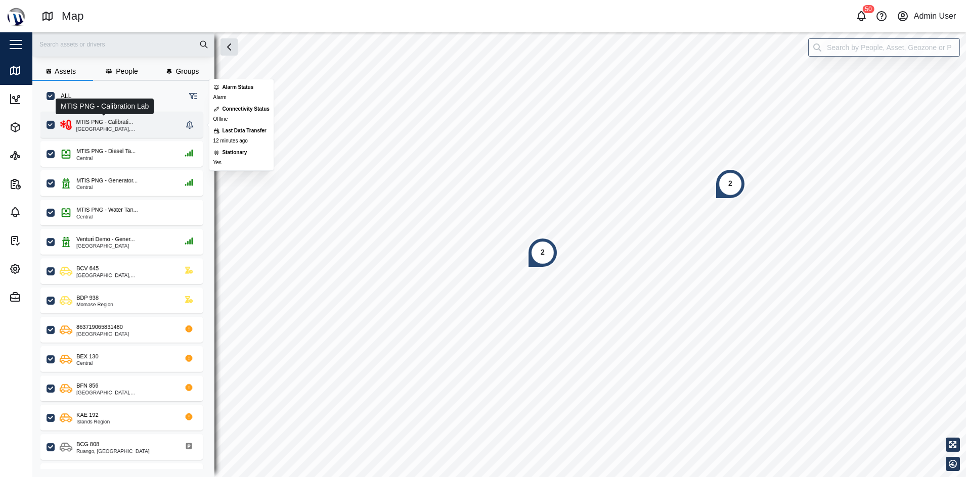
click at [126, 119] on div "MTIS PNG - Calibrati..." at bounding box center [104, 122] width 57 height 9
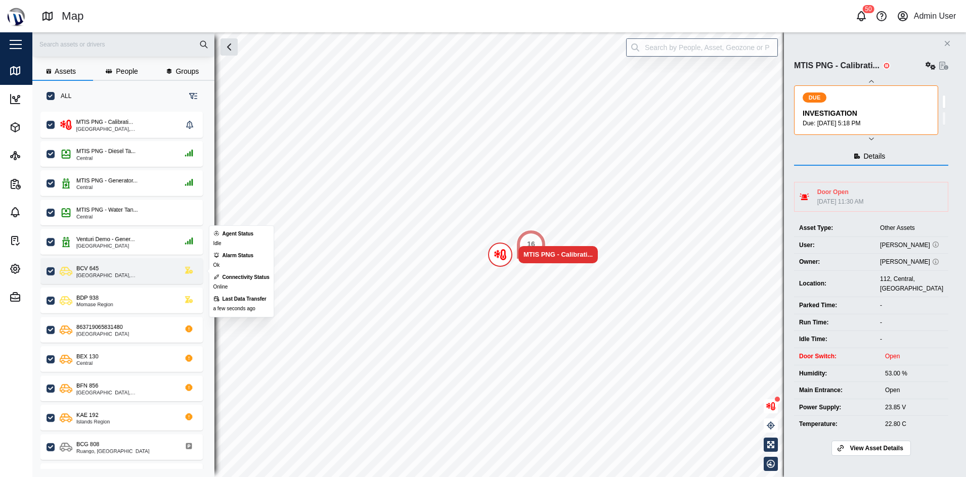
click at [158, 269] on div "BCV 645" at bounding box center [124, 268] width 97 height 9
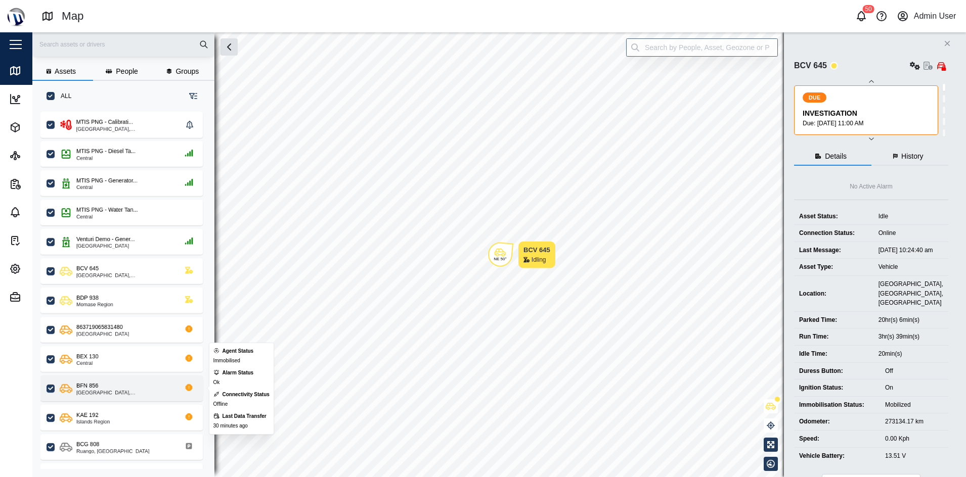
click at [156, 381] on div "BFN 856 National Capital District, Southern Region" at bounding box center [121, 389] width 162 height 26
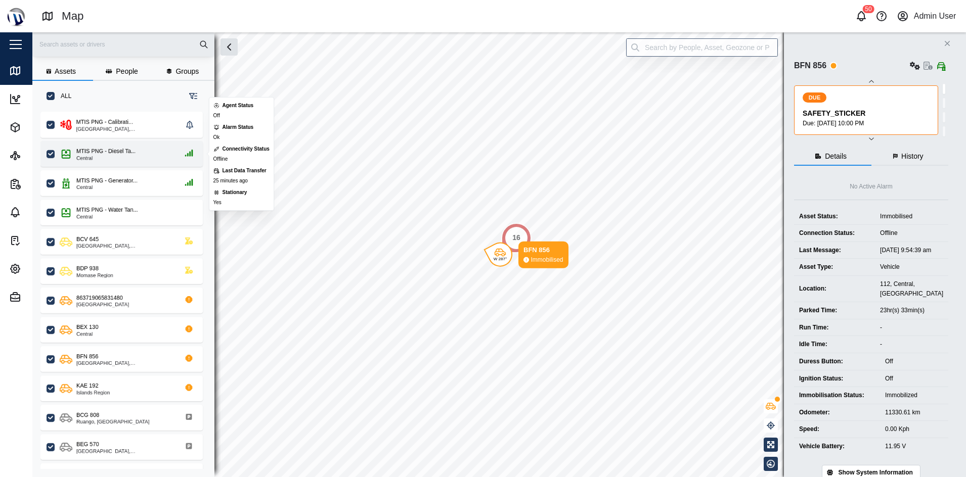
click at [142, 157] on div "MTIS PNG - Diesel Ta... Central" at bounding box center [128, 154] width 137 height 14
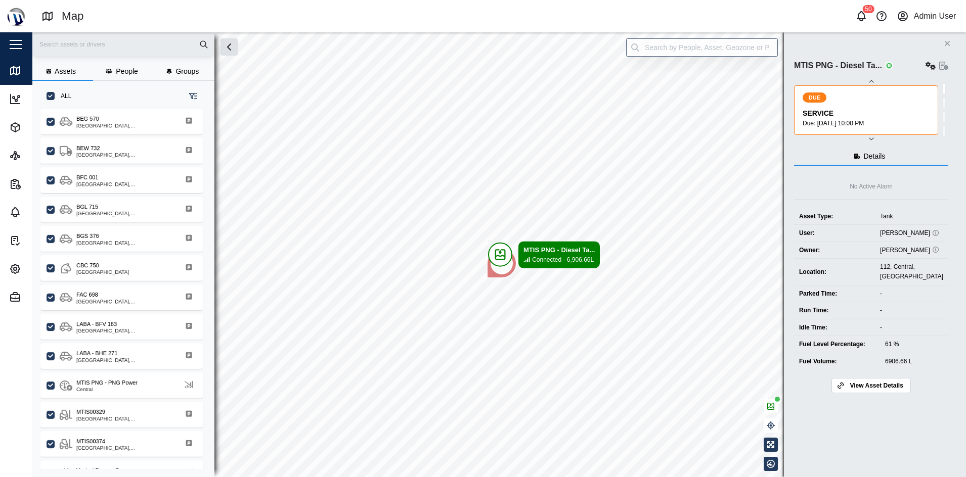
scroll to position [343, 0]
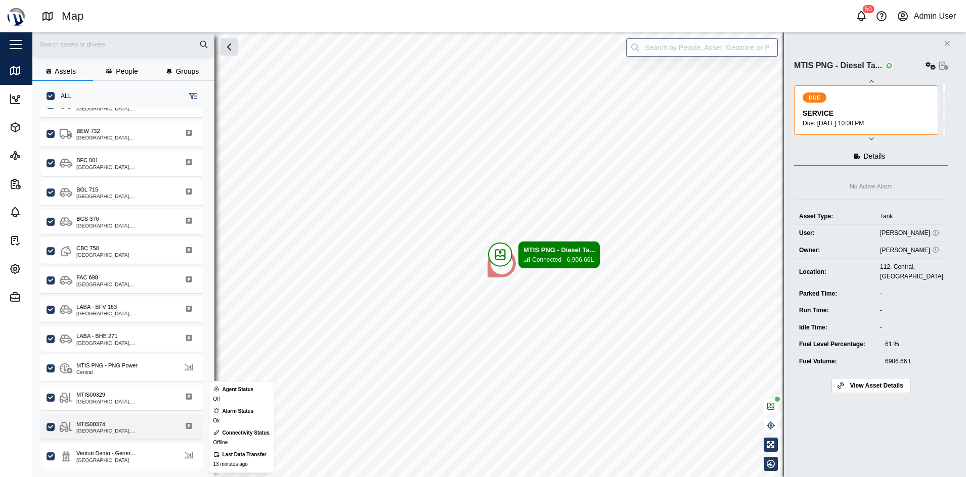
click at [152, 381] on div "[GEOGRAPHIC_DATA], [GEOGRAPHIC_DATA]" at bounding box center [124, 431] width 97 height 5
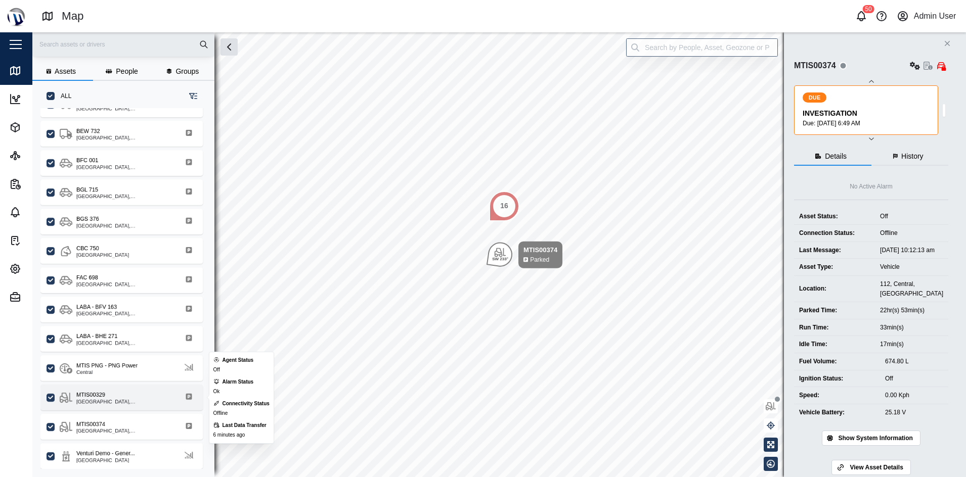
click at [167, 381] on div "MTIS00329" at bounding box center [124, 395] width 97 height 9
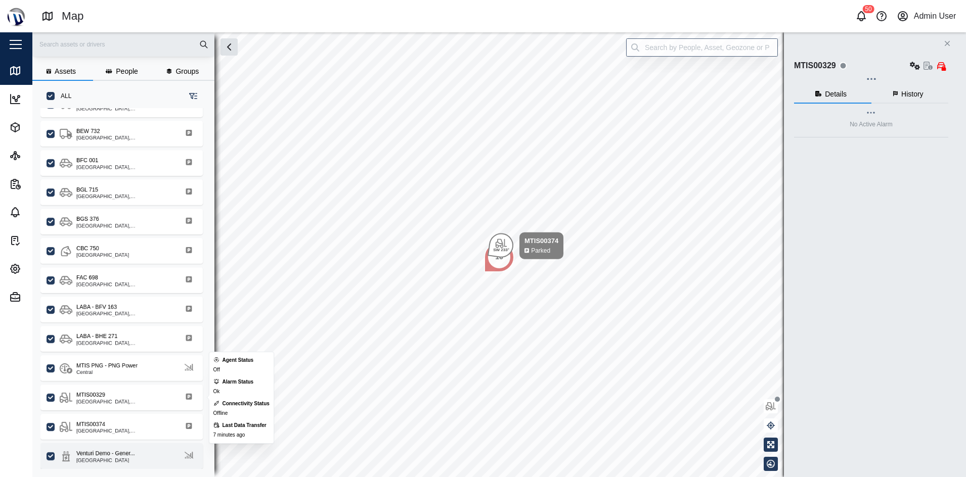
click at [151, 381] on div "Venturi Demo - Gener... Port Moresby" at bounding box center [128, 456] width 137 height 14
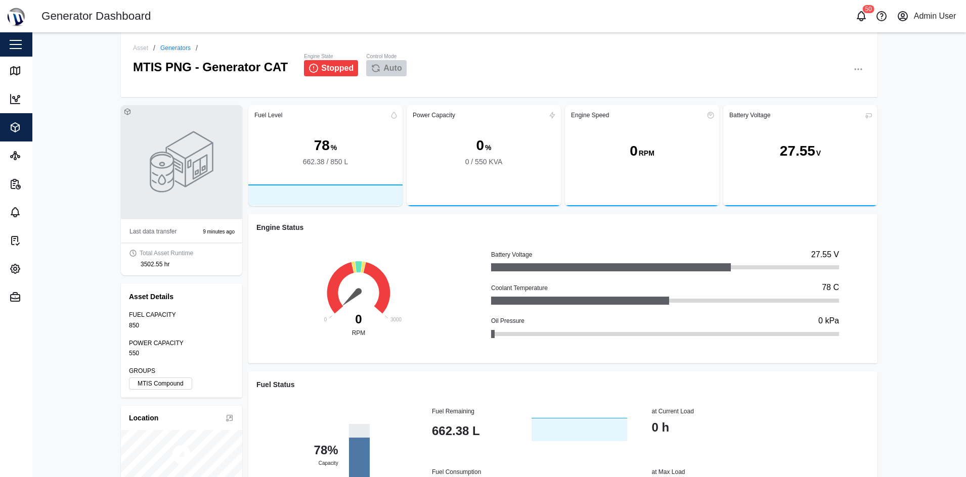
click at [36, 50] on div "Asset / Generators / MTIS PNG - Generator CAT Engine State Stopped Control Mode…" at bounding box center [498, 254] width 933 height 445
click at [20, 79] on link "Map" at bounding box center [65, 71] width 131 height 28
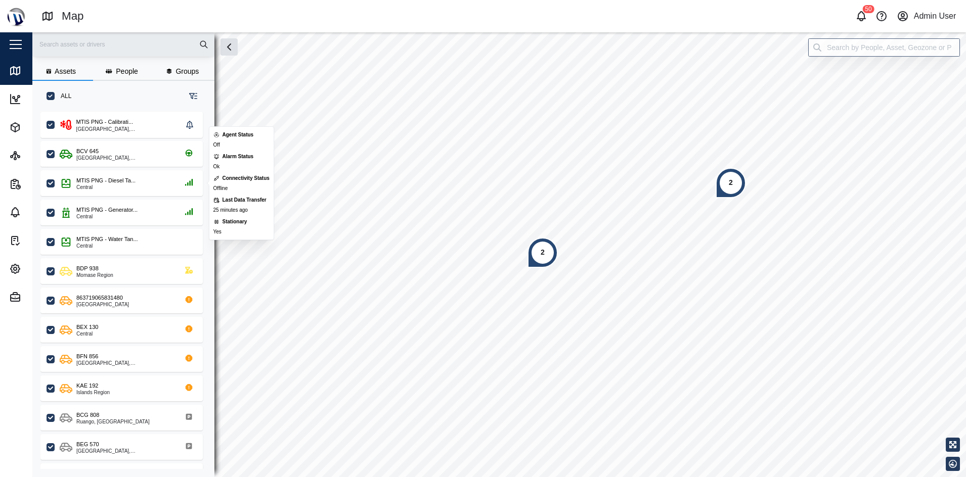
scroll to position [351, 156]
click at [148, 149] on div "BCV 645" at bounding box center [124, 151] width 97 height 9
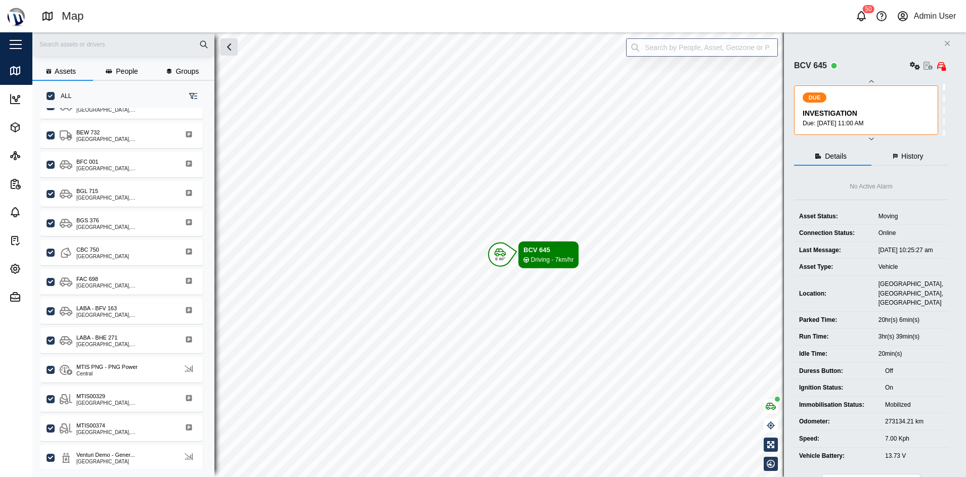
scroll to position [343, 0]
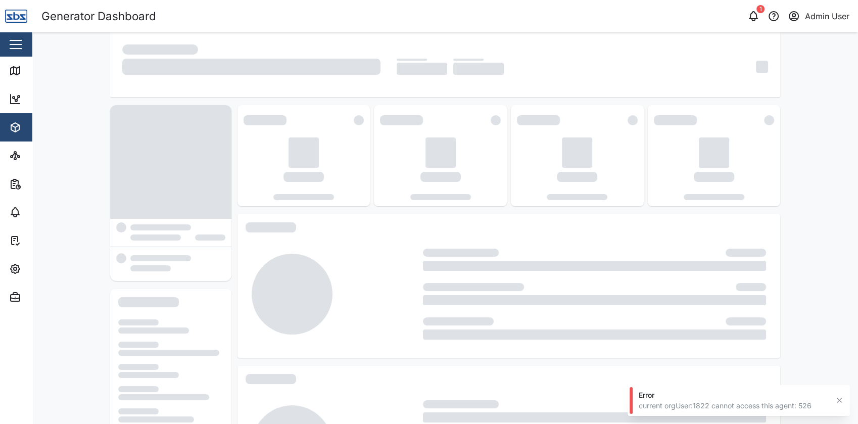
click at [12, 46] on button "button" at bounding box center [15, 44] width 17 height 17
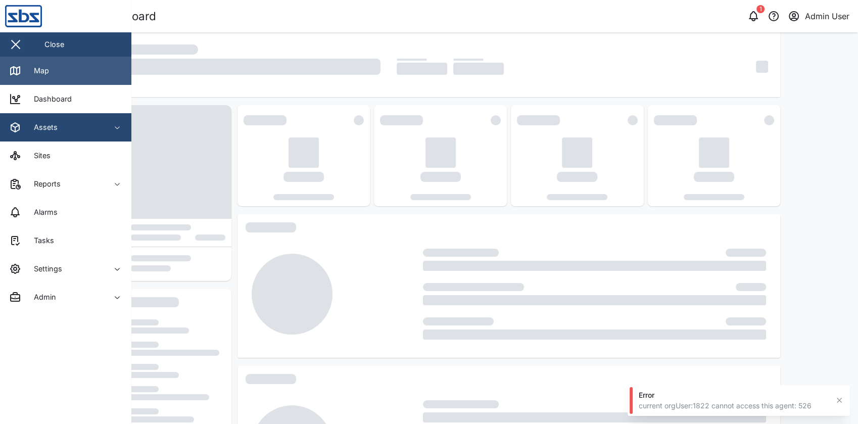
click at [38, 62] on link "Map" at bounding box center [65, 71] width 131 height 28
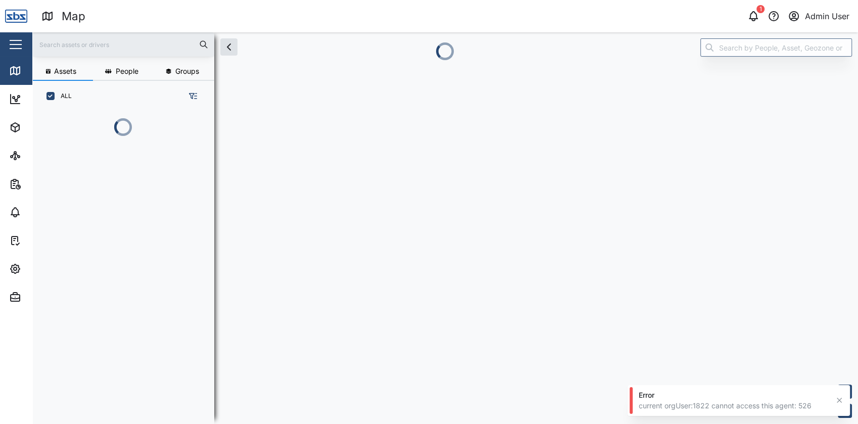
scroll to position [255, 157]
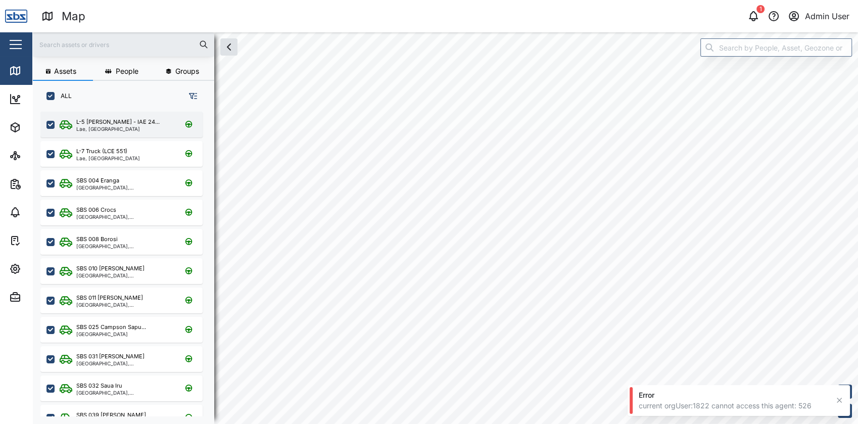
scroll to position [299, 157]
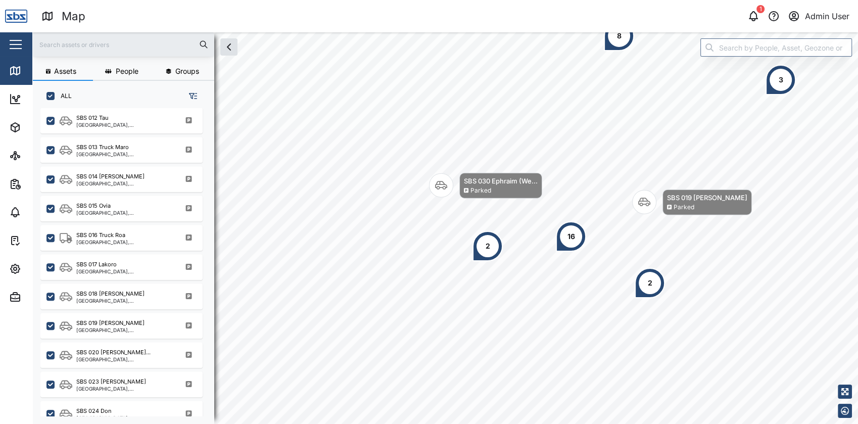
scroll to position [1041, 0]
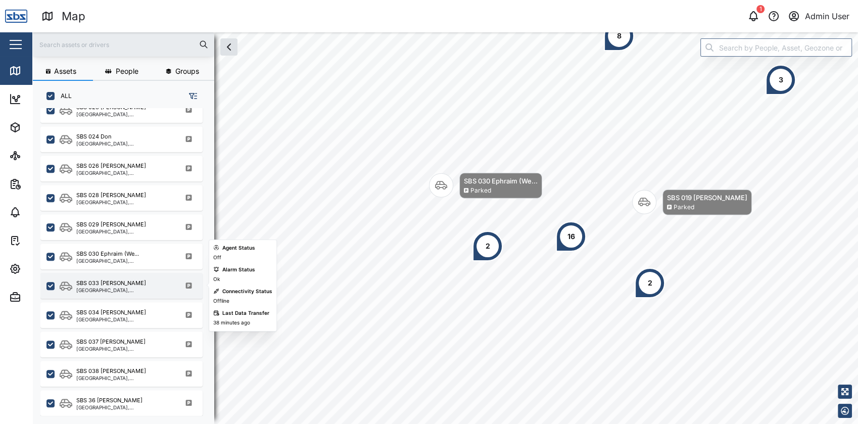
click at [148, 277] on div "SBS 033 [PERSON_NAME] [GEOGRAPHIC_DATA], [GEOGRAPHIC_DATA]" at bounding box center [121, 286] width 162 height 26
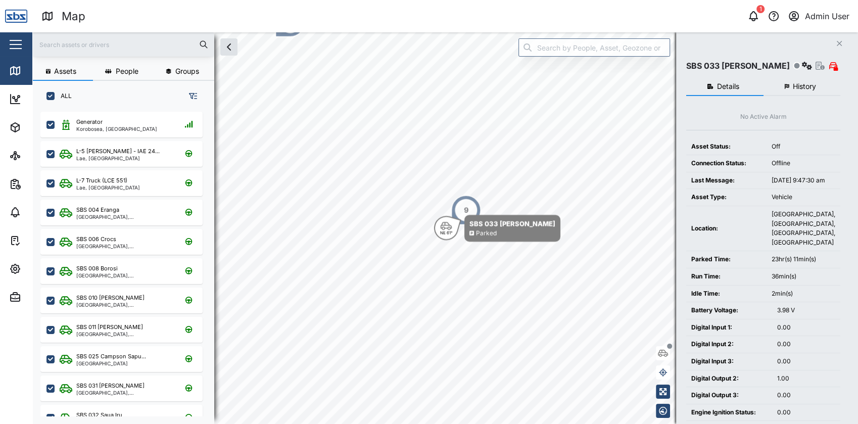
click at [477, 18] on div "1 Admin User" at bounding box center [656, 16] width 404 height 14
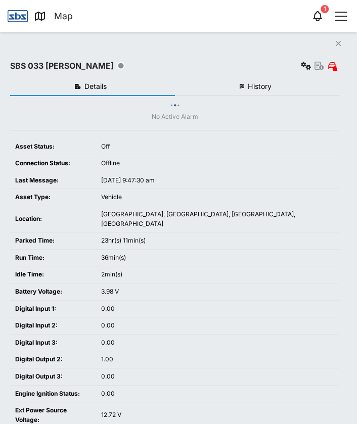
click at [340, 44] on button "Close" at bounding box center [338, 43] width 14 height 14
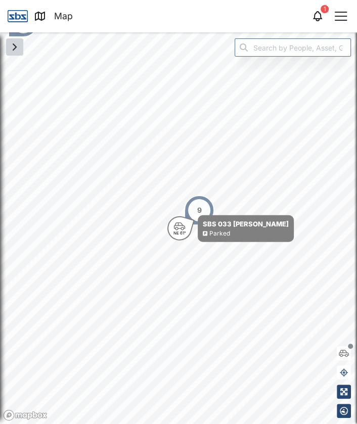
click at [20, 48] on icon "button" at bounding box center [15, 47] width 12 height 12
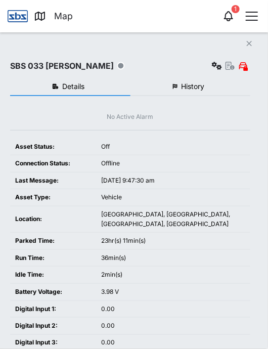
click at [252, 43] on icon "button" at bounding box center [249, 43] width 5 height 5
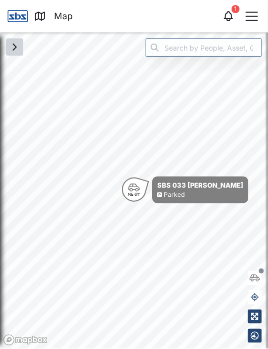
click at [16, 48] on icon "button" at bounding box center [14, 47] width 3 height 6
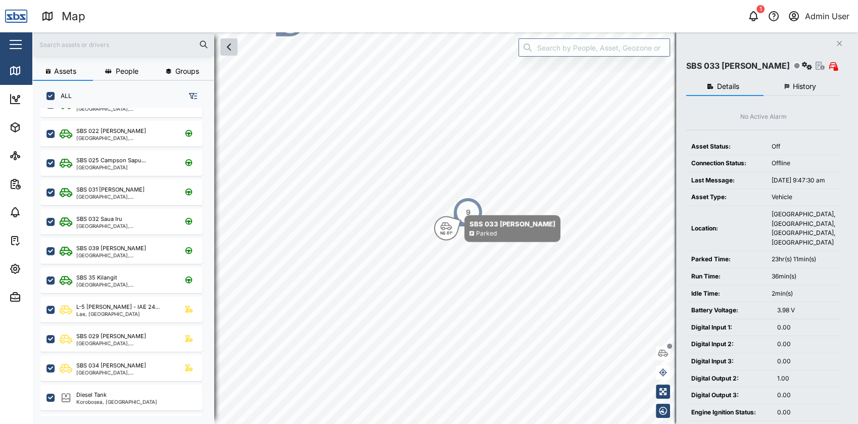
scroll to position [136, 0]
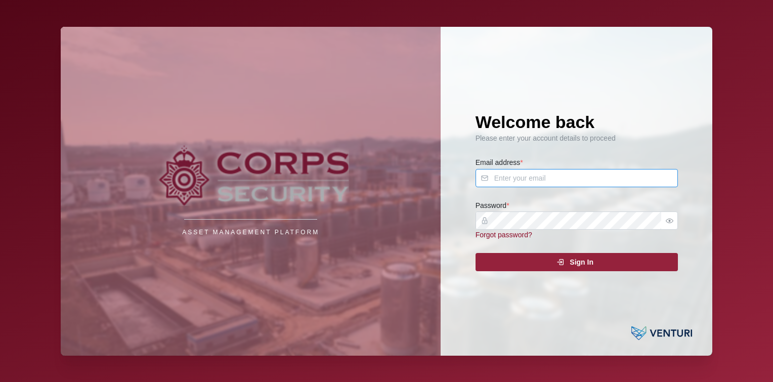
type input "[PERSON_NAME][EMAIL_ADDRESS][DOMAIN_NAME]"
click at [564, 269] on div "Sign In" at bounding box center [575, 261] width 186 height 17
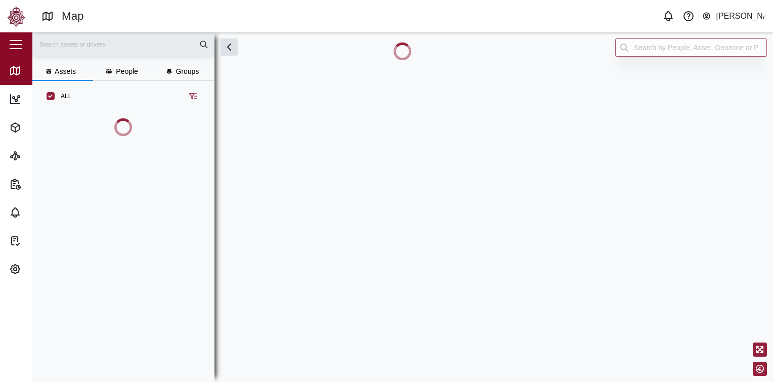
scroll to position [214, 158]
click at [743, 15] on div "[PERSON_NAME]" at bounding box center [739, 16] width 49 height 13
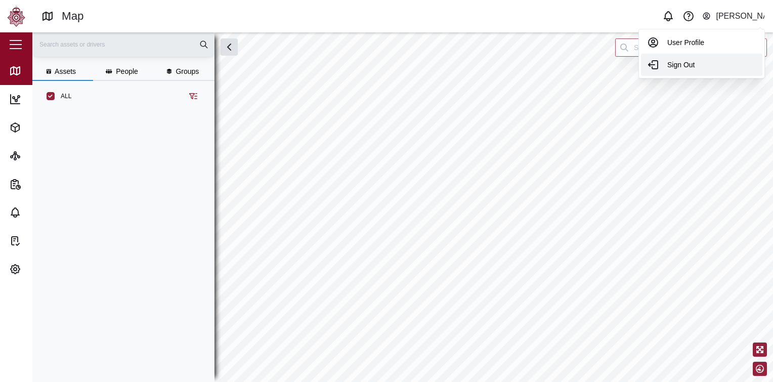
click at [705, 67] on div "Sign Out" at bounding box center [701, 65] width 109 height 12
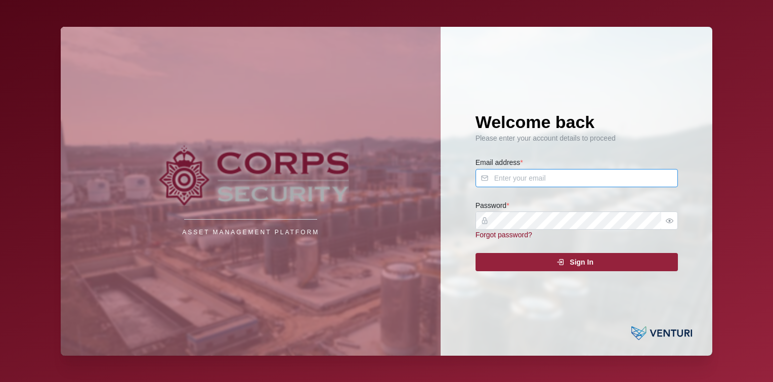
type input "[PERSON_NAME][EMAIL_ADDRESS][DOMAIN_NAME]"
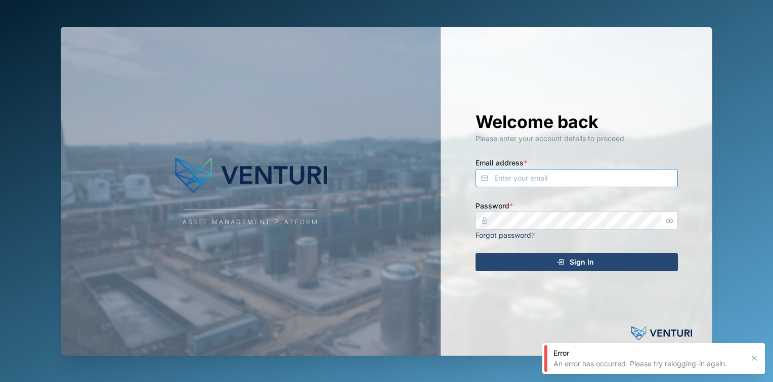
type input "+63 935 425 2884"
click at [493, 251] on div "Welcome back Please enter your account details to proceed Email address * +63 9…" at bounding box center [576, 191] width 243 height 329
click at [501, 258] on div "Sign In" at bounding box center [575, 261] width 186 height 17
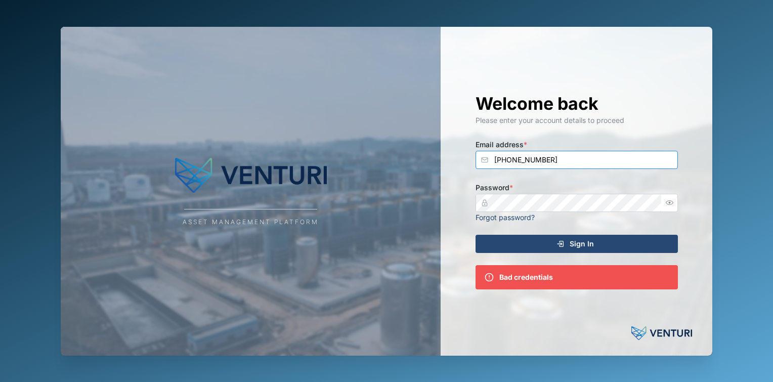
click at [605, 156] on input "+63 935 425 2884" at bounding box center [576, 160] width 202 height 18
type input "admin@venturi.io"
click at [671, 200] on icon "button" at bounding box center [669, 203] width 8 height 8
click at [603, 247] on div "Sign In" at bounding box center [575, 243] width 186 height 17
click at [591, 182] on div "Password * Forgot password?" at bounding box center [576, 201] width 202 height 41
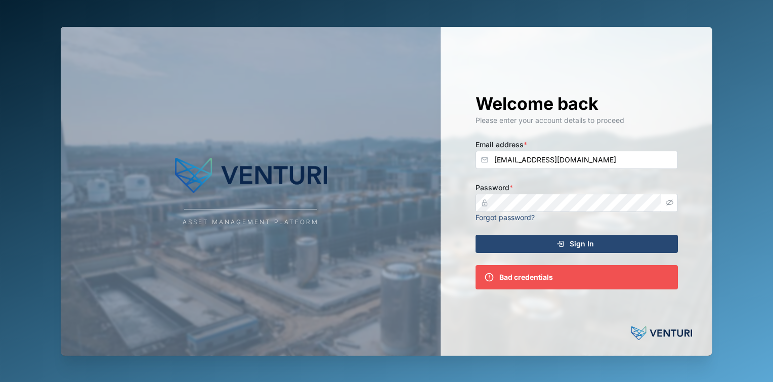
click at [577, 239] on span "Sign In" at bounding box center [581, 243] width 24 height 17
click at [587, 156] on input "admin@venturi.io" at bounding box center [576, 160] width 202 height 18
click at [667, 200] on icon "button" at bounding box center [669, 203] width 8 height 8
click at [579, 193] on div "Password * Forgot password?" at bounding box center [576, 201] width 202 height 41
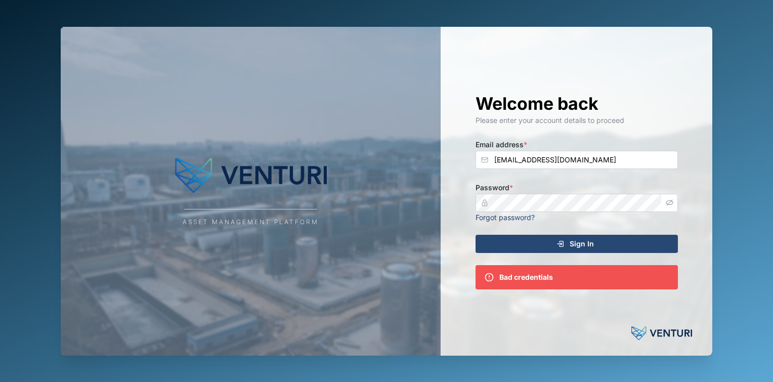
click at [591, 180] on div "Welcome back Please enter your account details to proceed Email address * admin…" at bounding box center [576, 191] width 243 height 329
click at [584, 234] on div "Welcome back Please enter your account details to proceed Email address * admin…" at bounding box center [576, 191] width 243 height 329
click at [582, 240] on span "Sign In" at bounding box center [581, 243] width 24 height 17
click at [362, 131] on div "Asset Management Platform" at bounding box center [251, 191] width 380 height 329
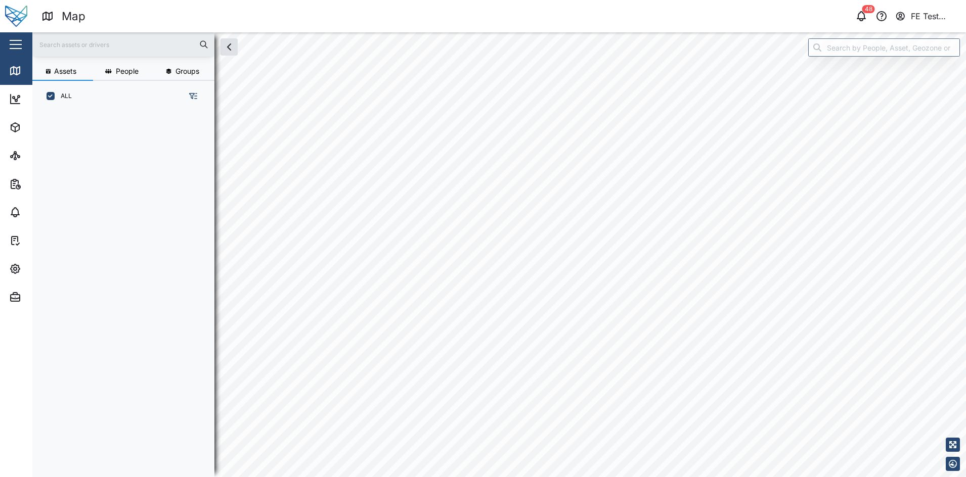
scroll to position [351, 156]
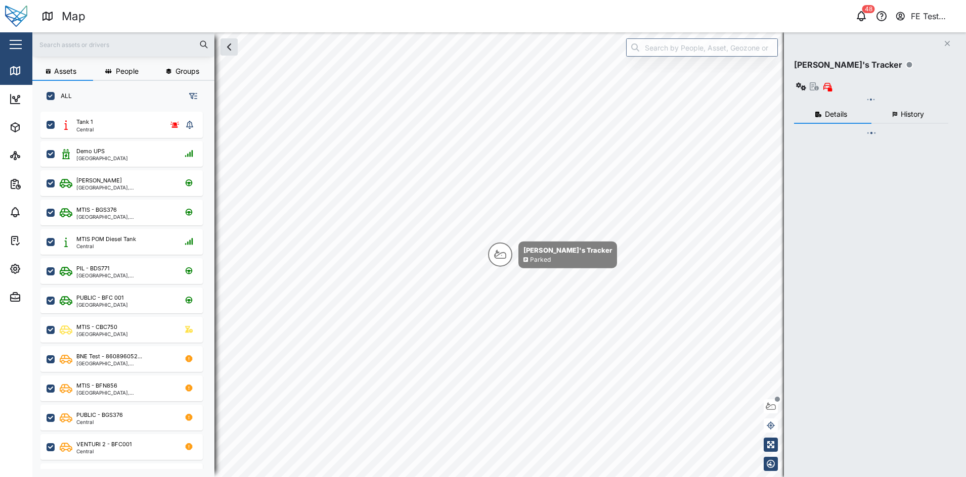
checkbox input "true"
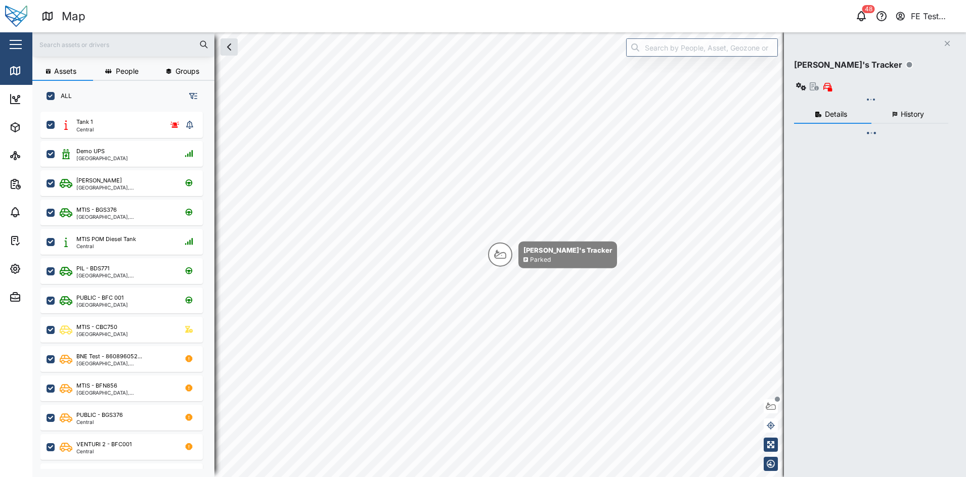
checkbox input "true"
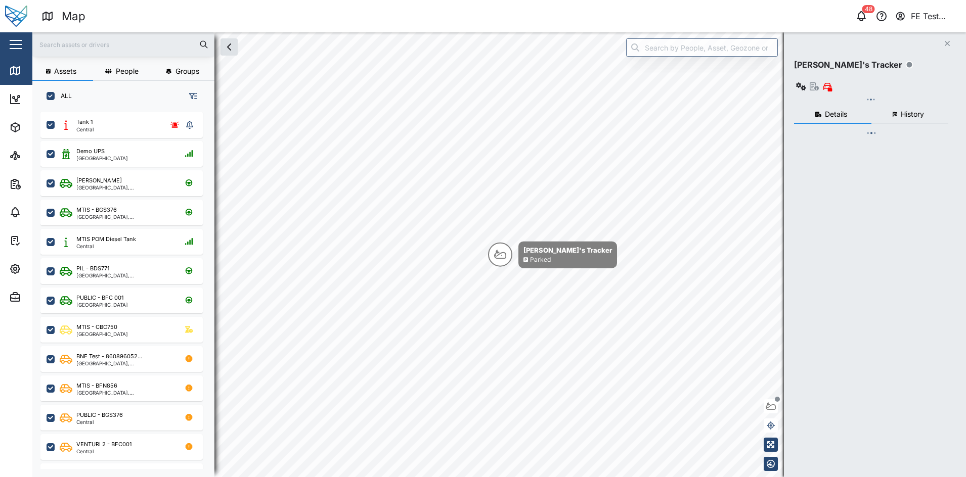
checkbox input "true"
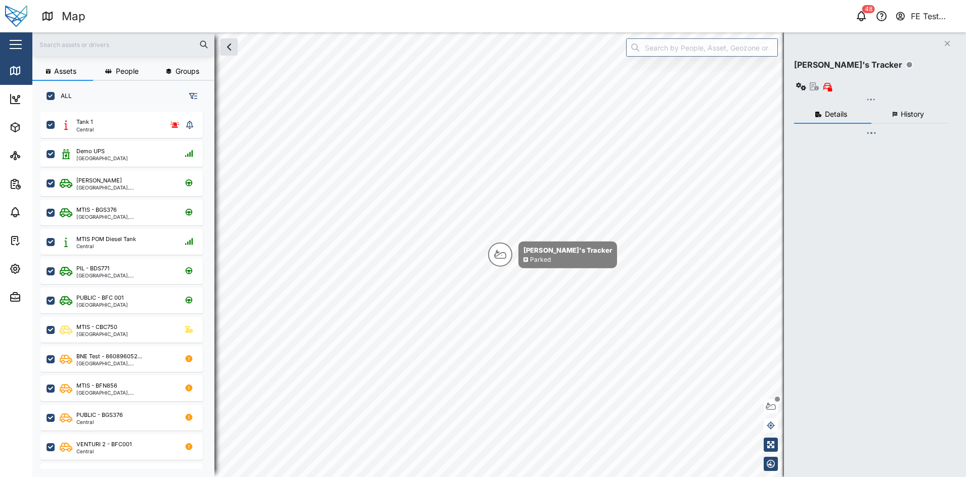
checkbox input "true"
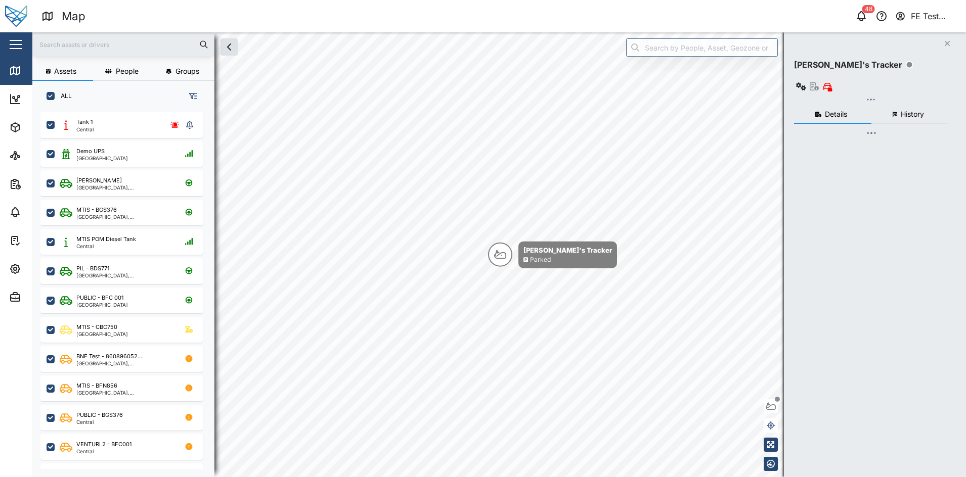
checkbox input "true"
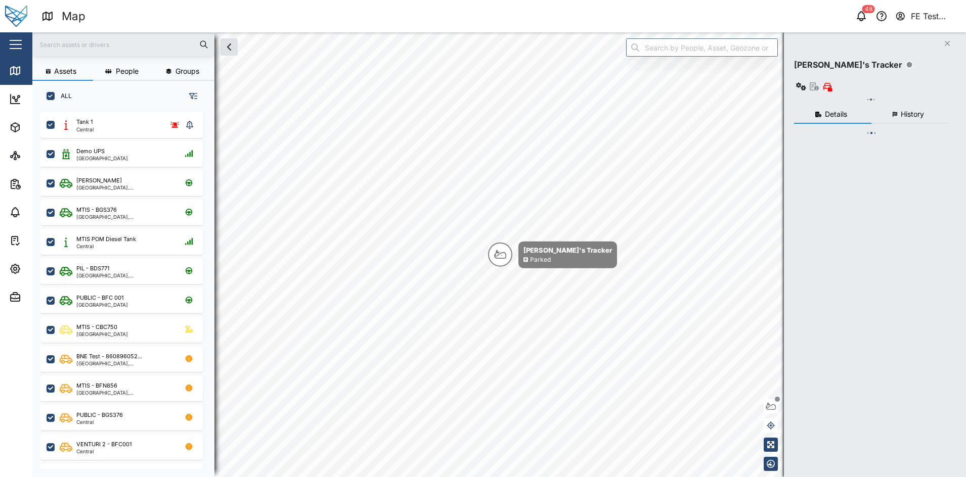
checkbox input "true"
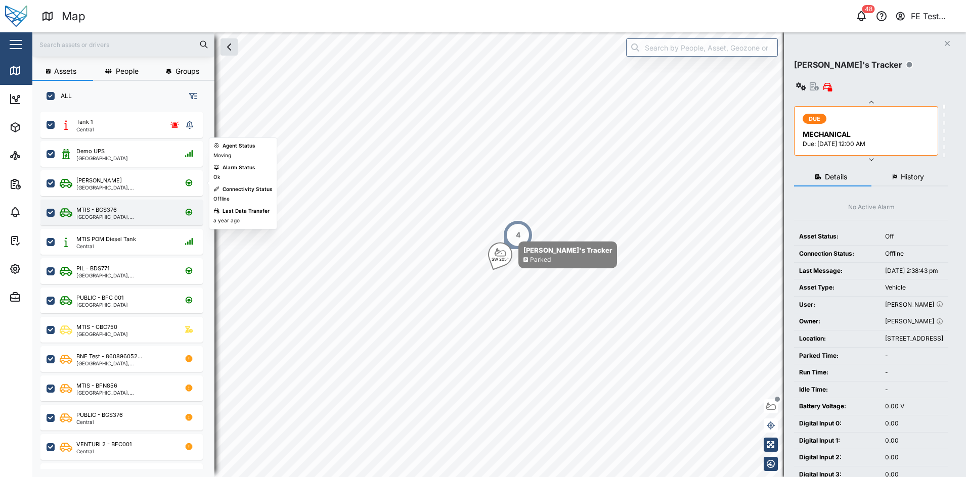
click at [132, 208] on div "MTIS - BGS376" at bounding box center [124, 210] width 97 height 9
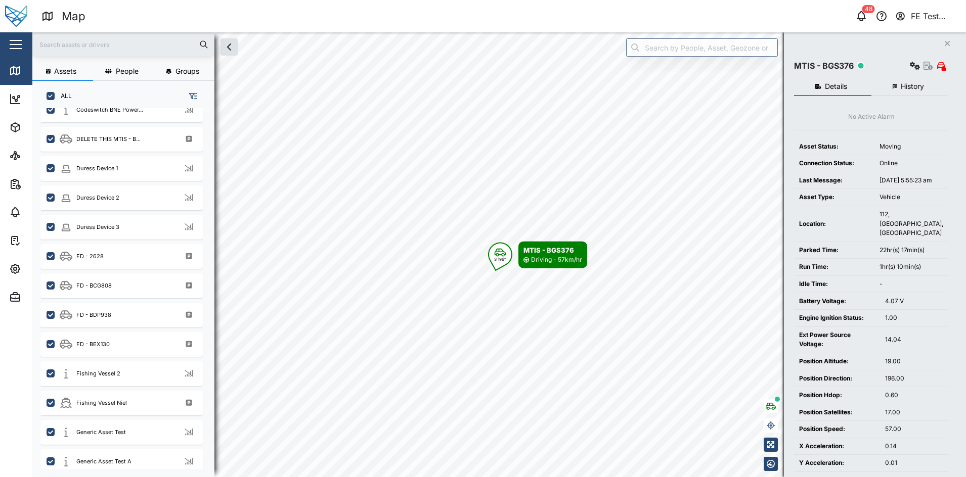
scroll to position [621, 0]
